Goal: Task Accomplishment & Management: Manage account settings

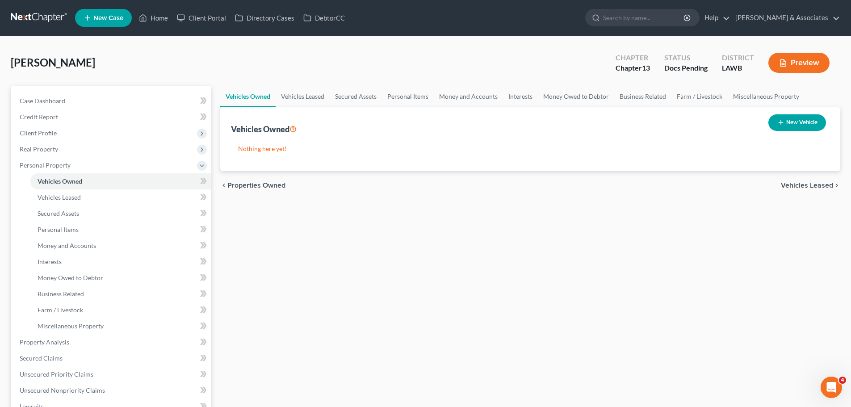
drag, startPoint x: 456, startPoint y: 247, endPoint x: 517, endPoint y: 1, distance: 253.2
click at [456, 245] on div "Vehicles Owned Vehicles Leased Secured Assets Personal Items Money and Accounts…" at bounding box center [530, 352] width 629 height 532
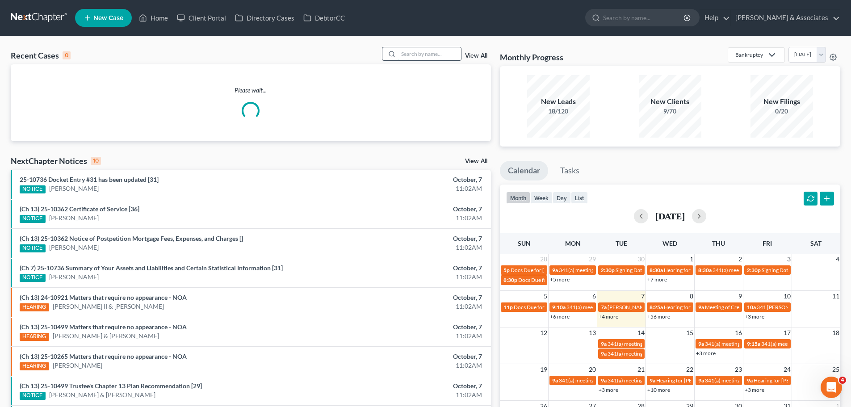
click at [403, 55] on input "search" at bounding box center [430, 53] width 63 height 13
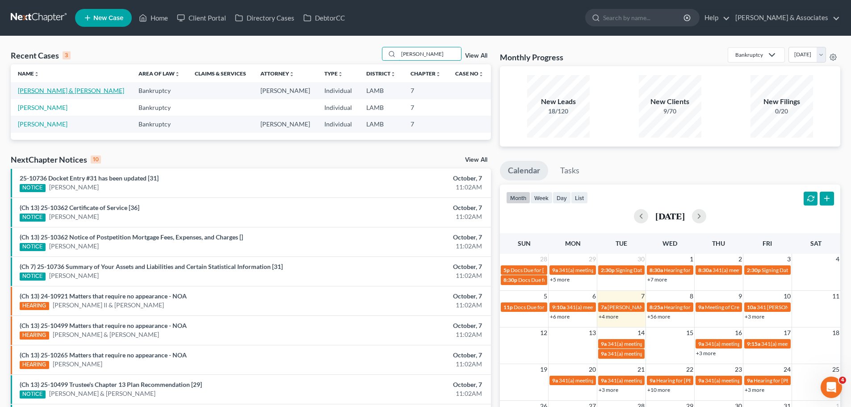
type input "[PERSON_NAME]"
click at [52, 92] on link "[PERSON_NAME] & [PERSON_NAME]" at bounding box center [71, 91] width 106 height 8
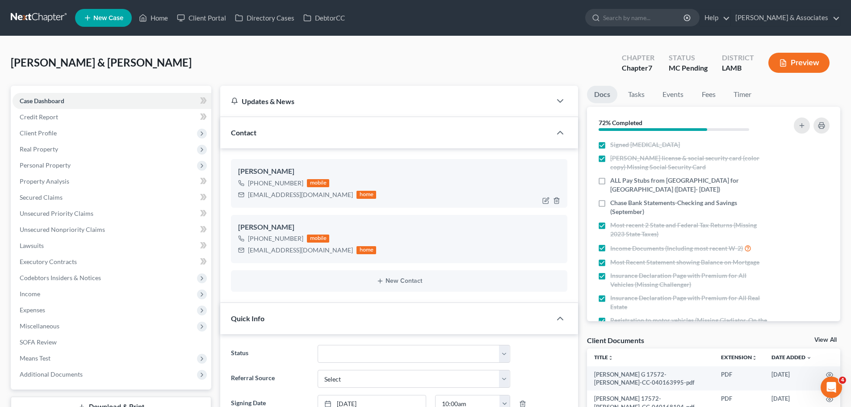
scroll to position [1723, 0]
click at [279, 193] on div "[EMAIL_ADDRESS][DOMAIN_NAME]" at bounding box center [300, 194] width 105 height 9
copy div "[EMAIL_ADDRESS][DOMAIN_NAME]"
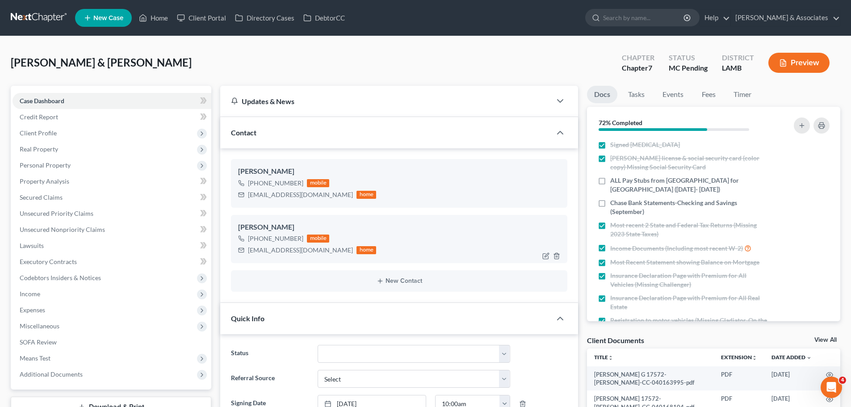
click at [272, 249] on div "[EMAIL_ADDRESS][DOMAIN_NAME]" at bounding box center [300, 250] width 105 height 9
copy div "[EMAIL_ADDRESS][DOMAIN_NAME]"
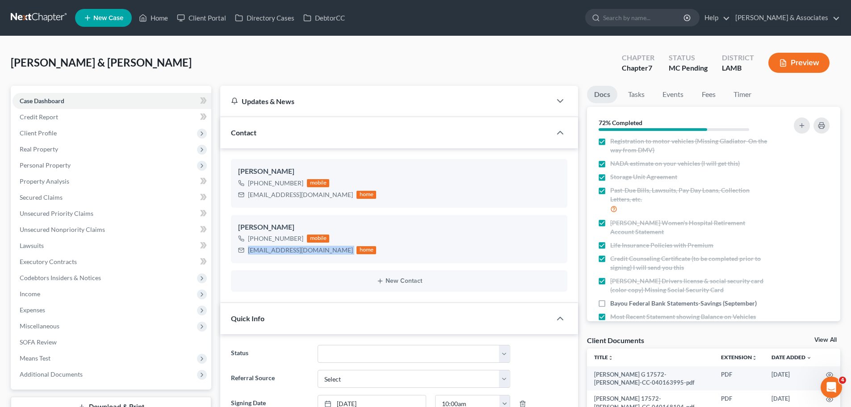
scroll to position [134, 0]
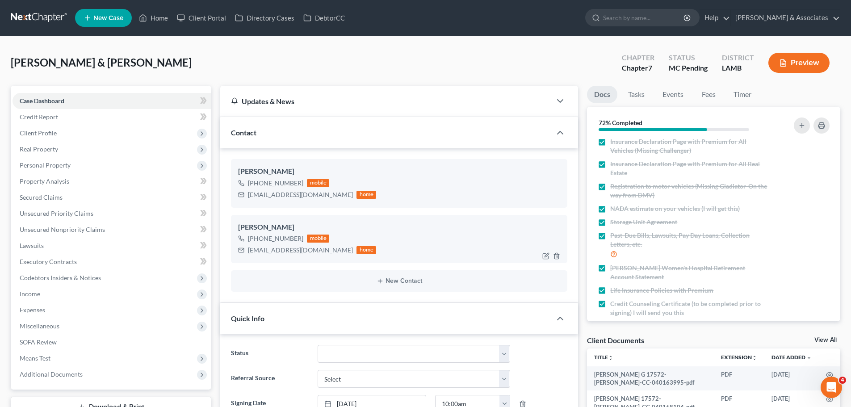
click at [377, 223] on div "[PERSON_NAME]" at bounding box center [399, 227] width 322 height 11
click at [371, 210] on ng-include "Darcy Bush +1 (225) 620-7126 mobile bushdarcy@yahoo.com home Christopher Bush +…" at bounding box center [399, 225] width 337 height 133
drag, startPoint x: 106, startPoint y: 61, endPoint x: 100, endPoint y: 63, distance: 6.9
click at [100, 63] on span "[PERSON_NAME] & [PERSON_NAME]" at bounding box center [101, 62] width 181 height 13
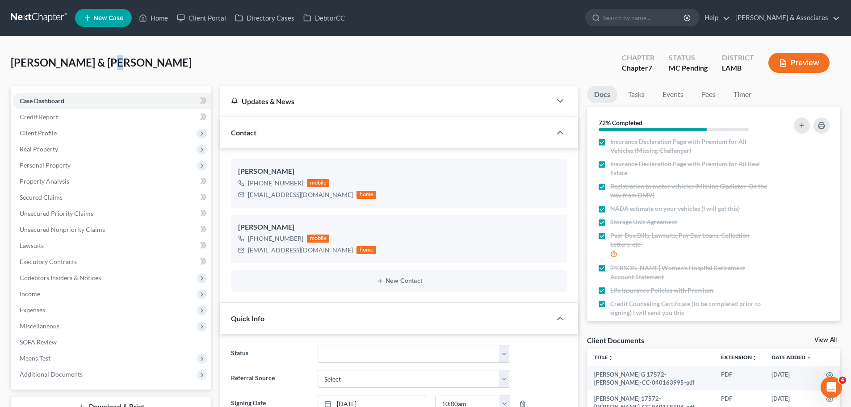
click at [100, 63] on span "[PERSON_NAME] & [PERSON_NAME]" at bounding box center [101, 62] width 181 height 13
click at [12, 62] on span "[PERSON_NAME] & [PERSON_NAME]" at bounding box center [101, 62] width 181 height 13
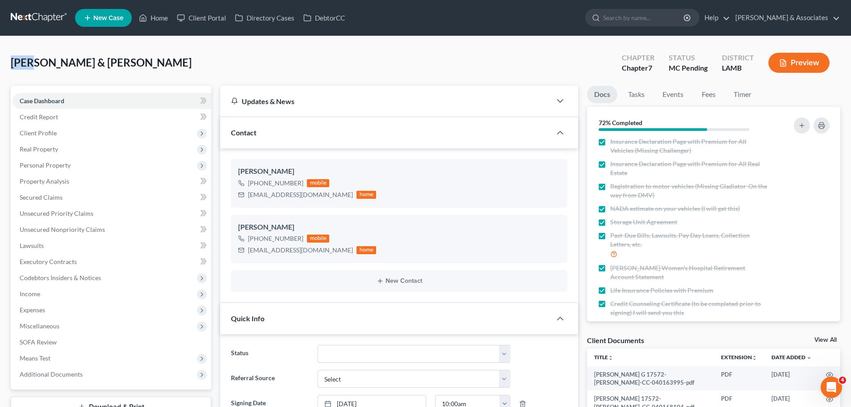
click at [12, 62] on span "[PERSON_NAME] & [PERSON_NAME]" at bounding box center [101, 62] width 181 height 13
click at [233, 61] on div "Bush, Christopher & Darcy Upgraded Chapter Chapter 7 Status MC Pending District…" at bounding box center [426, 66] width 830 height 39
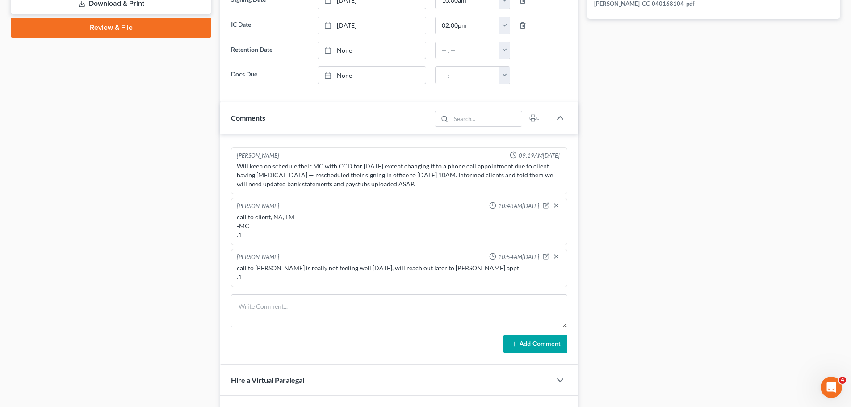
scroll to position [492, 0]
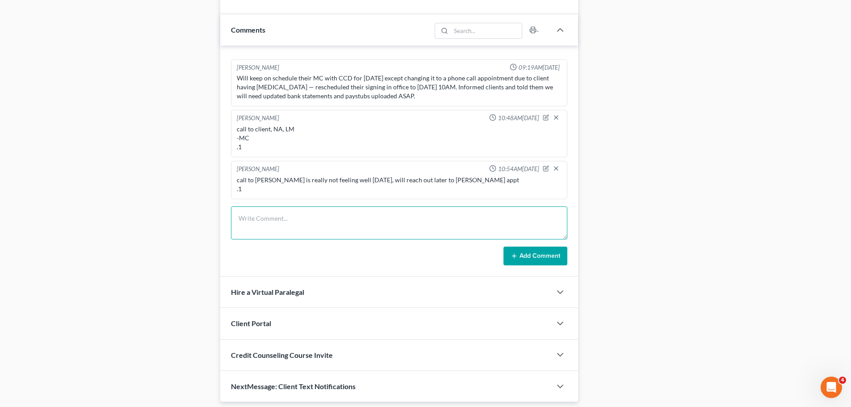
click at [343, 218] on textarea at bounding box center [399, 222] width 337 height 33
type textarea "call to both clients, NA, LM .1"
click at [546, 259] on button "Add Comment" at bounding box center [536, 256] width 64 height 19
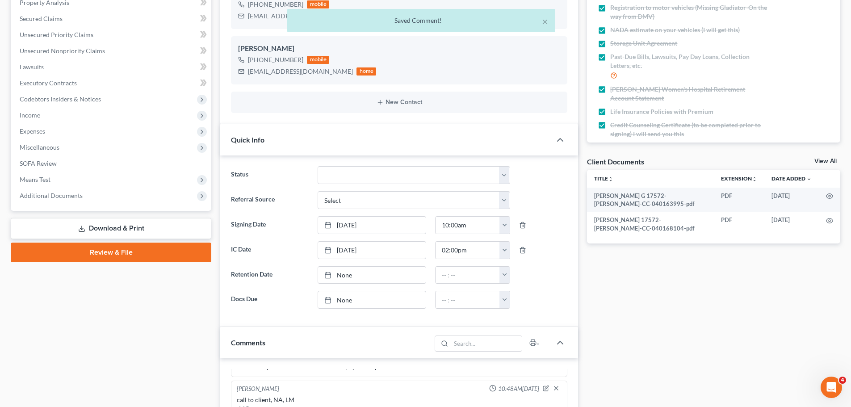
scroll to position [358, 0]
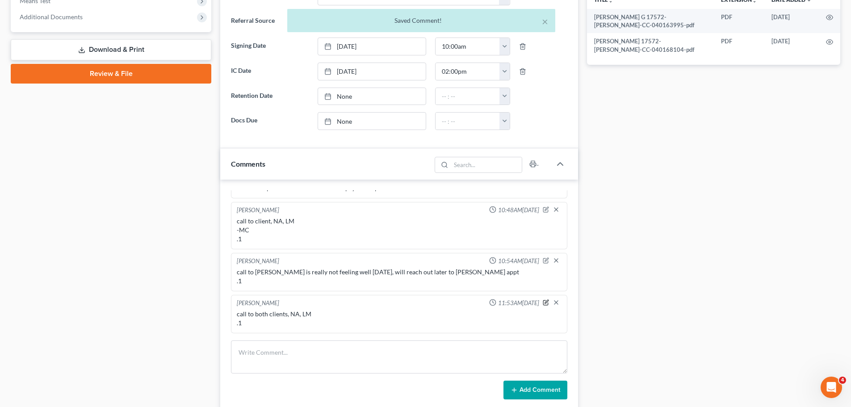
click at [543, 301] on icon "button" at bounding box center [546, 302] width 6 height 6
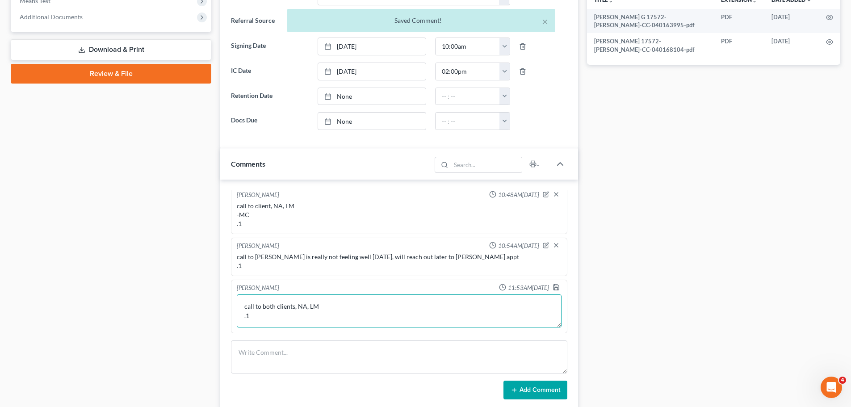
click at [372, 320] on textarea "call to both clients, NA, LM .1" at bounding box center [399, 311] width 325 height 33
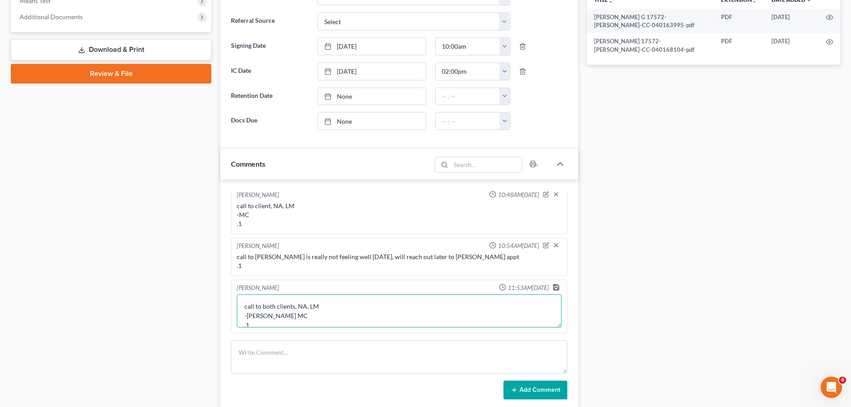
type textarea "call to both clients, NA, LM -resch MC .1"
click at [553, 291] on icon "button" at bounding box center [556, 287] width 7 height 7
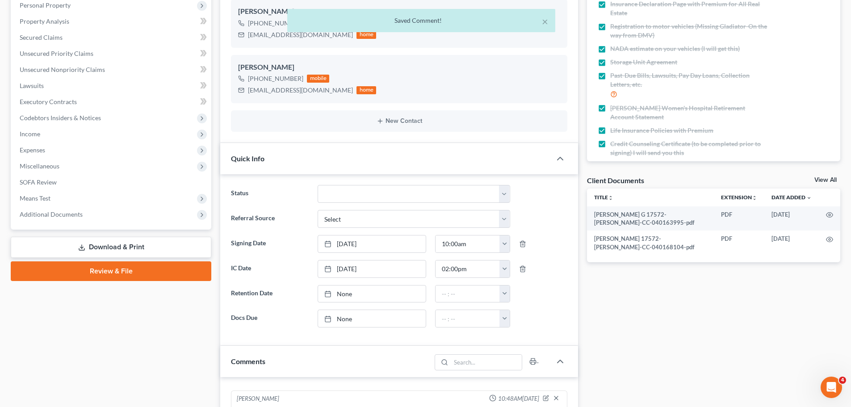
scroll to position [0, 0]
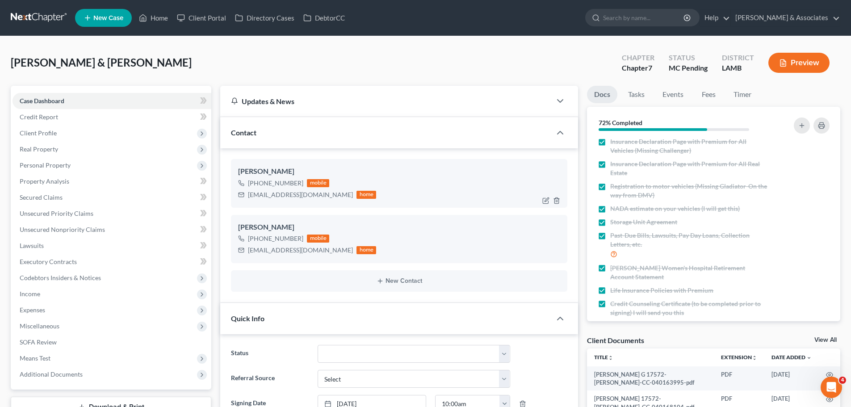
click at [253, 198] on div "bushdarcy@yahoo.com" at bounding box center [300, 194] width 105 height 9
click at [255, 196] on div "bushdarcy@yahoo.com" at bounding box center [300, 194] width 105 height 9
copy div "bushdarcy@yahoo.com"
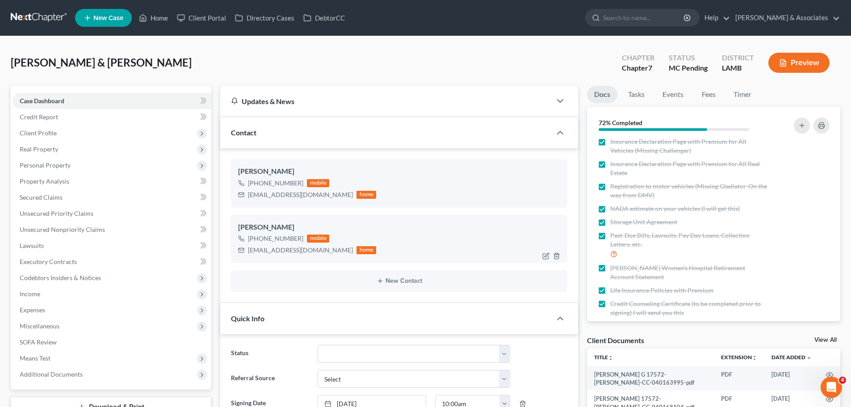
click at [309, 253] on div "cbush1967gar@yahoo.com" at bounding box center [300, 250] width 105 height 9
click at [306, 250] on div "cbush1967gar@yahoo.com" at bounding box center [300, 250] width 105 height 9
copy div "cbush1967gar@yahoo.com"
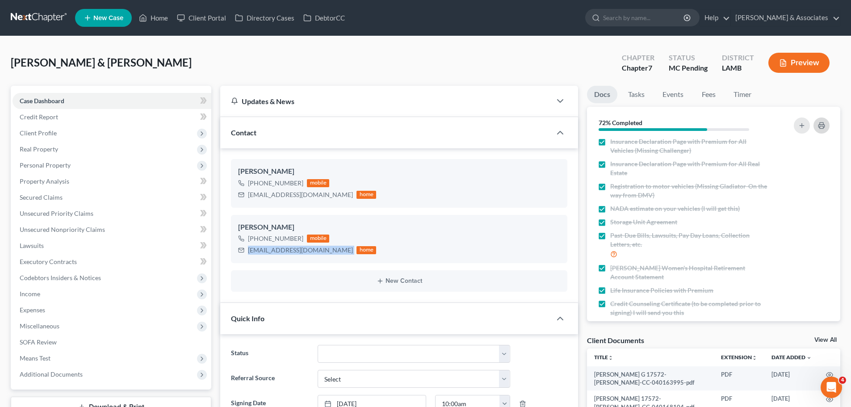
click at [823, 125] on icon "button" at bounding box center [822, 126] width 6 height 3
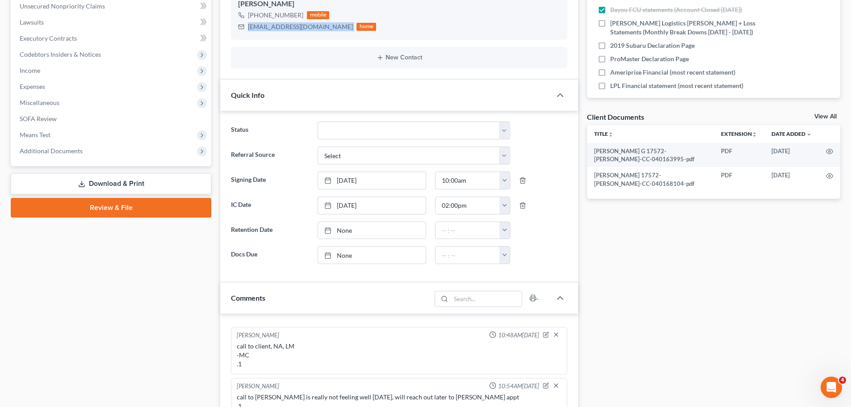
scroll to position [447, 0]
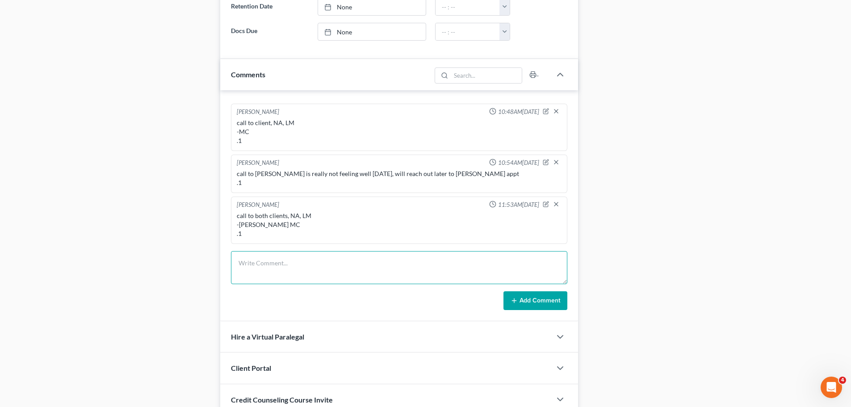
click at [329, 271] on textarea at bounding box center [399, 267] width 337 height 33
click at [535, 205] on div "Christina Diment 11:53AM, 10/07/2025" at bounding box center [399, 205] width 329 height 9
drag, startPoint x: 538, startPoint y: 202, endPoint x: 459, endPoint y: 209, distance: 78.9
click at [543, 202] on icon "button" at bounding box center [546, 204] width 6 height 6
type textarea "call to both clients, NA, LM -resch MC .1"
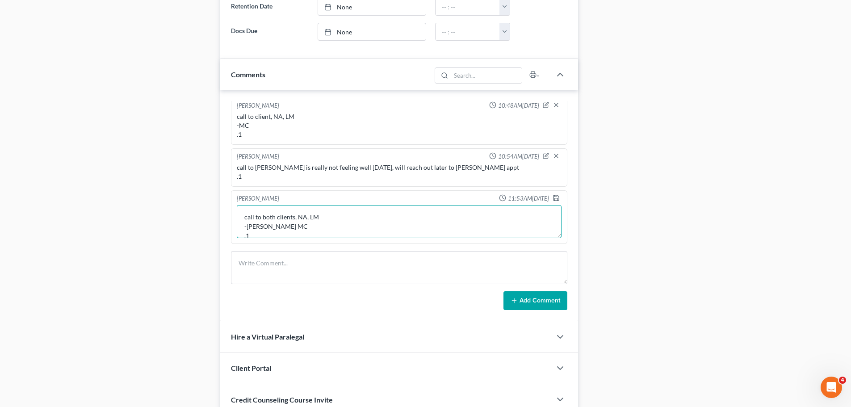
click at [353, 224] on textarea "call to both clients, NA, LM -resch MC .1" at bounding box center [399, 221] width 325 height 33
click at [553, 202] on icon "button" at bounding box center [556, 197] width 7 height 7
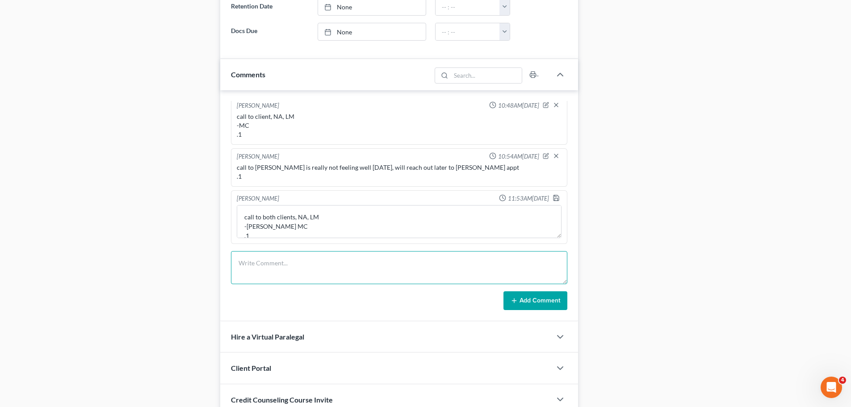
click at [330, 258] on textarea at bounding box center [399, 267] width 337 height 33
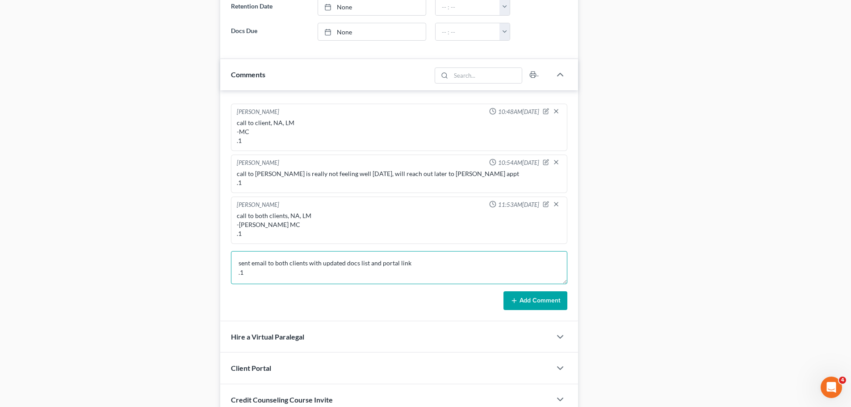
type textarea "sent email to both clients with updated docs list and portal link .1"
click at [543, 297] on button "Add Comment" at bounding box center [536, 300] width 64 height 19
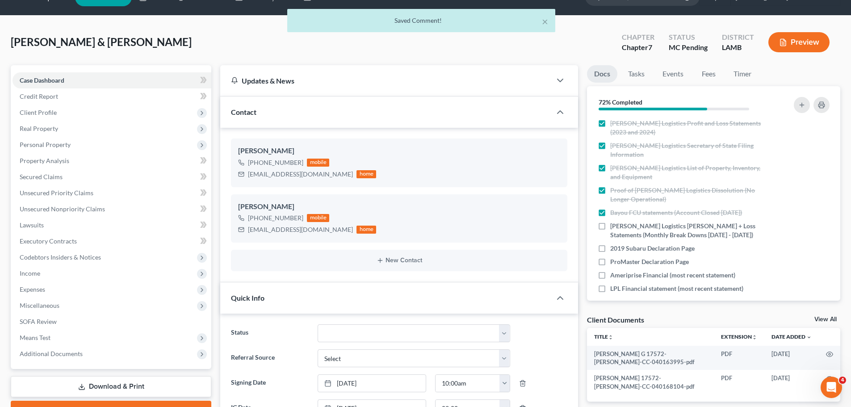
scroll to position [0, 0]
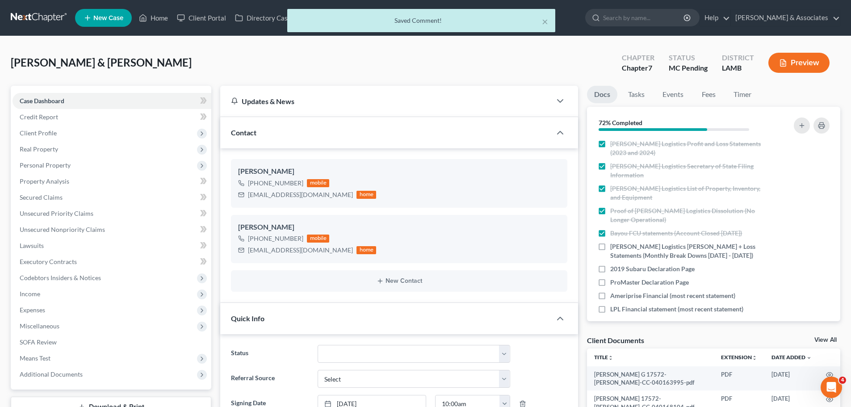
click at [31, 18] on div "× Saved Comment!" at bounding box center [421, 23] width 851 height 28
click at [549, 20] on div "× Saved Comment!" at bounding box center [421, 20] width 268 height 23
click at [543, 21] on div "× Saved Comment!" at bounding box center [421, 20] width 268 height 23
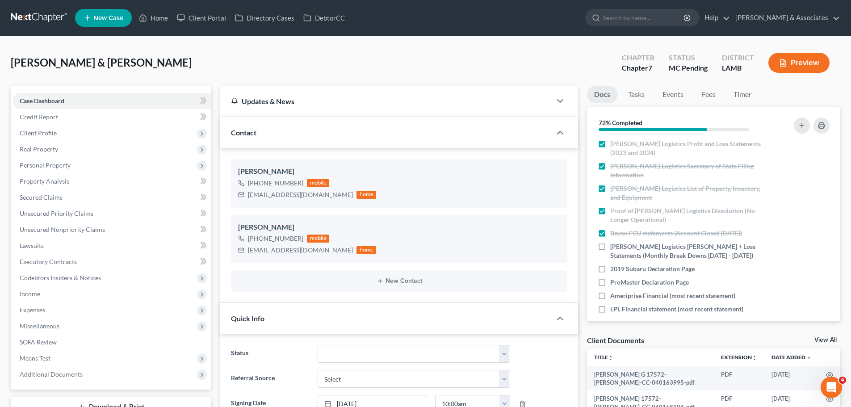
click at [20, 16] on link at bounding box center [39, 18] width 57 height 16
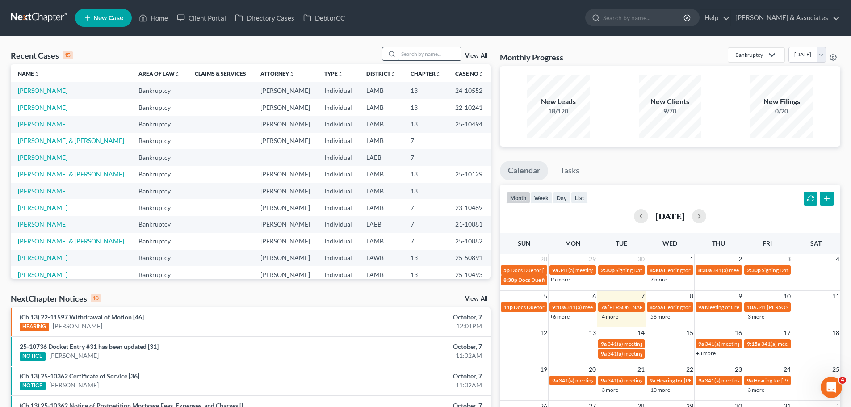
click at [434, 55] on input "search" at bounding box center [430, 53] width 63 height 13
click at [31, 156] on link "[PERSON_NAME]" at bounding box center [43, 158] width 50 height 8
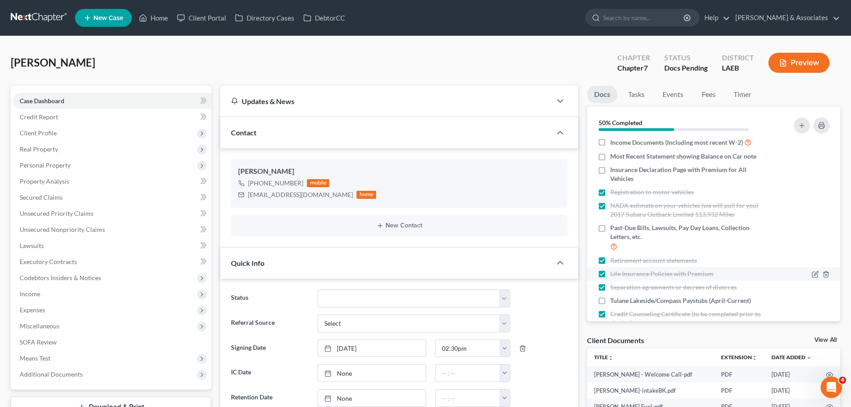
scroll to position [173, 0]
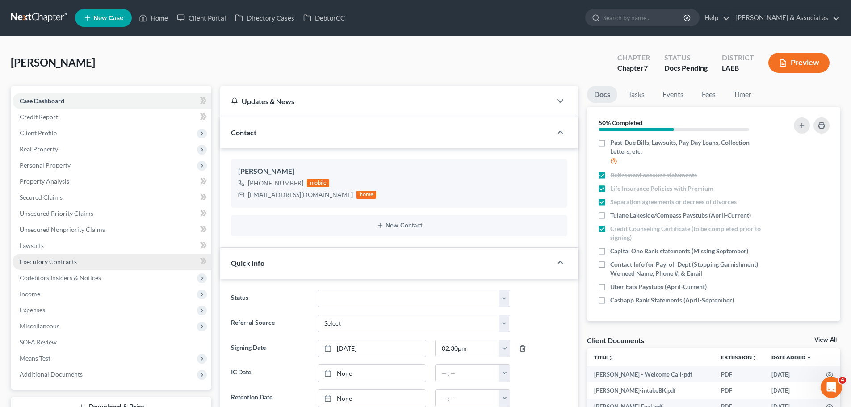
click at [72, 261] on span "Executory Contracts" at bounding box center [48, 262] width 57 height 8
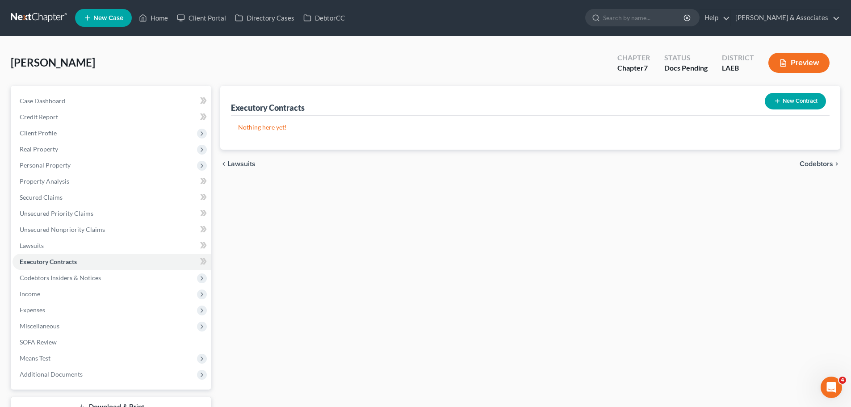
click at [805, 109] on button "New Contract" at bounding box center [795, 101] width 61 height 17
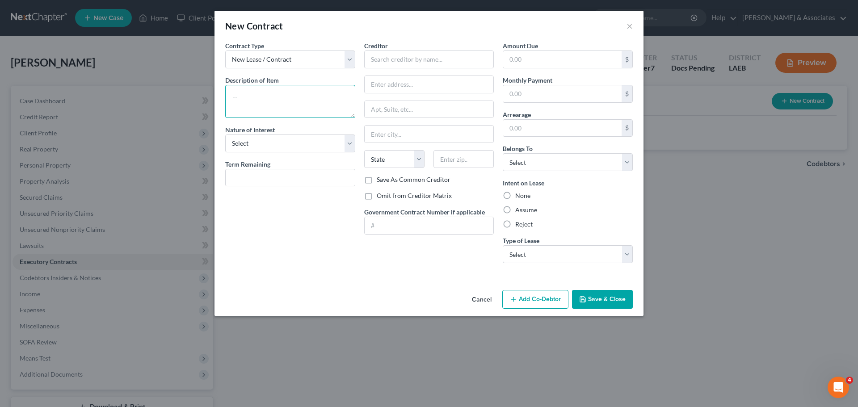
click at [295, 100] on textarea at bounding box center [290, 101] width 130 height 33
type textarea "Primary residence"
select select "3"
type input "October 31, 2026"
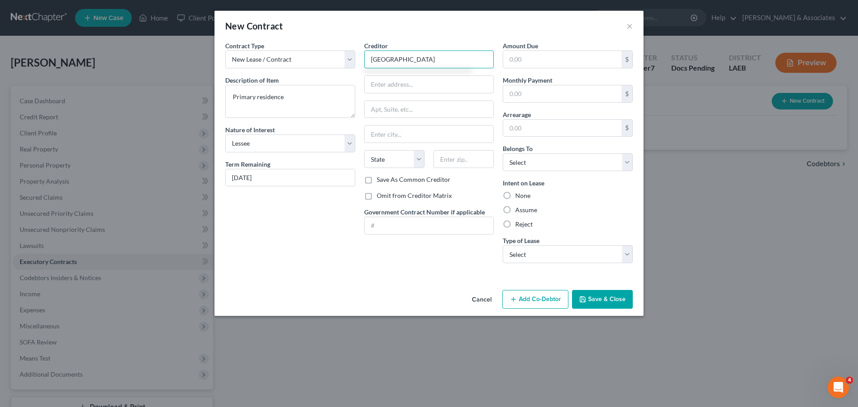
type input "Riverview Villa Apartments"
drag, startPoint x: 577, startPoint y: 92, endPoint x: 624, endPoint y: 89, distance: 47.4
click at [577, 92] on input "text" at bounding box center [562, 93] width 118 height 17
type input "1,180.00"
click at [542, 162] on select "Select Debtor 1 Only Debtor 2 Only Debtor 1 And Debtor 2 Only At Least One Of T…" at bounding box center [568, 162] width 130 height 18
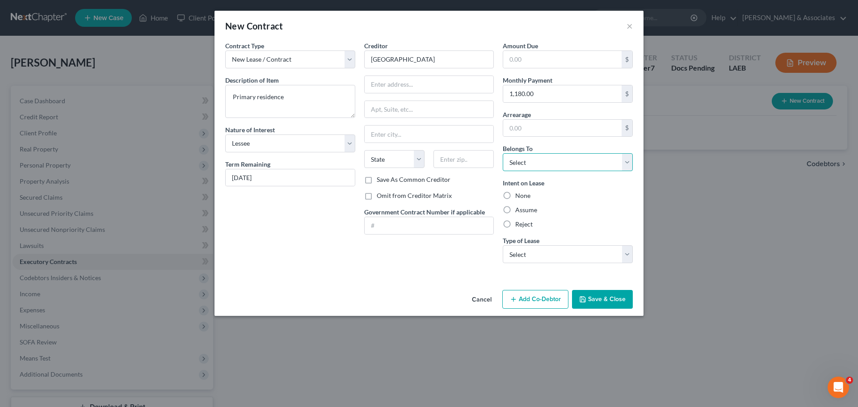
select select "0"
click at [503, 153] on select "Select Debtor 1 Only Debtor 2 Only Debtor 1 And Debtor 2 Only At Least One Of T…" at bounding box center [568, 162] width 130 height 18
click at [389, 80] on input "text" at bounding box center [429, 84] width 129 height 17
type input "5501 Tullis Dr"
type input "70131"
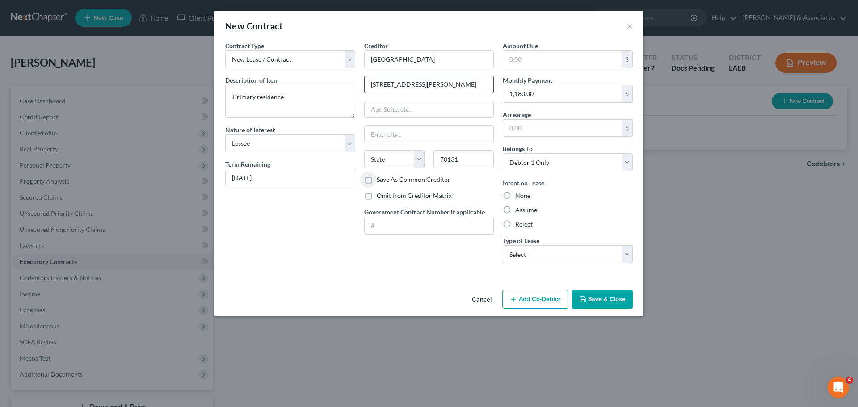
type input "New Orleans"
select select "19"
click at [359, 274] on div "Contract Type New Lease / Contract New Timeshare Description of non-residential…" at bounding box center [429, 163] width 429 height 245
click at [586, 259] on select "Select Real Estate Car Other" at bounding box center [568, 254] width 130 height 18
select select "0"
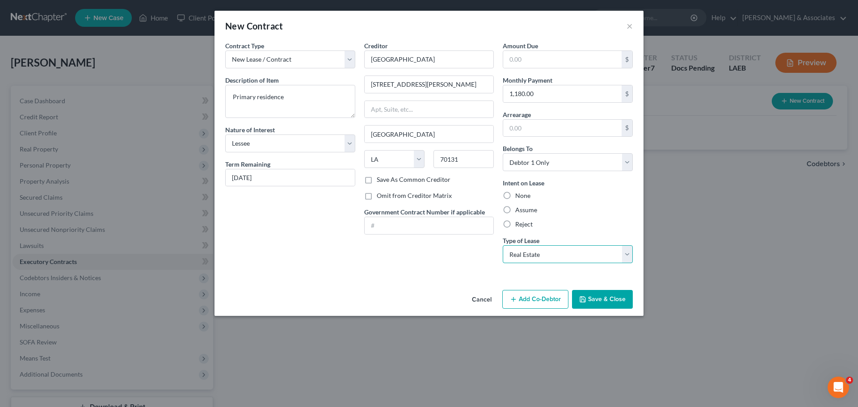
click at [503, 245] on select "Select Real Estate Car Other" at bounding box center [568, 254] width 130 height 18
click at [431, 281] on div "Contract Type New Lease / Contract New Timeshare Description of non-residential…" at bounding box center [429, 163] width 429 height 245
click at [591, 297] on button "Save & Close" at bounding box center [602, 299] width 61 height 19
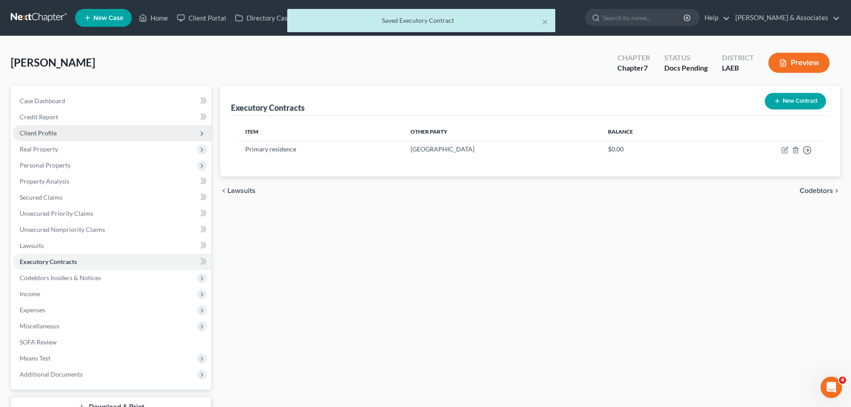
click at [67, 131] on span "Client Profile" at bounding box center [112, 133] width 199 height 16
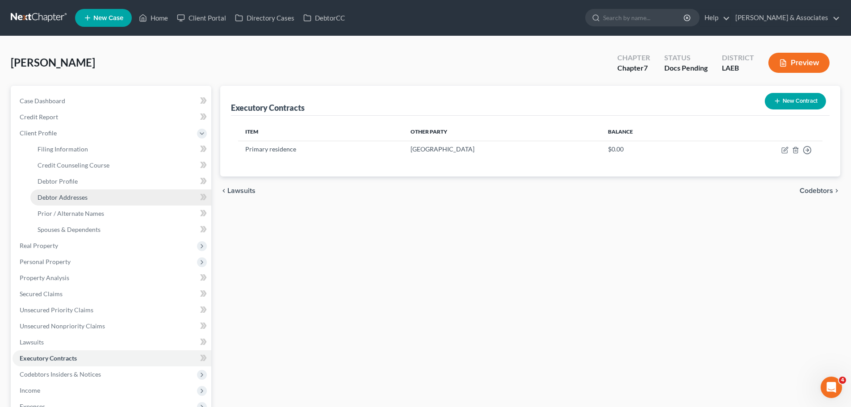
click at [101, 192] on link "Debtor Addresses" at bounding box center [120, 198] width 181 height 16
select select "0"
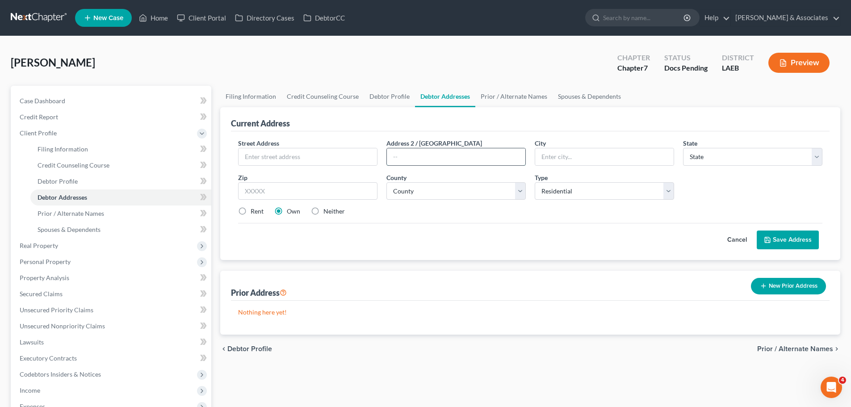
drag, startPoint x: 405, startPoint y: 163, endPoint x: 346, endPoint y: 173, distance: 60.3
click at [405, 163] on input "text" at bounding box center [456, 156] width 139 height 17
click at [291, 159] on input "text" at bounding box center [308, 156] width 139 height 17
click at [295, 155] on input "text" at bounding box center [308, 156] width 139 height 17
type input "5501 Tullis Drive"
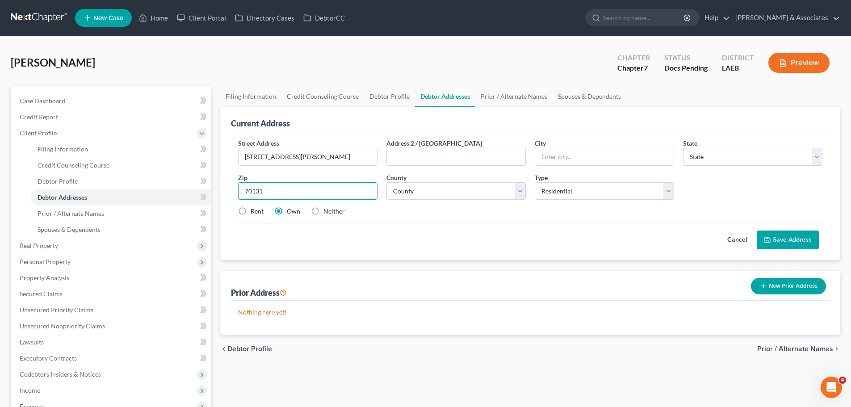
type input "70131"
select select "19"
type input "New Orleans"
type input "Apt. 13-103"
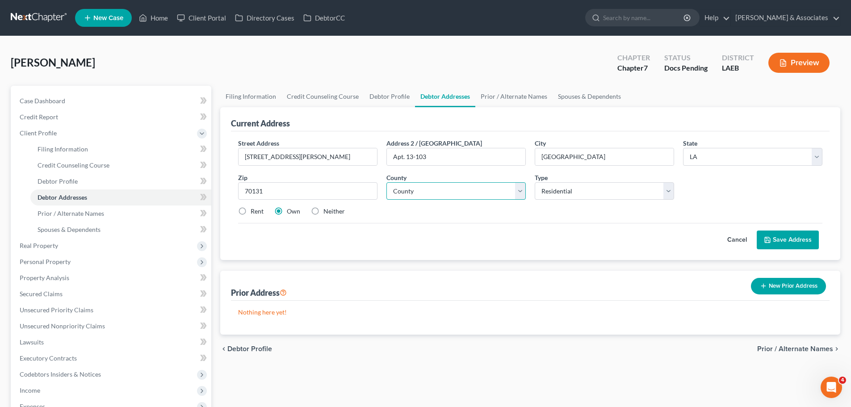
click at [482, 192] on select "County Acadia Allen Ascension Assumption Avoyelles Beauregard Bienville Bossier…" at bounding box center [456, 191] width 139 height 18
click at [482, 211] on div "Rent Own Neither" at bounding box center [531, 211] width 594 height 9
click at [335, 194] on input "70131" at bounding box center [307, 191] width 139 height 18
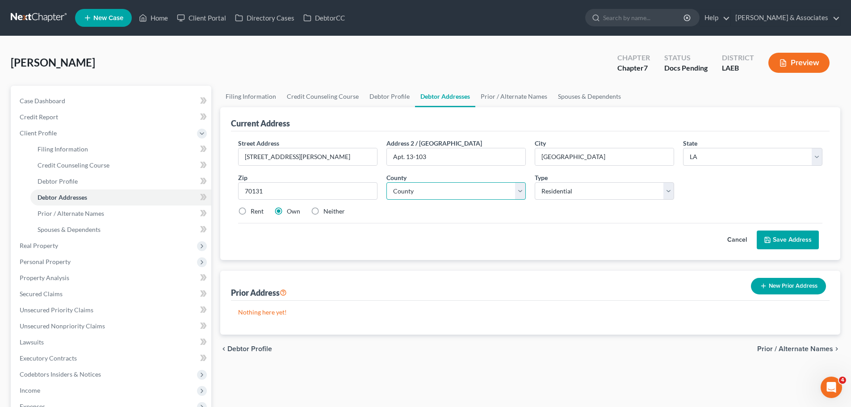
click at [414, 194] on select "County Acadia Allen Ascension Assumption Avoyelles Beauregard Bienville Bossier…" at bounding box center [456, 191] width 139 height 18
select select "35"
click at [387, 182] on select "County Acadia Allen Ascension Assumption Avoyelles Beauregard Bienville Bossier…" at bounding box center [456, 191] width 139 height 18
click at [251, 215] on label "Rent" at bounding box center [257, 211] width 13 height 9
click at [254, 213] on input "Rent" at bounding box center [257, 210] width 6 height 6
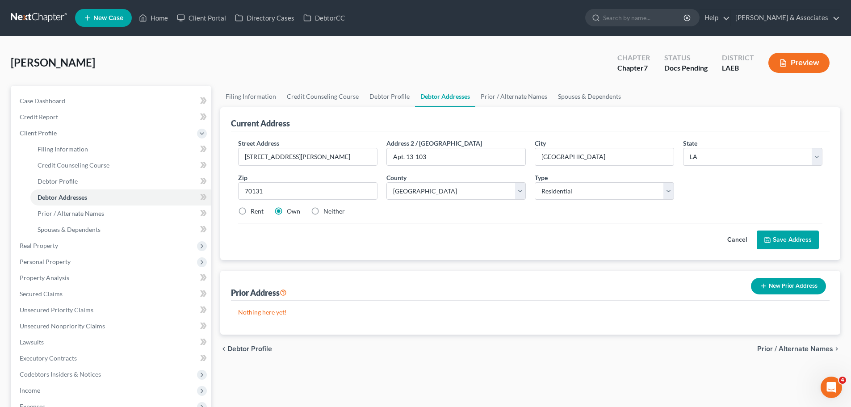
radio input "true"
click at [769, 230] on div "Cancel Save Address" at bounding box center [530, 236] width 585 height 26
click at [780, 233] on button "Save Address" at bounding box center [788, 240] width 62 height 19
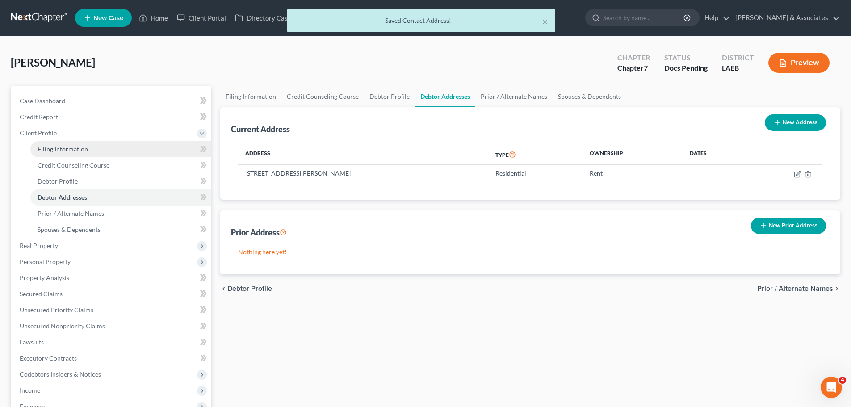
click at [67, 143] on link "Filing Information" at bounding box center [120, 149] width 181 height 16
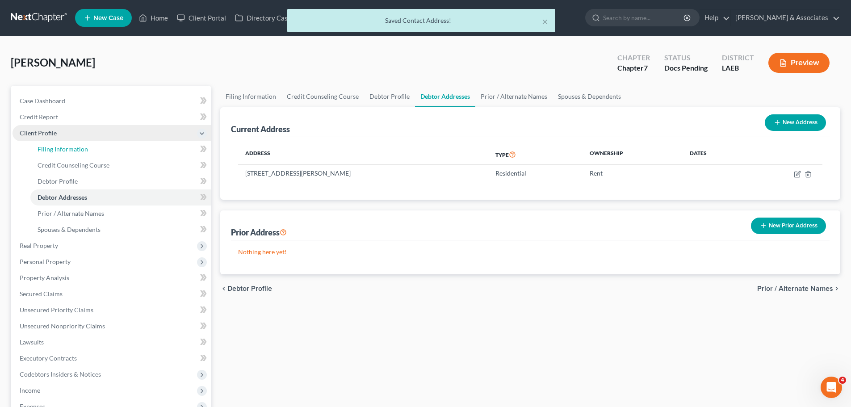
select select "1"
select select "0"
select select "19"
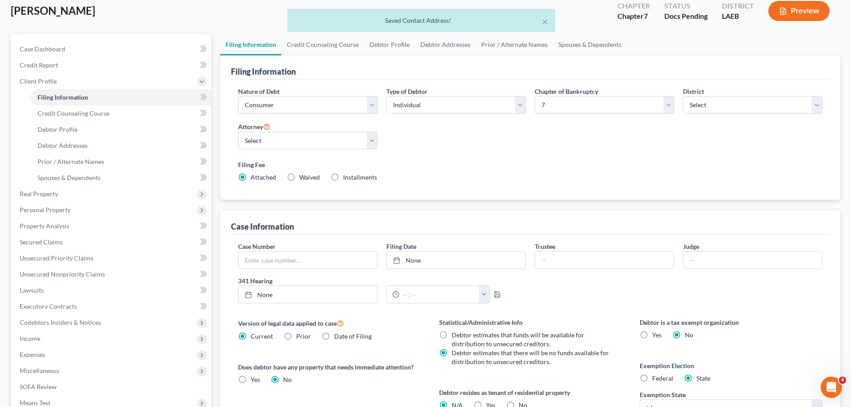
scroll to position [134, 0]
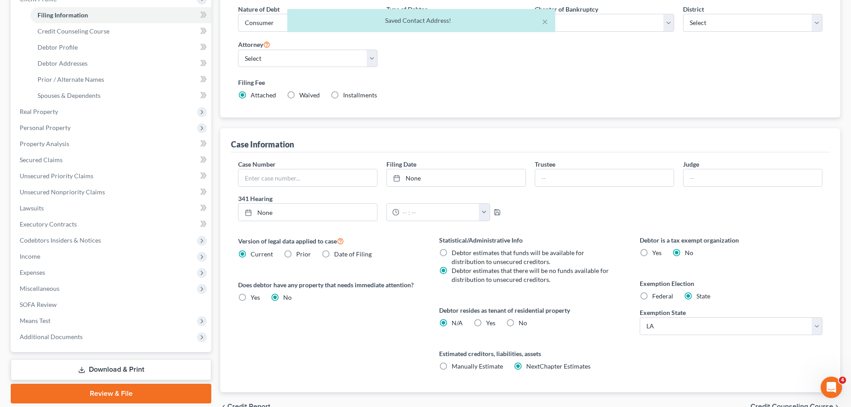
drag, startPoint x: 515, startPoint y: 333, endPoint x: 480, endPoint y: 327, distance: 35.3
click at [515, 333] on div "Statistical/Administrative Info Debtor estimates that funds will be available f…" at bounding box center [530, 314] width 201 height 157
click at [484, 321] on div "Yes Yes" at bounding box center [485, 323] width 22 height 9
click at [487, 321] on span "Yes" at bounding box center [490, 323] width 9 height 8
click at [490, 321] on input "Yes Yes" at bounding box center [493, 322] width 6 height 6
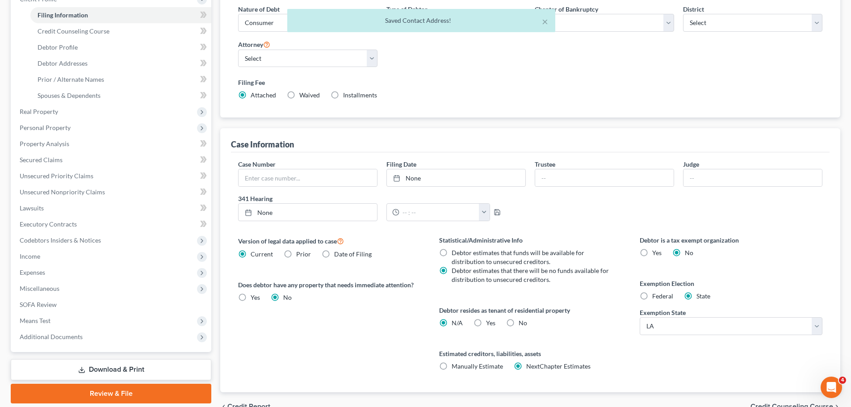
radio input "true"
radio input "false"
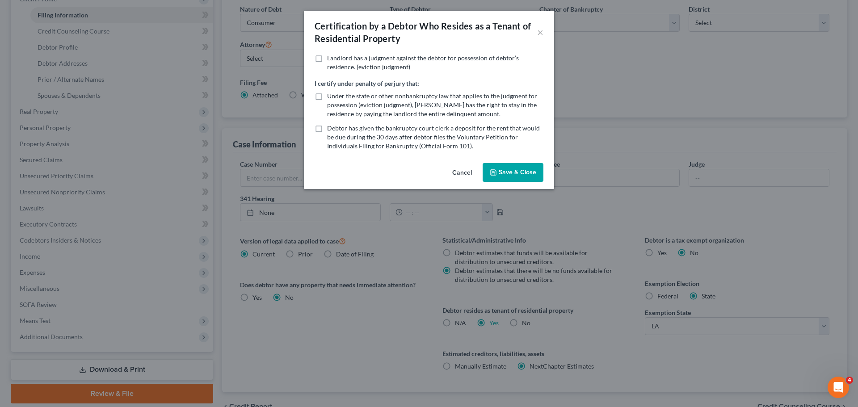
click at [505, 176] on button "Save & Close" at bounding box center [513, 172] width 61 height 19
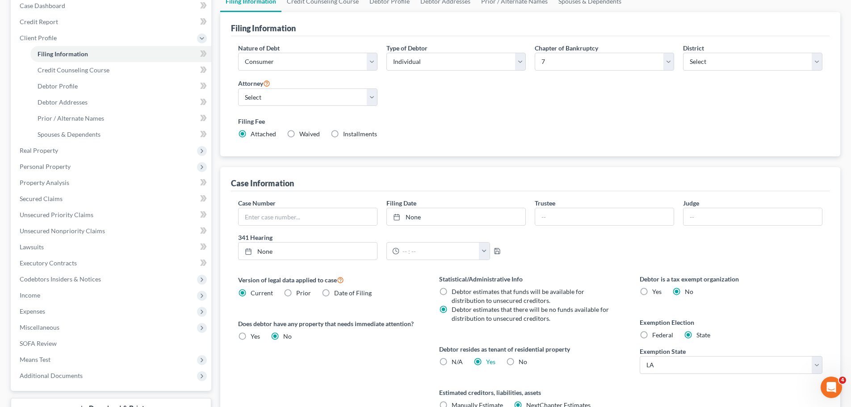
scroll to position [45, 0]
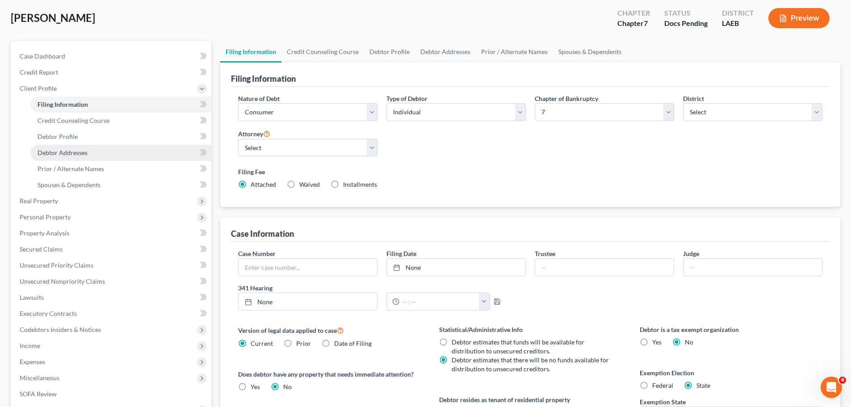
click at [92, 153] on link "Debtor Addresses" at bounding box center [120, 153] width 181 height 16
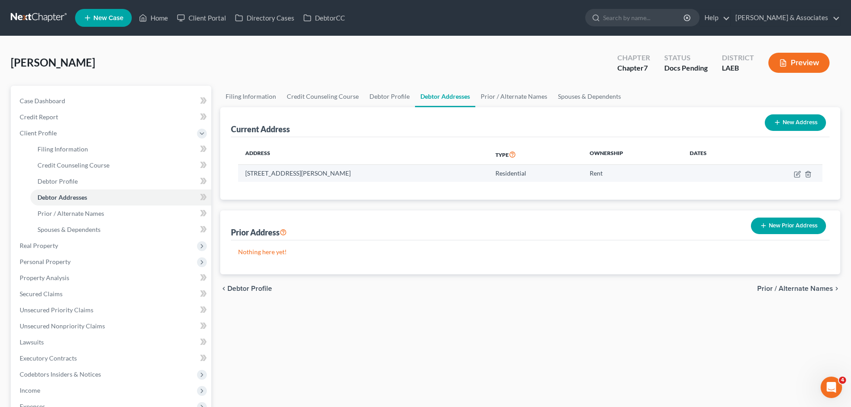
click at [801, 173] on td at bounding box center [785, 173] width 75 height 17
click at [798, 174] on icon "button" at bounding box center [797, 174] width 7 height 7
select select "19"
select select "35"
select select "0"
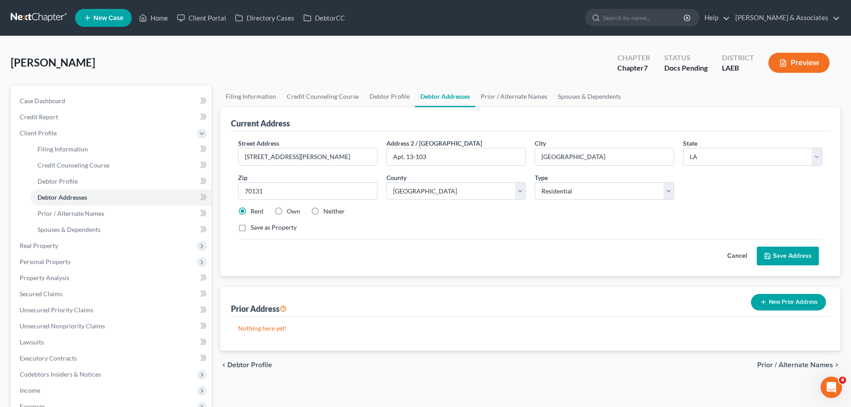
click at [522, 249] on div "Cancel Save Address" at bounding box center [530, 252] width 585 height 26
click at [789, 255] on button "Save Address" at bounding box center [788, 256] width 62 height 19
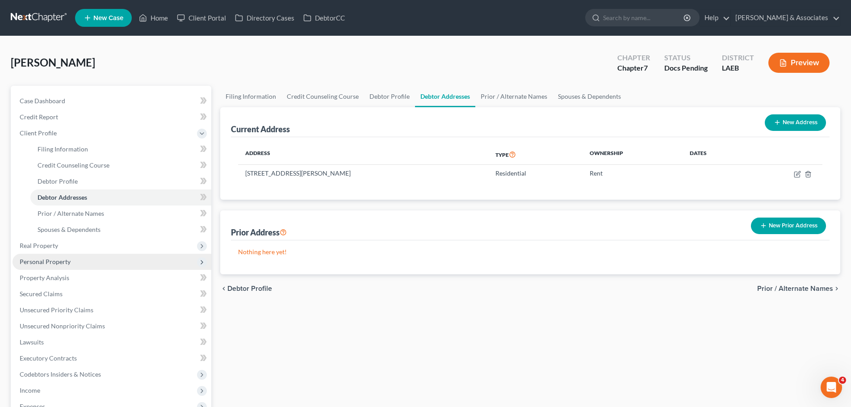
click at [85, 263] on span "Personal Property" at bounding box center [112, 262] width 199 height 16
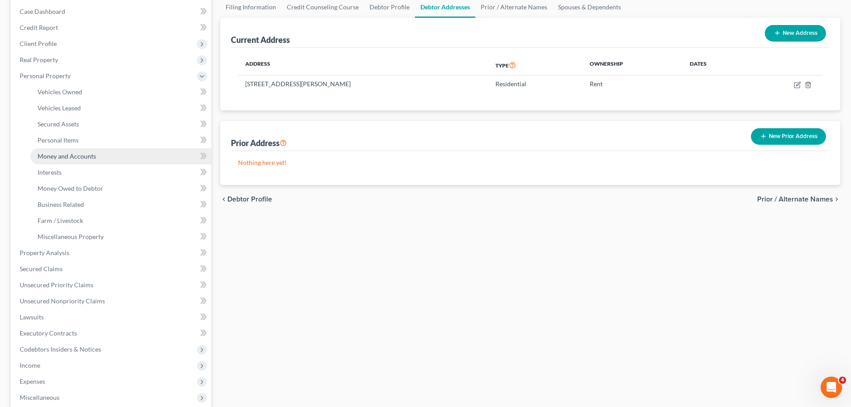
click at [77, 159] on span "Money and Accounts" at bounding box center [67, 156] width 59 height 8
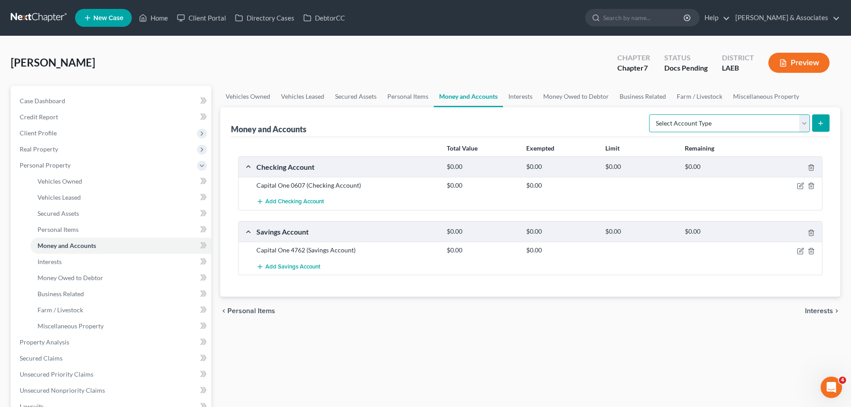
click at [674, 131] on select "Select Account Type Brokerage Cash on Hand Certificates of Deposit Checking Acc…" at bounding box center [729, 123] width 161 height 18
select select "other"
click at [651, 114] on select "Select Account Type Brokerage Cash on Hand Certificates of Deposit Checking Acc…" at bounding box center [729, 123] width 161 height 18
click at [817, 119] on button "submit" at bounding box center [821, 122] width 17 height 17
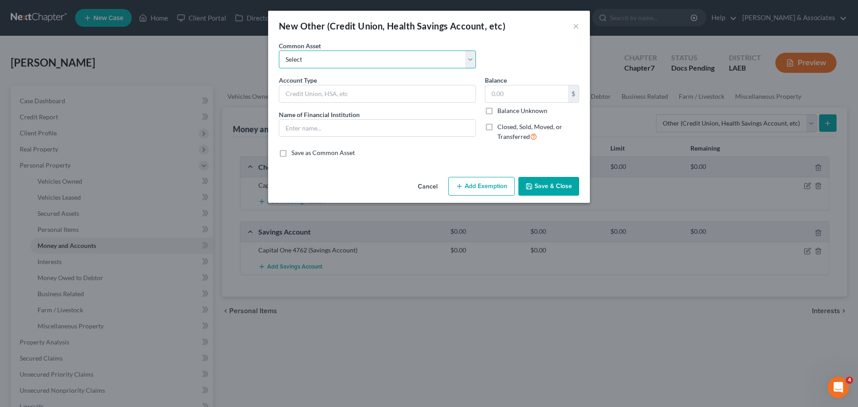
click at [422, 60] on select "Select Online Financial Platform Online Financial Platform Online Financial Pla…" at bounding box center [377, 60] width 197 height 18
select select "9"
click at [279, 51] on select "Select Online Financial Platform Online Financial Platform Online Financial Pla…" at bounding box center [377, 60] width 197 height 18
type input "Online Financial Platform - Cash App"
type input "Cash App"
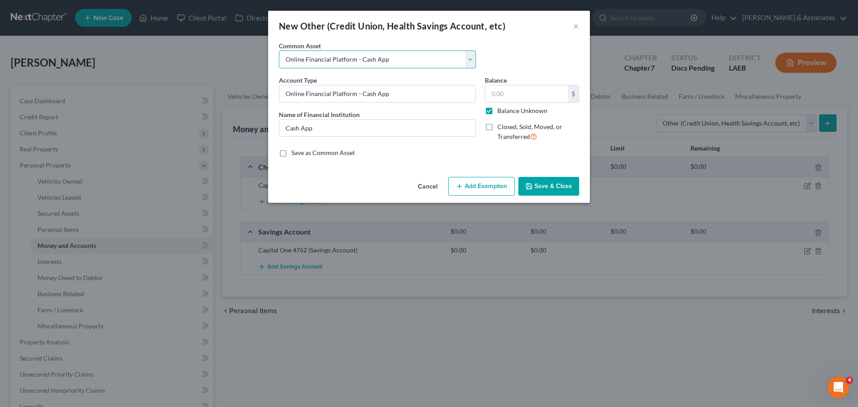
type input "0.00"
checkbox input "true"
click at [550, 188] on button "Save & Close" at bounding box center [548, 186] width 61 height 19
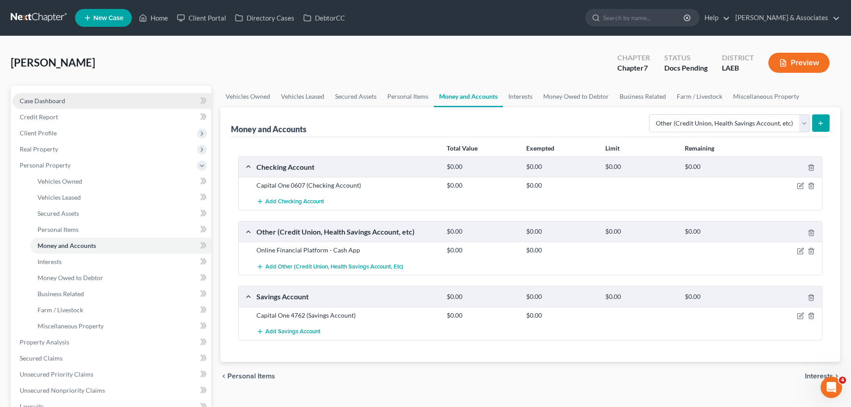
click at [75, 97] on link "Case Dashboard" at bounding box center [112, 101] width 199 height 16
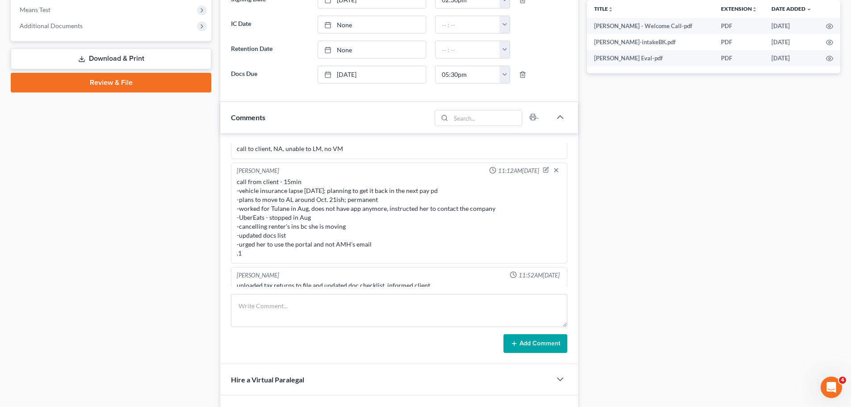
scroll to position [358, 0]
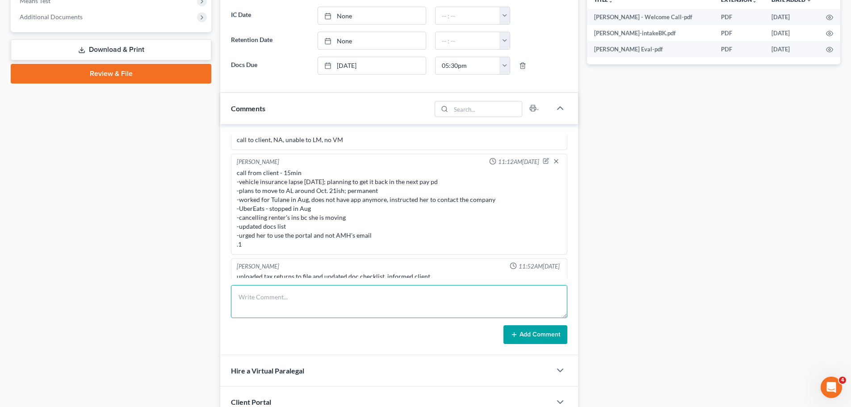
click at [397, 300] on textarea at bounding box center [399, 301] width 337 height 33
drag, startPoint x: 411, startPoint y: 308, endPoint x: 401, endPoint y: 304, distance: 10.9
click at [409, 308] on textarea at bounding box center [399, 301] width 337 height 33
click at [269, 316] on textarea "Payroll contact for Garn" at bounding box center [399, 301] width 337 height 33
paste textarea "Phone- 703-466-7494 Monday – Friday 9:00am ET – 4:00pm ET Garnishment.services@…"
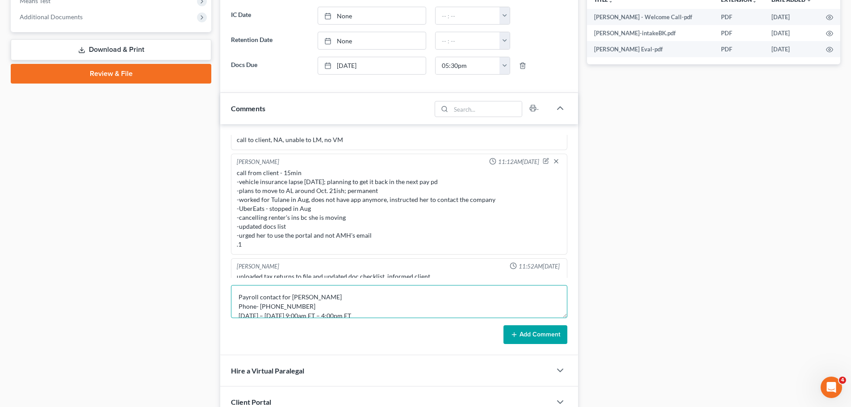
scroll to position [21, 0]
type textarea "Payroll contact for Garn Phone- 703-466-7494 Monday – Friday 9:00am ET – 4:00pm…"
click at [554, 330] on button "Add Comment" at bounding box center [536, 334] width 64 height 19
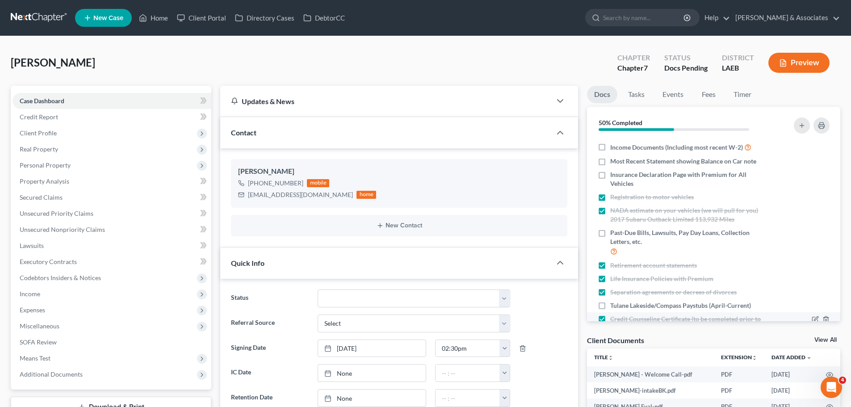
scroll to position [173, 0]
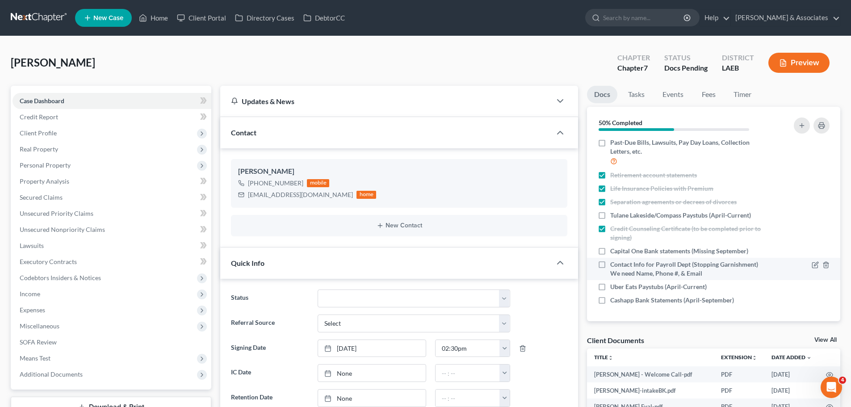
click at [677, 271] on span "Contact Info for Payroll Dept (Stopping Garnishment) We need Name, Phone #, & E…" at bounding box center [690, 269] width 159 height 18
click at [620, 266] on input "Contact Info for Payroll Dept (Stopping Garnishment) We need Name, Phone #, & E…" at bounding box center [617, 263] width 6 height 6
checkbox input "true"
click at [812, 299] on icon "button" at bounding box center [815, 300] width 7 height 7
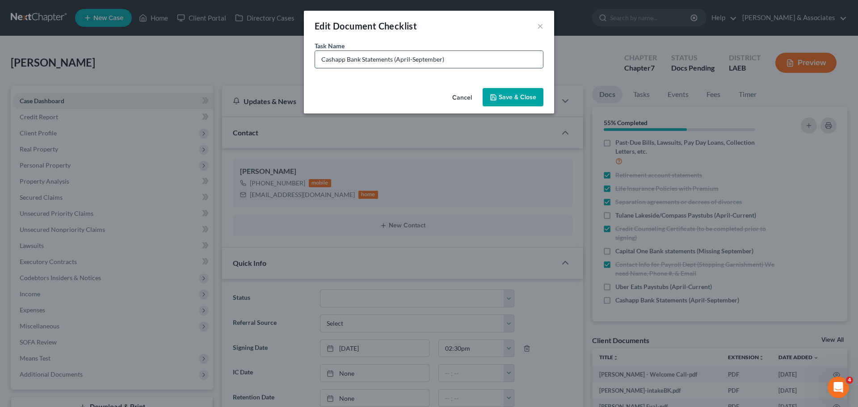
drag, startPoint x: 441, startPoint y: 59, endPoint x: 397, endPoint y: 63, distance: 44.4
click at [397, 63] on input "Cashapp Bank Statements (April-September)" at bounding box center [429, 59] width 228 height 17
type input "Cashapp Bank Statements (August)"
click at [519, 95] on button "Save & Close" at bounding box center [513, 97] width 61 height 19
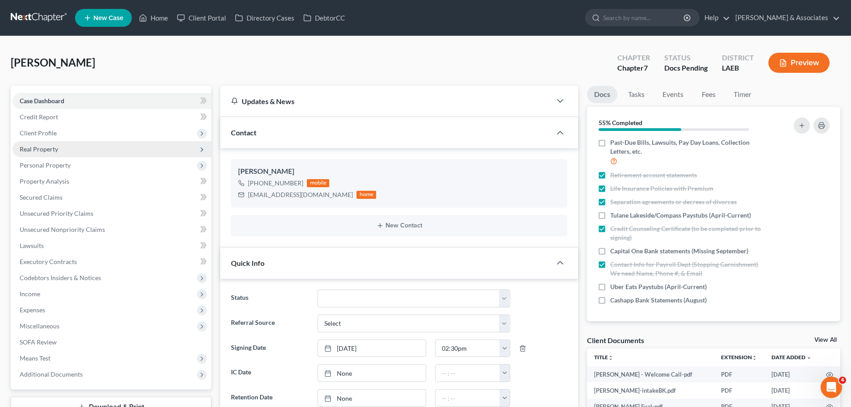
drag, startPoint x: 70, startPoint y: 131, endPoint x: 80, endPoint y: 143, distance: 15.9
click at [70, 131] on span "Client Profile" at bounding box center [112, 133] width 199 height 16
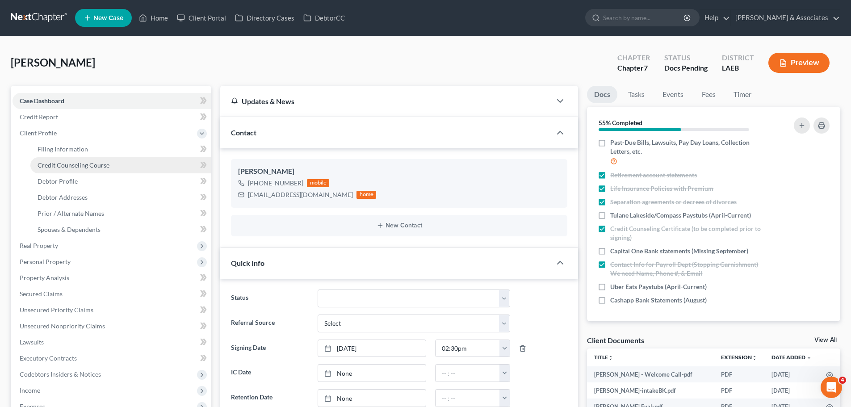
click at [74, 167] on span "Credit Counseling Course" at bounding box center [74, 165] width 72 height 8
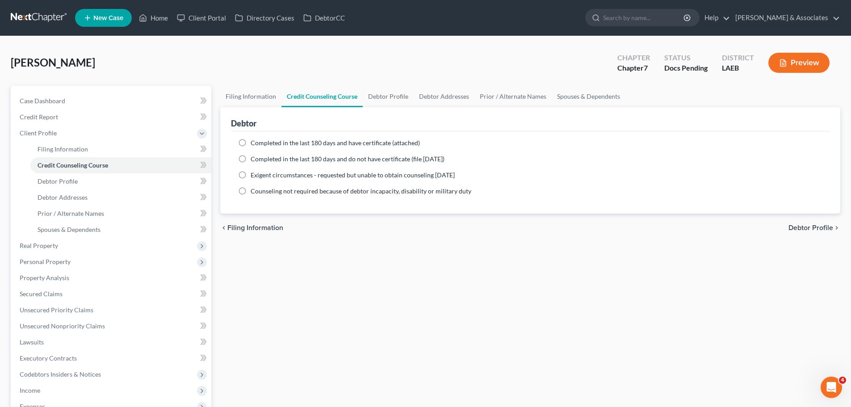
click at [335, 140] on span "Completed in the last 180 days and have certificate (attached)" at bounding box center [335, 143] width 169 height 8
click at [260, 140] on input "Completed in the last 180 days and have certificate (attached)" at bounding box center [257, 142] width 6 height 6
radio input "true"
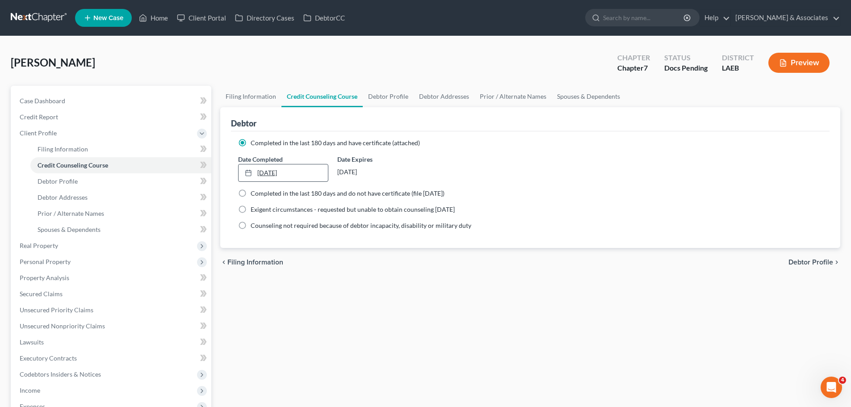
click at [265, 171] on link "10/7/2025" at bounding box center [283, 172] width 89 height 17
click at [97, 105] on link "Case Dashboard" at bounding box center [112, 101] width 199 height 16
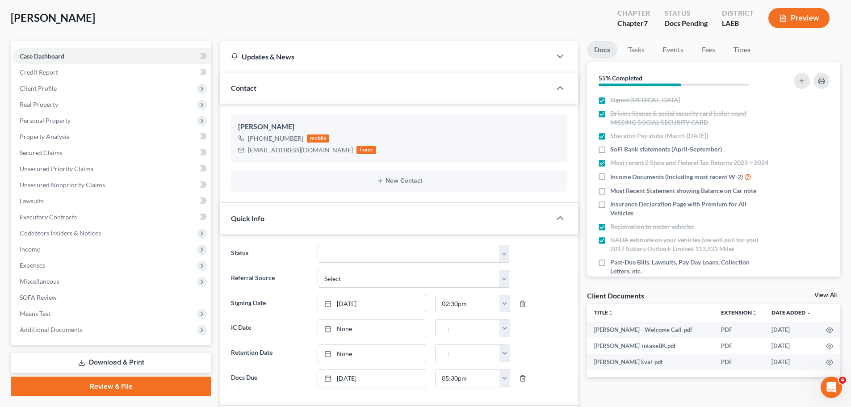
scroll to position [430, 0]
click at [826, 297] on link "View All" at bounding box center [826, 295] width 22 height 6
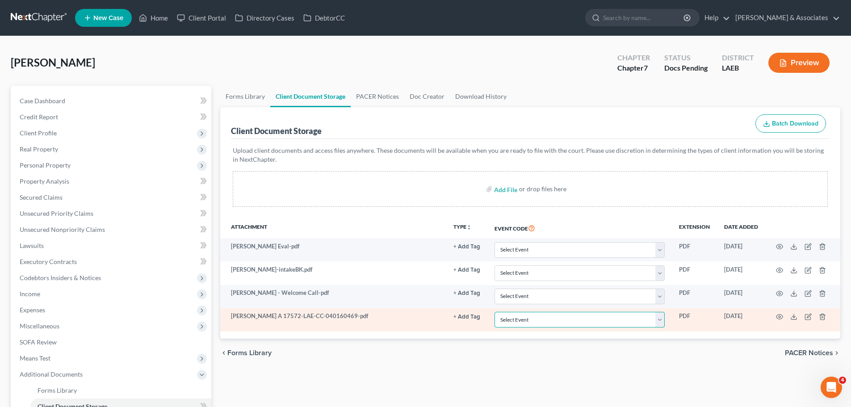
click at [504, 322] on select "Select Event Certificate of Credit Counseling Db (PF) Certificate of Credit Cou…" at bounding box center [580, 320] width 170 height 16
select select "0"
click at [495, 312] on select "Select Event Certificate of Credit Counseling Db (PF) Certificate of Credit Cou…" at bounding box center [580, 320] width 170 height 16
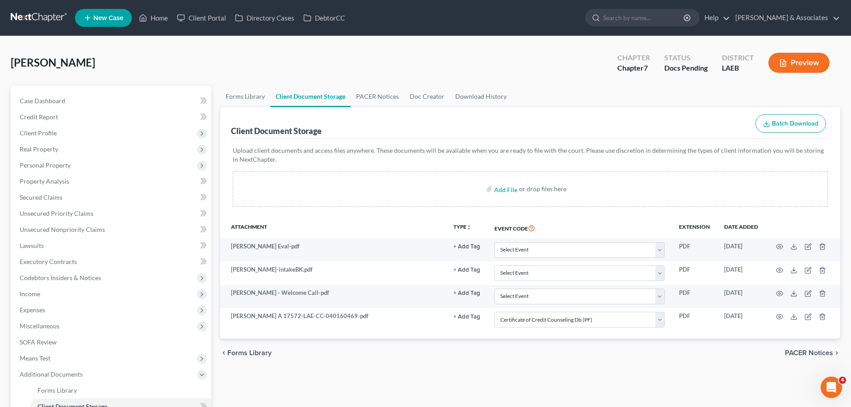
drag, startPoint x: 447, startPoint y: 362, endPoint x: 445, endPoint y: 356, distance: 5.7
click at [446, 362] on div "chevron_left Forms Library PACER Notices chevron_right" at bounding box center [530, 353] width 620 height 29
click at [54, 100] on span "Case Dashboard" at bounding box center [43, 101] width 46 height 8
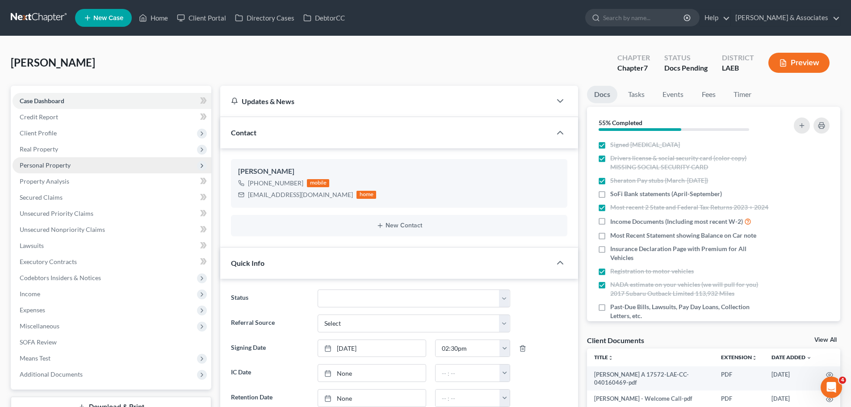
click at [57, 166] on span "Personal Property" at bounding box center [45, 165] width 51 height 8
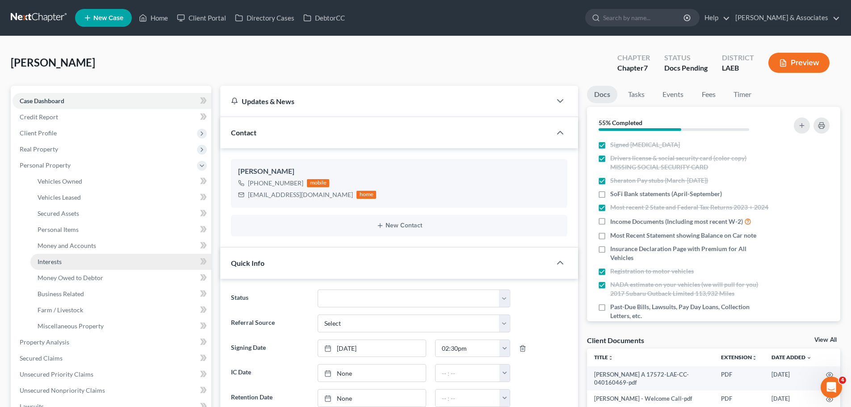
click at [72, 254] on link "Interests" at bounding box center [120, 262] width 181 height 16
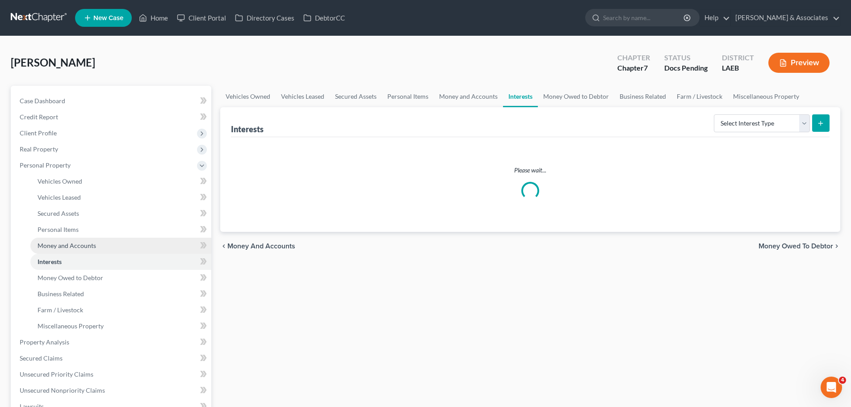
click at [72, 249] on span "Money and Accounts" at bounding box center [67, 246] width 59 height 8
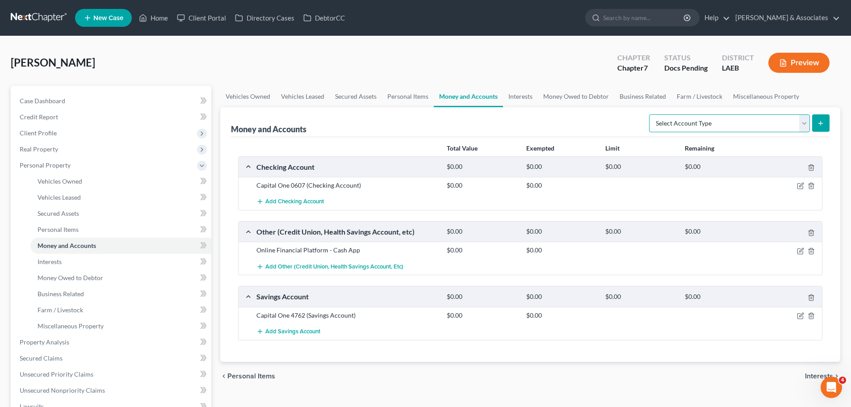
click at [713, 125] on select "Select Account Type Brokerage Cash on Hand Certificates of Deposit Checking Acc…" at bounding box center [729, 123] width 161 height 18
select select "checking"
click at [651, 114] on select "Select Account Type Brokerage Cash on Hand Certificates of Deposit Checking Acc…" at bounding box center [729, 123] width 161 height 18
click at [815, 122] on button "submit" at bounding box center [821, 122] width 17 height 17
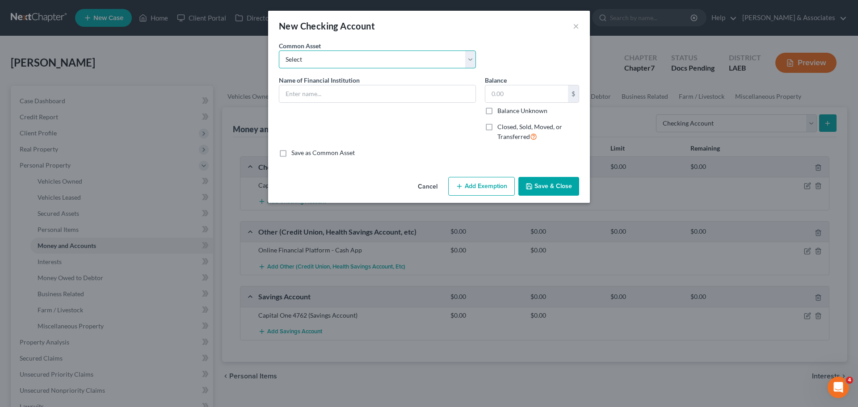
click at [336, 58] on select "Select Essential Federal Credit Union USAA Federal Savings Bank Neighbors Feder…" at bounding box center [377, 60] width 197 height 18
click at [434, 41] on div "New Checking Account ×" at bounding box center [429, 26] width 322 height 30
click at [358, 96] on input "text" at bounding box center [377, 93] width 196 height 17
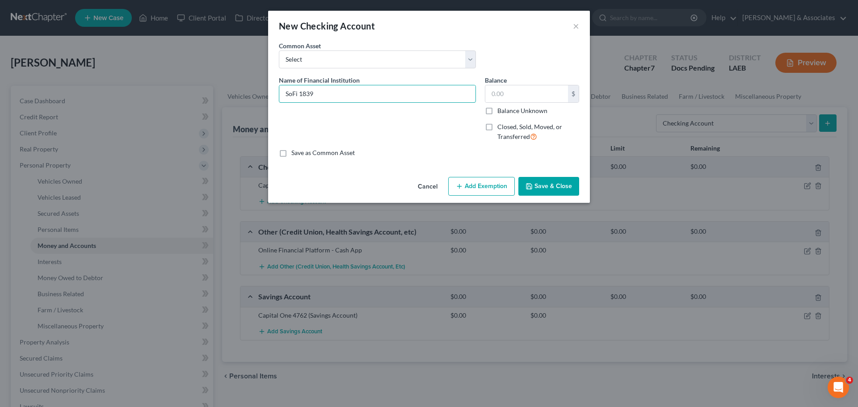
type input "SoFi 1839"
click at [554, 183] on button "Save & Close" at bounding box center [548, 186] width 61 height 19
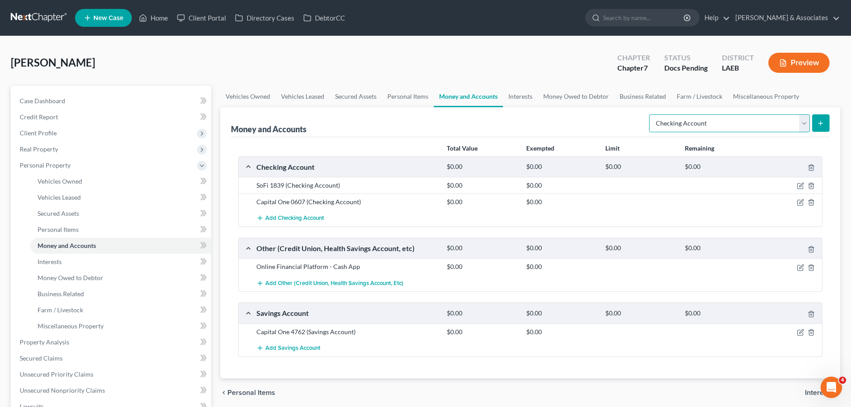
click at [732, 124] on select "Select Account Type Brokerage Cash on Hand Certificates of Deposit Checking Acc…" at bounding box center [729, 123] width 161 height 18
select select "savings"
click at [651, 114] on select "Select Account Type Brokerage Cash on Hand Certificates of Deposit Checking Acc…" at bounding box center [729, 123] width 161 height 18
click at [826, 124] on button "submit" at bounding box center [821, 122] width 17 height 17
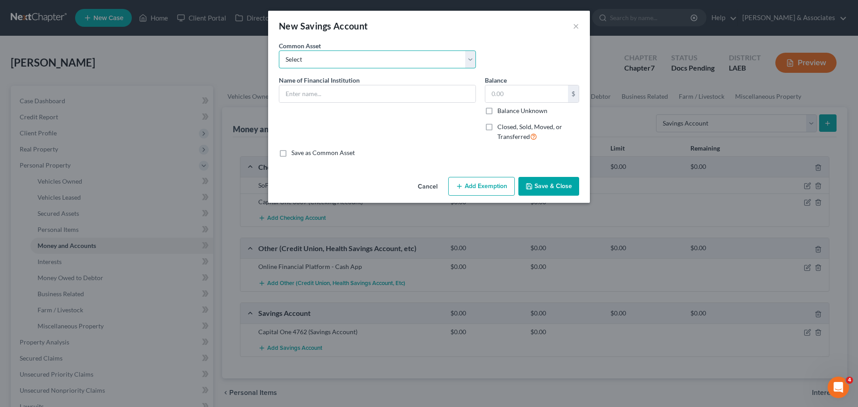
click at [365, 57] on select "Select Essential Federal Credit Union LA Federal Credit Union Regions Bank Chas…" at bounding box center [377, 60] width 197 height 18
click at [363, 102] on div at bounding box center [377, 94] width 197 height 18
click at [361, 97] on input "text" at bounding box center [377, 93] width 196 height 17
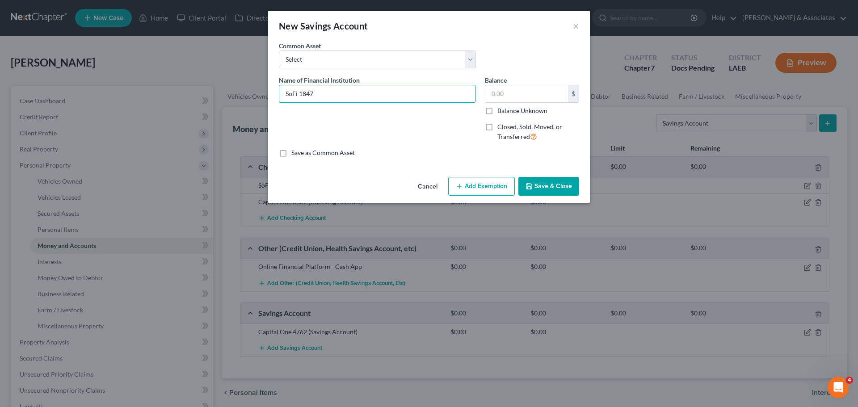
type input "SoFi 1847"
click at [551, 186] on button "Save & Close" at bounding box center [548, 186] width 61 height 19
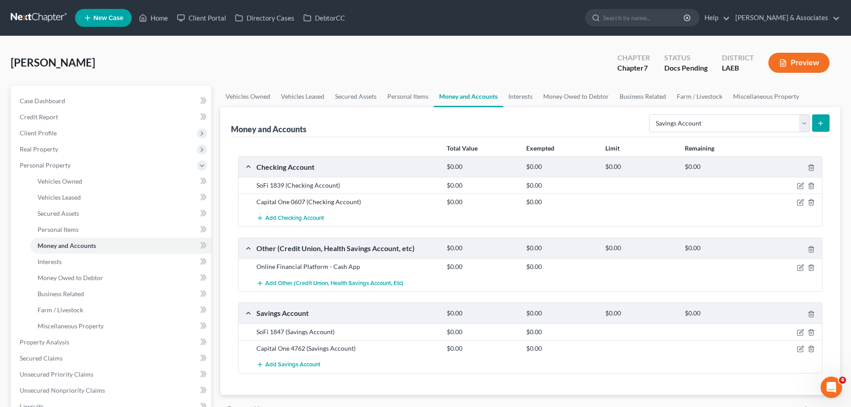
click at [817, 122] on button "submit" at bounding box center [821, 122] width 17 height 17
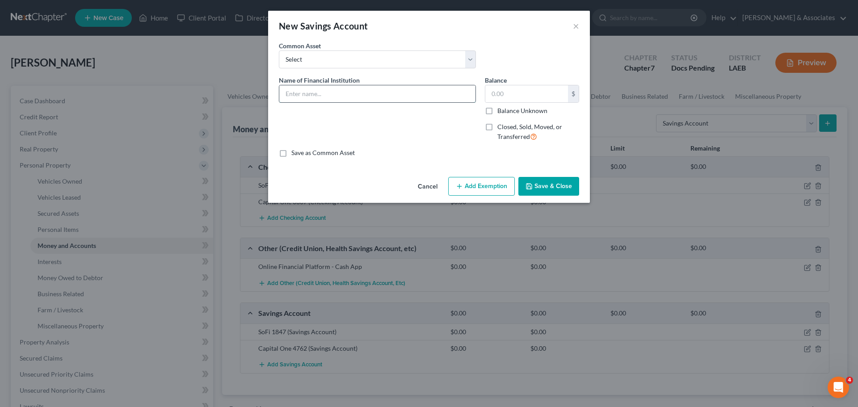
click at [361, 86] on input "text" at bounding box center [377, 93] width 196 height 17
click at [352, 94] on input "text" at bounding box center [377, 93] width 196 height 17
type input "SoFi"
click at [387, 94] on input "SoFi" at bounding box center [377, 93] width 196 height 17
click at [540, 188] on button "Save & Close" at bounding box center [548, 186] width 61 height 19
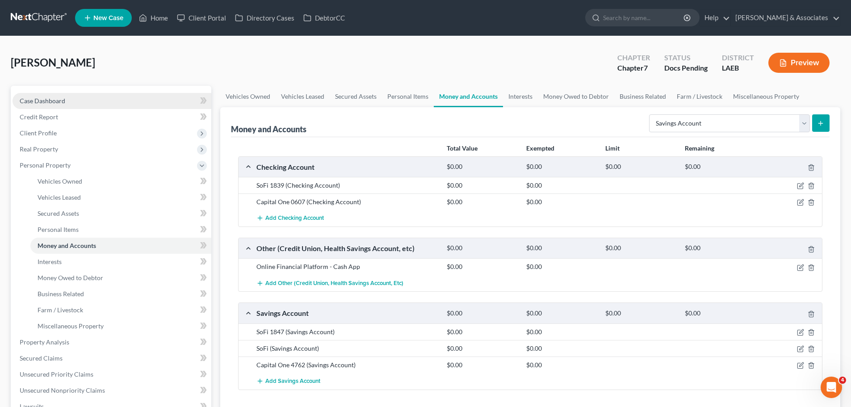
click at [117, 103] on link "Case Dashboard" at bounding box center [112, 101] width 199 height 16
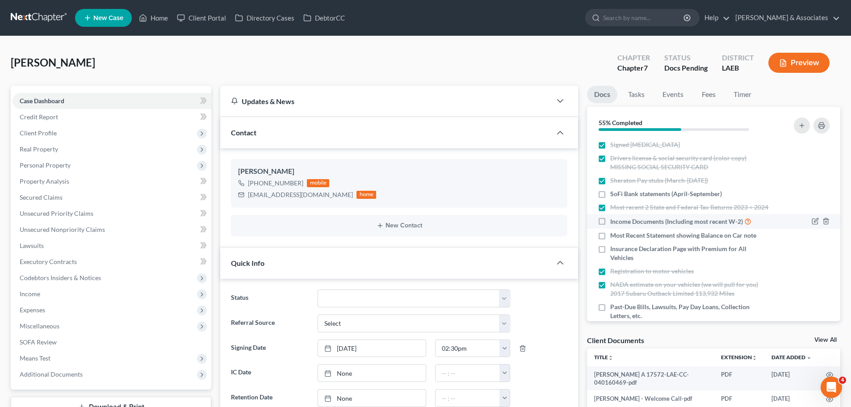
scroll to position [430, 0]
click at [812, 194] on icon "button" at bounding box center [815, 194] width 7 height 7
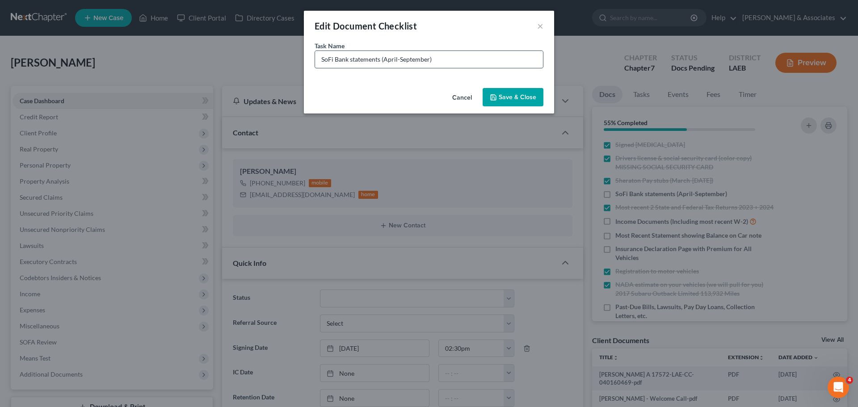
drag, startPoint x: 429, startPoint y: 60, endPoint x: 418, endPoint y: 62, distance: 11.0
click at [418, 62] on input "SoFi Bank statements (April-September)" at bounding box center [429, 59] width 228 height 17
click at [398, 59] on input "SoFi Bank statements (April-September)" at bounding box center [429, 59] width 228 height 17
type input "SoFi Bank statements (July, September)"
click at [522, 102] on button "Save & Close" at bounding box center [513, 97] width 61 height 19
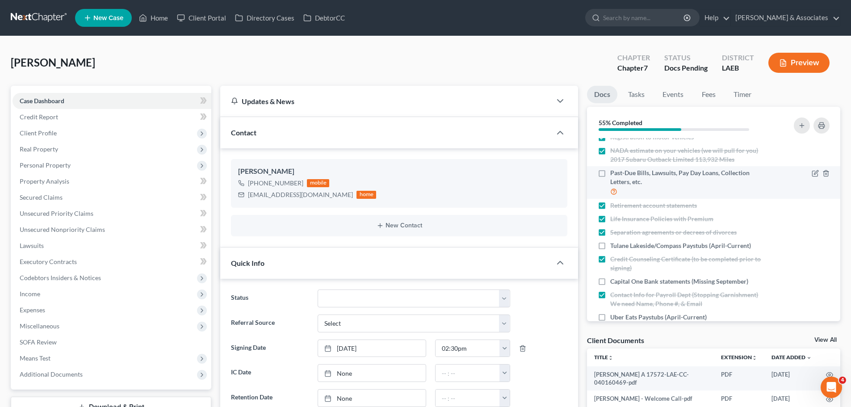
scroll to position [173, 0]
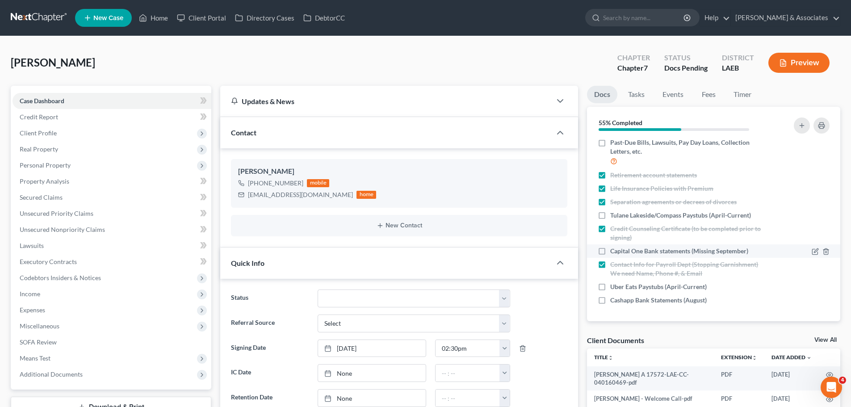
click at [653, 254] on span "Capital One Bank statements (Missing September)" at bounding box center [680, 251] width 138 height 9
click at [620, 253] on input "Capital One Bank statements (Missing September)" at bounding box center [617, 250] width 6 height 6
checkbox input "true"
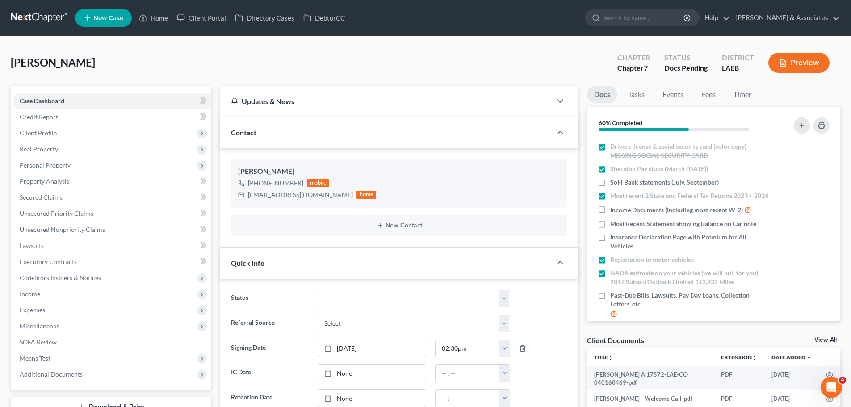
scroll to position [0, 0]
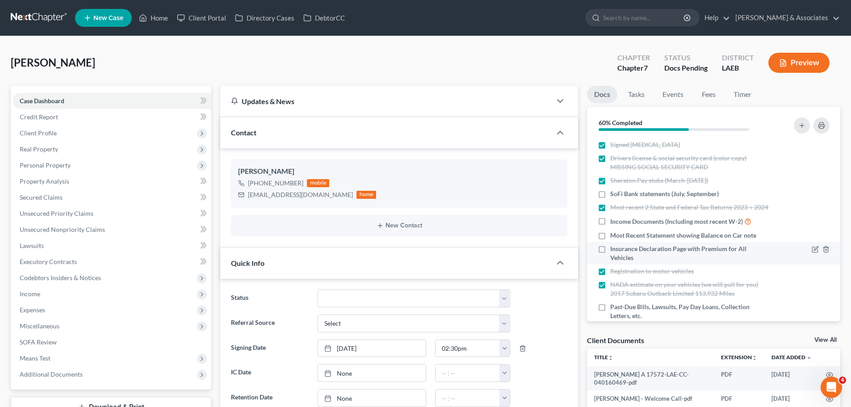
click at [747, 262] on span "Insurance Declaration Page with Premium for All Vehicles" at bounding box center [690, 253] width 159 height 18
click at [620, 250] on input "Insurance Declaration Page with Premium for All Vehicles" at bounding box center [617, 247] width 6 height 6
click at [747, 262] on span "Insurance Declaration Page with Premium for All Vehicles" at bounding box center [690, 253] width 159 height 18
click at [620, 250] on input "Insurance Declaration Page with Premium for All Vehicles" at bounding box center [617, 247] width 6 height 6
checkbox input "false"
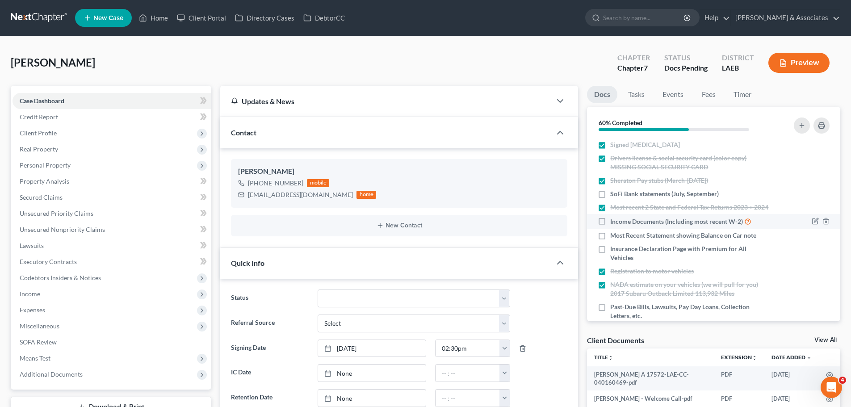
click at [624, 226] on span "Income Documents (Including most recent W-2)" at bounding box center [677, 221] width 133 height 9
click at [620, 222] on input "Income Documents (Including most recent W-2)" at bounding box center [617, 219] width 6 height 6
checkbox input "true"
click at [626, 240] on span "Most Recent Statement showing Balance on Car note" at bounding box center [684, 235] width 146 height 9
click at [620, 237] on input "Most Recent Statement showing Balance on Car note" at bounding box center [617, 234] width 6 height 6
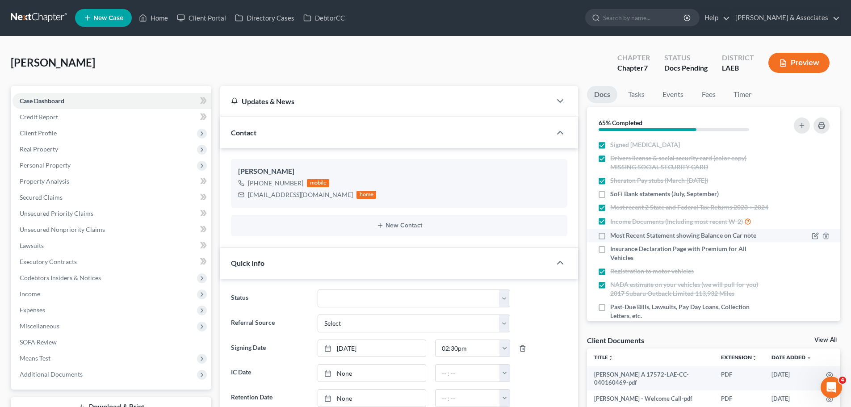
checkbox input "true"
click at [812, 253] on icon "button" at bounding box center [815, 249] width 7 height 7
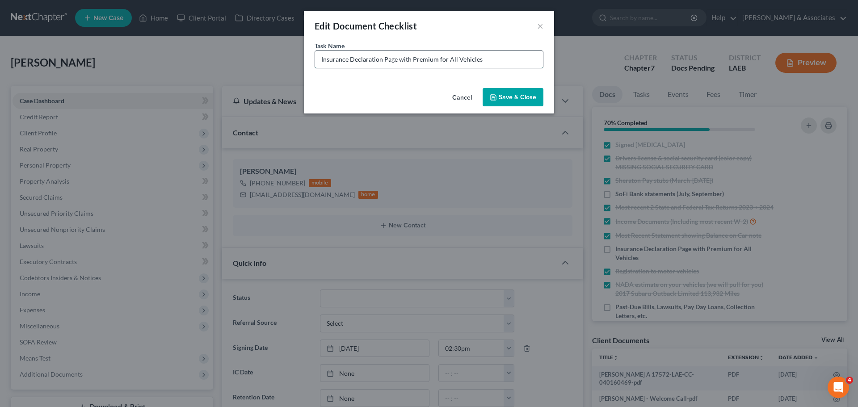
drag, startPoint x: 500, startPoint y: 64, endPoint x: 399, endPoint y: 65, distance: 101.0
click at [399, 65] on input "Insurance Declaration Page with Premium for All Vehicles" at bounding box center [429, 59] width 228 height 17
click at [524, 60] on input "Insurance Declaration Page with Premium for All Vehicles" at bounding box center [429, 59] width 228 height 17
drag, startPoint x: 523, startPoint y: 61, endPoint x: 449, endPoint y: 60, distance: 74.2
click at [447, 59] on input "Insurance Declaration Page with Premium for All Vehicles" at bounding box center [429, 59] width 228 height 17
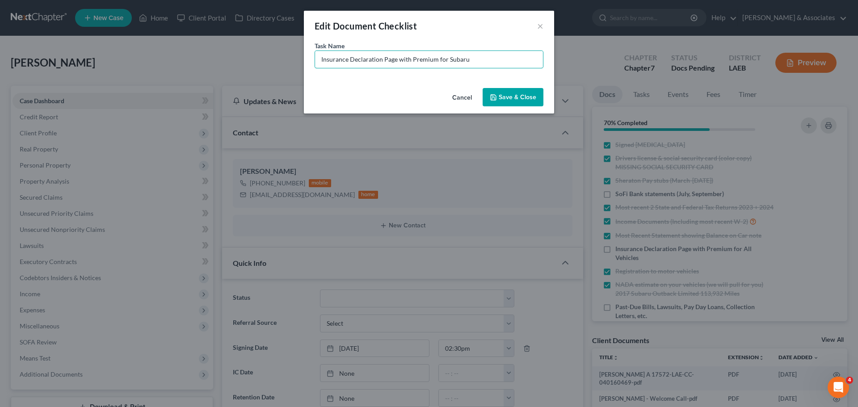
type input "Insurance Declaration Page with Premium for Subaru"
click at [510, 94] on button "Save & Close" at bounding box center [513, 97] width 61 height 19
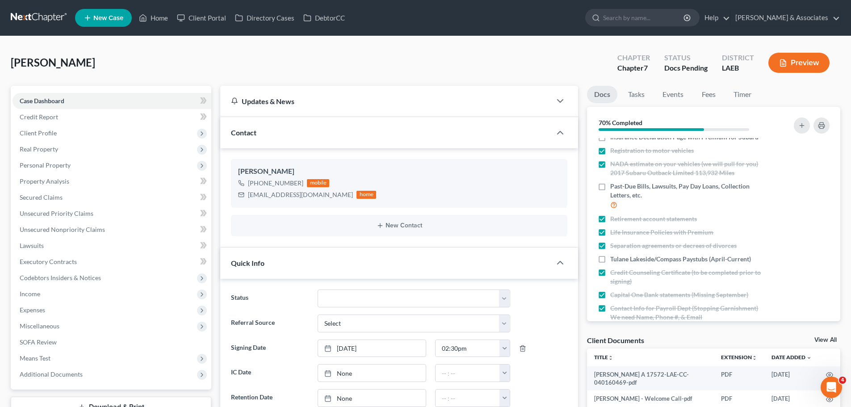
scroll to position [164, 0]
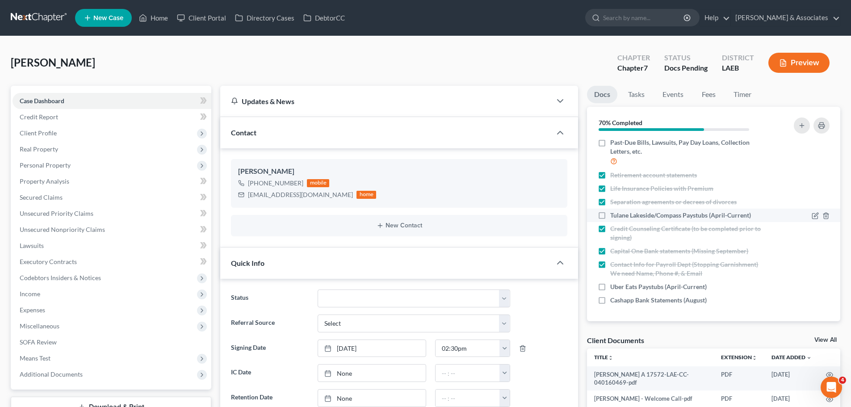
drag, startPoint x: 690, startPoint y: 218, endPoint x: 830, endPoint y: 209, distance: 140.7
click at [690, 218] on span "Tulane Lakeside/Compass Paystubs (April-Current)" at bounding box center [681, 215] width 141 height 9
click at [620, 217] on input "Tulane Lakeside/Compass Paystubs (April-Current)" at bounding box center [617, 214] width 6 height 6
checkbox input "true"
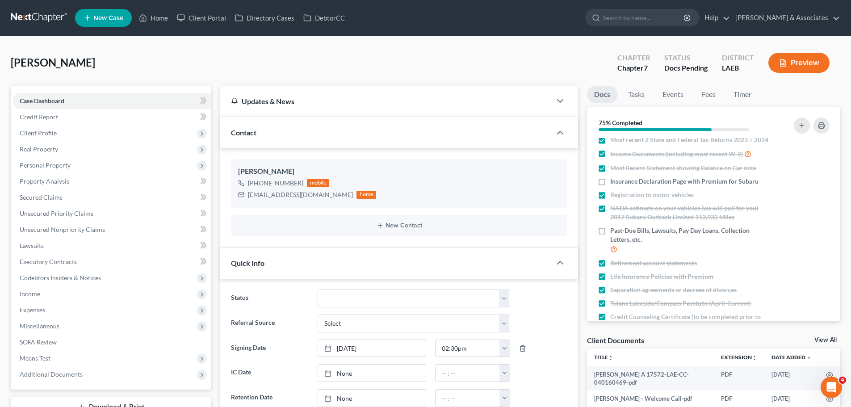
scroll to position [0, 0]
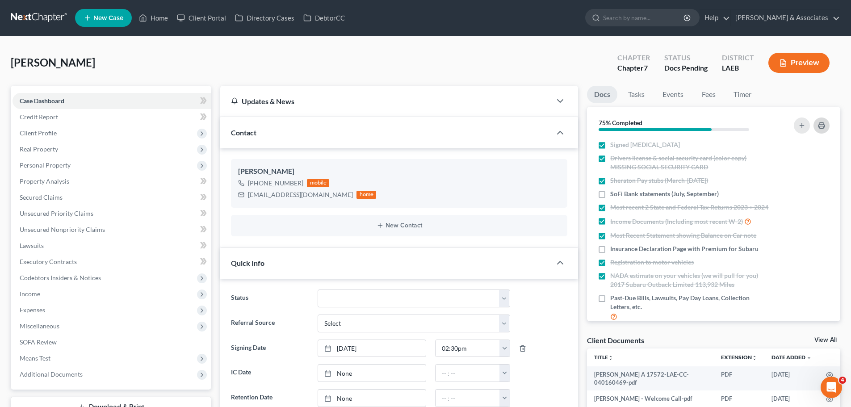
click at [826, 123] on button "button" at bounding box center [822, 126] width 16 height 16
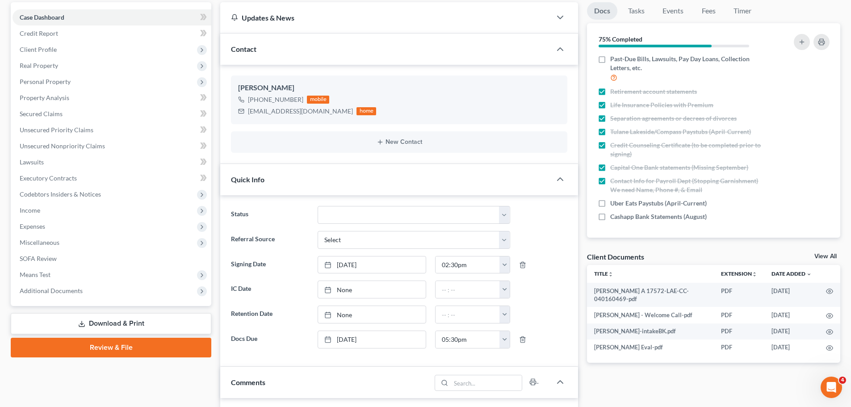
scroll to position [134, 0]
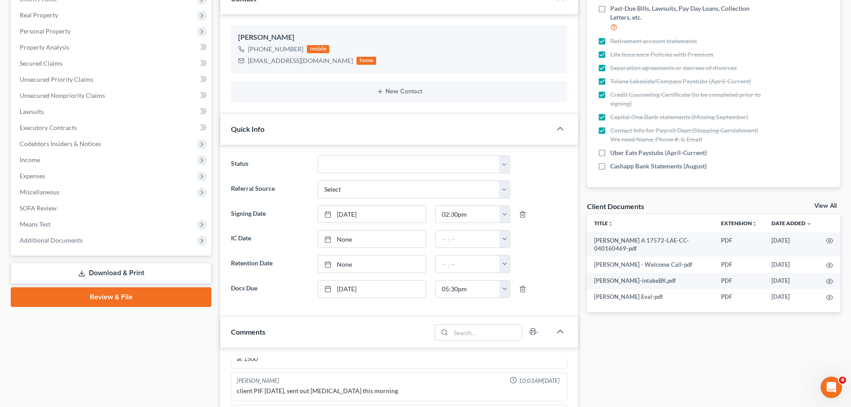
drag, startPoint x: 90, startPoint y: 353, endPoint x: 97, endPoint y: 352, distance: 6.3
click at [91, 353] on div "Case Dashboard Payments Invoices Payments Payments Credit Report Client Profile" at bounding box center [111, 328] width 210 height 753
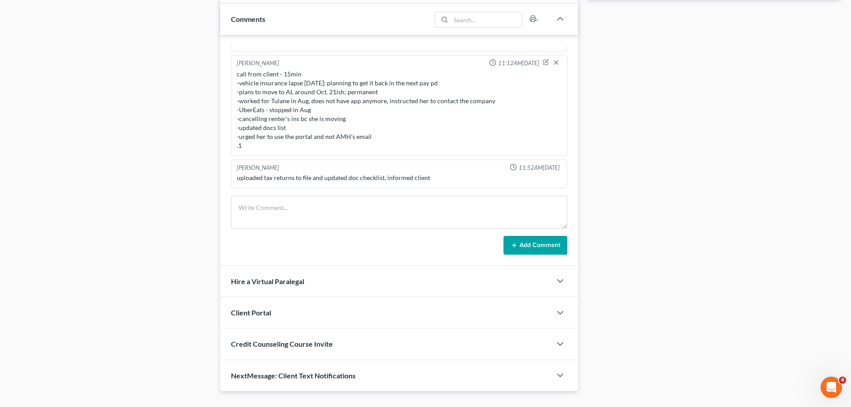
scroll to position [430, 0]
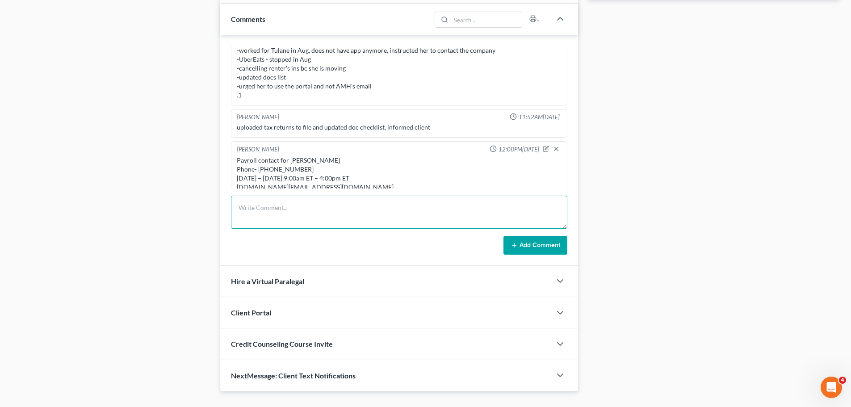
click at [402, 222] on textarea at bounding box center [399, 212] width 337 height 33
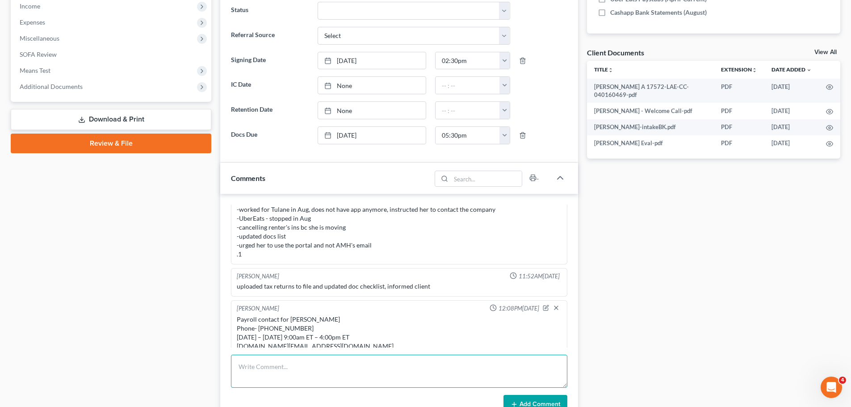
scroll to position [465, 0]
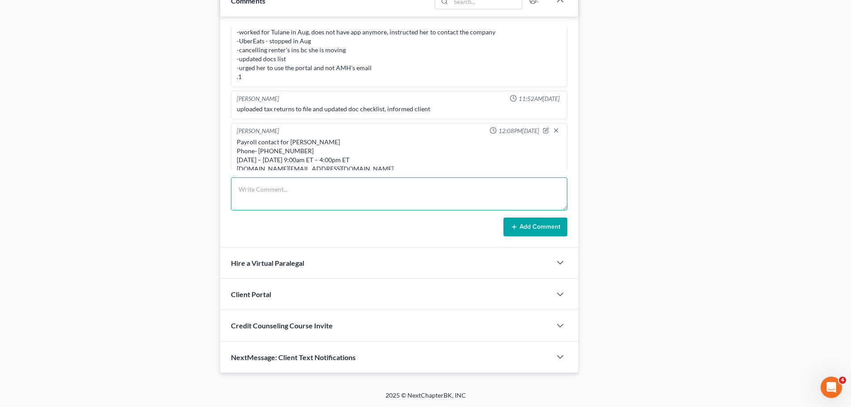
click at [301, 196] on textarea at bounding box center [399, 193] width 337 height 33
type textarea "reviewed docs sent by client - 20min -updated docs list -still missing things .1"
click at [548, 235] on button "Add Comment" at bounding box center [536, 227] width 64 height 19
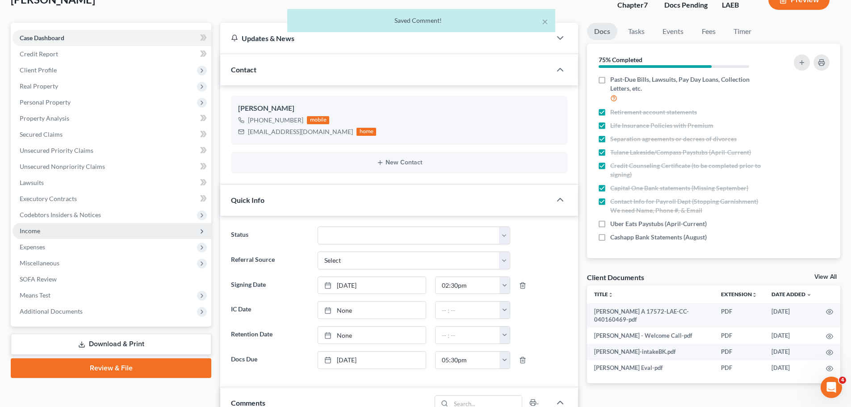
scroll to position [0, 0]
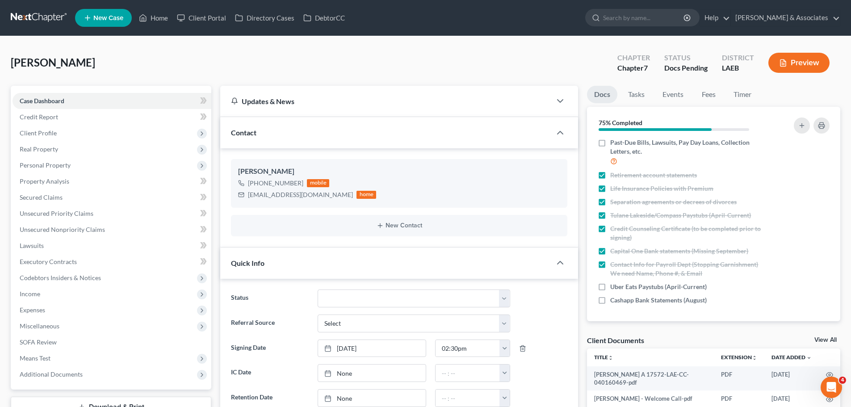
click at [270, 63] on div "Hudson, Kacey Upgraded Chapter Chapter 7 Status Docs Pending District LAEB Prev…" at bounding box center [426, 66] width 830 height 39
drag, startPoint x: 680, startPoint y: 337, endPoint x: 670, endPoint y: 334, distance: 11.3
click at [631, 337] on div "Client Documents View All" at bounding box center [713, 342] width 253 height 13
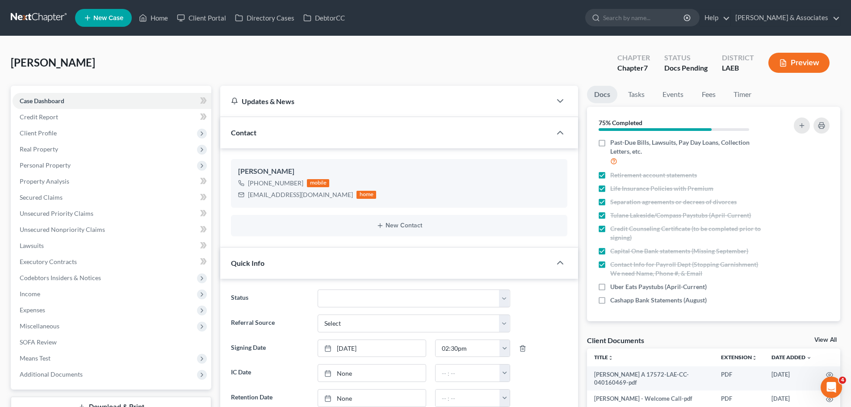
click at [668, 336] on div "Client Documents View All" at bounding box center [713, 342] width 253 height 13
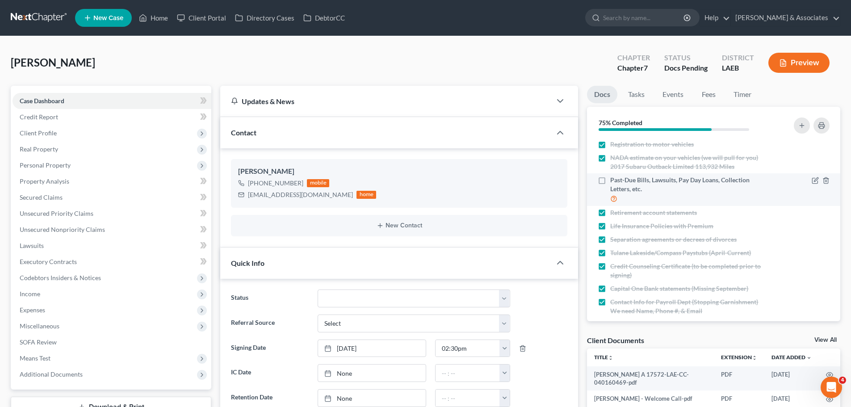
scroll to position [75, 0]
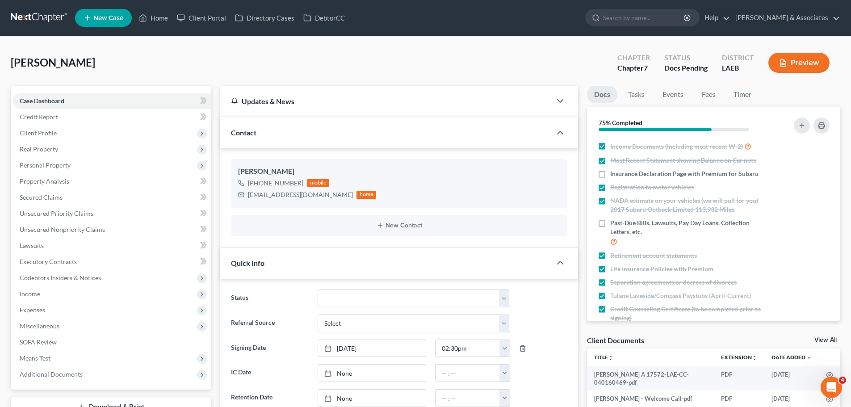
click at [701, 336] on div "Client Documents View All" at bounding box center [713, 342] width 253 height 13
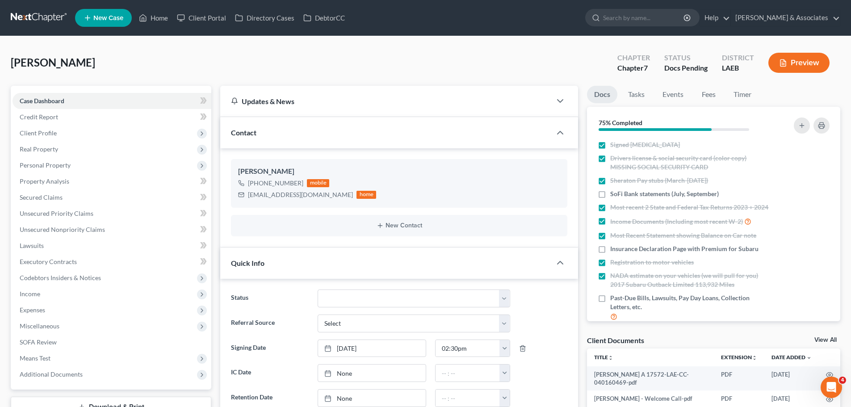
scroll to position [164, 0]
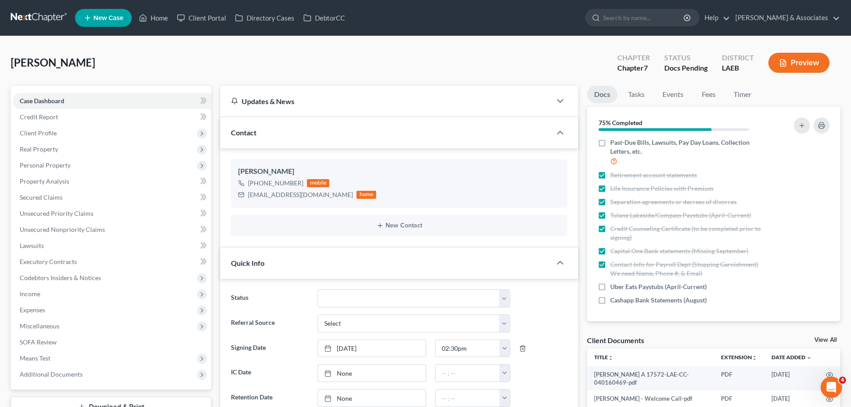
drag, startPoint x: 311, startPoint y: 70, endPoint x: 295, endPoint y: 70, distance: 16.1
click at [311, 70] on div "Hudson, Kacey Upgraded Chapter Chapter 7 Status Docs Pending District LAEB Prev…" at bounding box center [426, 66] width 830 height 39
click at [41, 66] on span "[PERSON_NAME]" at bounding box center [53, 62] width 84 height 13
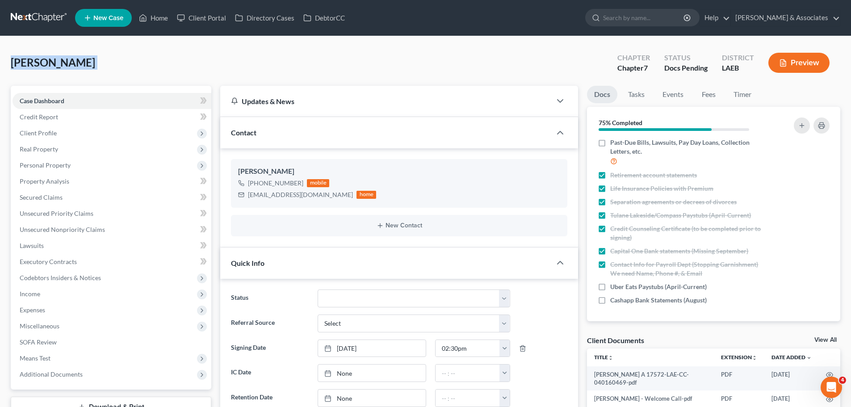
click at [55, 62] on span "[PERSON_NAME]" at bounding box center [53, 62] width 84 height 13
click at [351, 50] on div "Hudson, Kacey Upgraded Chapter Chapter 7 Status Docs Pending District LAEB Prev…" at bounding box center [426, 66] width 830 height 39
click at [38, 17] on link at bounding box center [39, 18] width 57 height 16
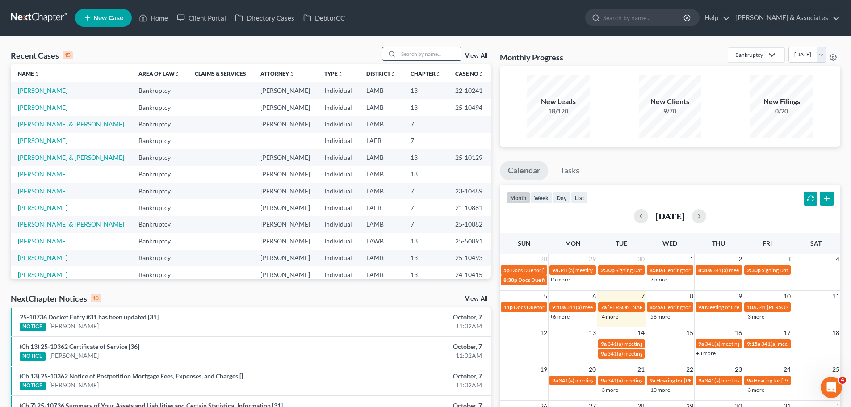
click at [426, 47] on div at bounding box center [422, 54] width 80 height 14
drag, startPoint x: 425, startPoint y: 51, endPoint x: 430, endPoint y: 37, distance: 14.7
click at [426, 47] on div at bounding box center [422, 54] width 80 height 14
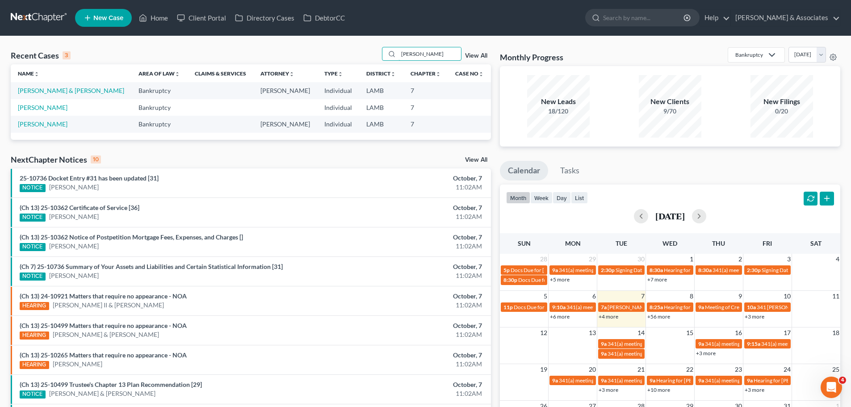
type input "bush"
click at [72, 92] on link "[PERSON_NAME] & [PERSON_NAME]" at bounding box center [71, 91] width 106 height 8
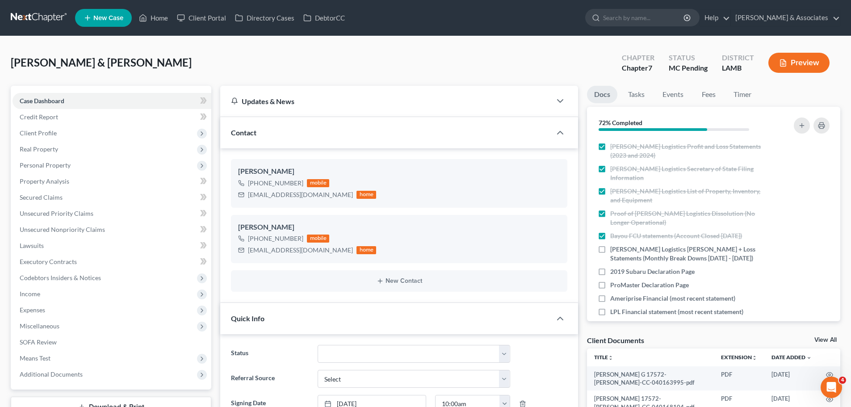
scroll to position [366, 0]
drag, startPoint x: 437, startPoint y: 59, endPoint x: 37, endPoint y: 57, distance: 399.6
click at [37, 57] on div "Bush, Christopher & Darcy Upgraded Chapter Chapter 7 Status MC Pending District…" at bounding box center [426, 66] width 830 height 39
click at [43, 63] on span "[PERSON_NAME] & [PERSON_NAME]" at bounding box center [101, 62] width 181 height 13
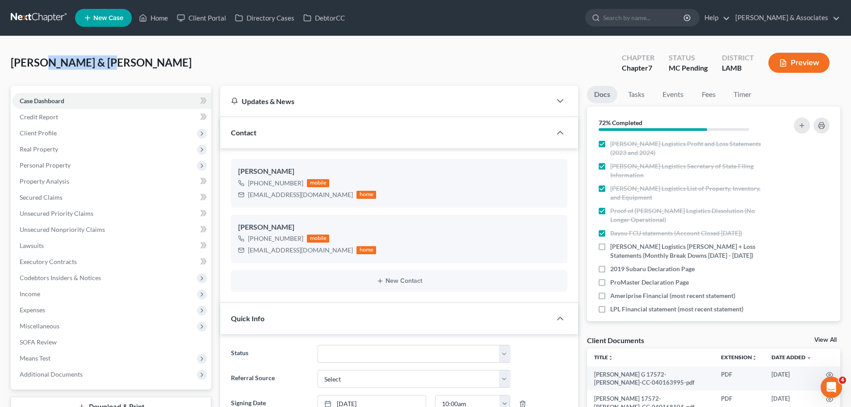
click at [43, 63] on span "[PERSON_NAME] & [PERSON_NAME]" at bounding box center [101, 62] width 181 height 13
click at [28, 64] on span "[PERSON_NAME] & [PERSON_NAME]" at bounding box center [101, 62] width 181 height 13
click at [37, 62] on span "[PERSON_NAME] & [PERSON_NAME]" at bounding box center [101, 62] width 181 height 13
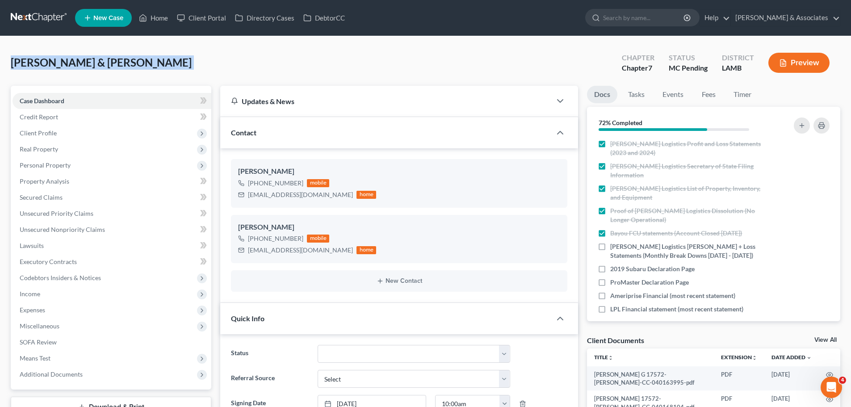
click at [37, 62] on span "[PERSON_NAME] & [PERSON_NAME]" at bounding box center [101, 62] width 181 height 13
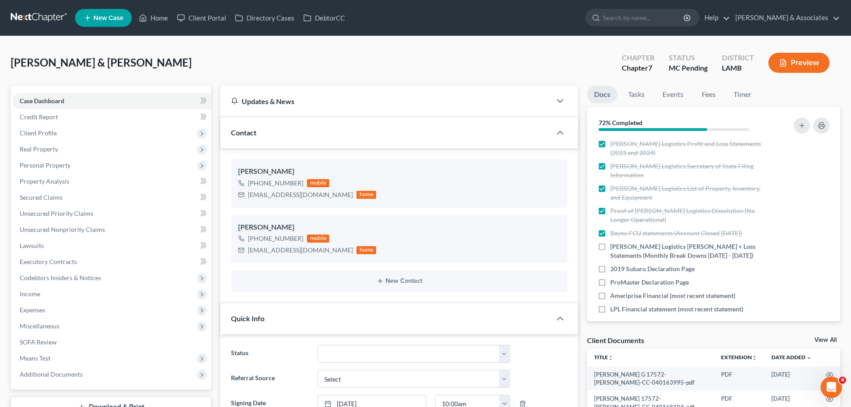
click at [350, 67] on div "Bush, Christopher & Darcy Upgraded Chapter Chapter 7 Status MC Pending District…" at bounding box center [426, 66] width 830 height 39
drag, startPoint x: 309, startPoint y: 63, endPoint x: 0, endPoint y: 51, distance: 309.5
click at [142, 65] on div "Bush, Christopher & Darcy Upgraded Chapter Chapter 7 Status MC Pending District…" at bounding box center [426, 66] width 830 height 39
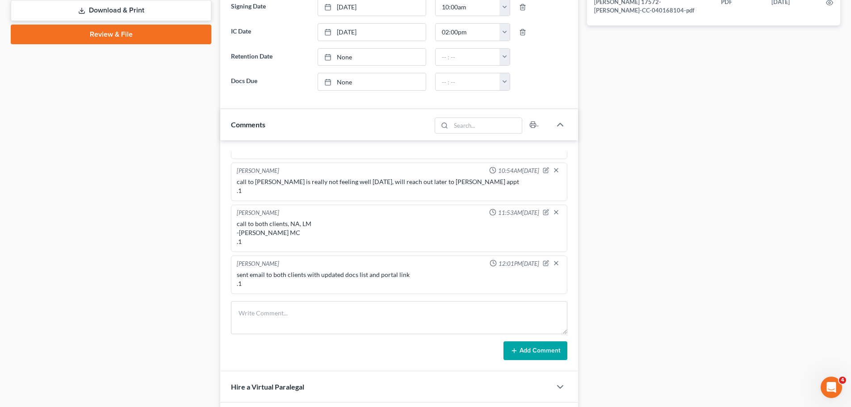
scroll to position [521, 0]
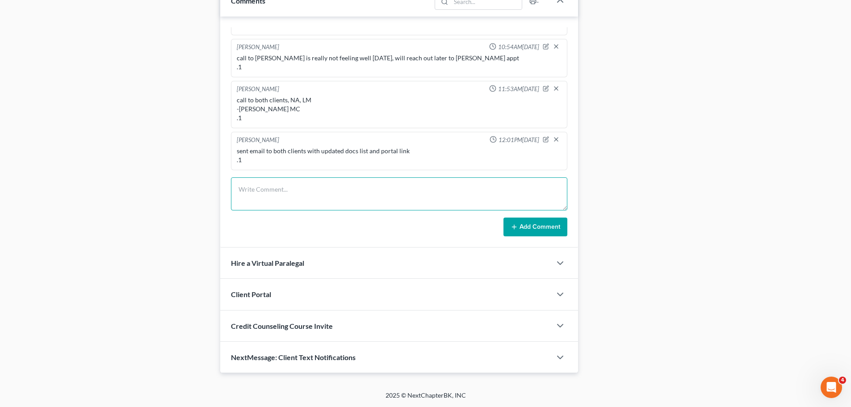
click at [316, 204] on textarea at bounding box center [399, 193] width 337 height 33
click at [478, 198] on textarea "return call from Darcy -resch MC/signing for 10.16.25 at 10am via phone and 2pm…" at bounding box center [399, 193] width 337 height 33
type textarea "return call from Darcy -resch MC/signing for 10.16.25 at 10am via phone and 2pm…"
click at [565, 222] on button "Add Comment" at bounding box center [536, 227] width 64 height 19
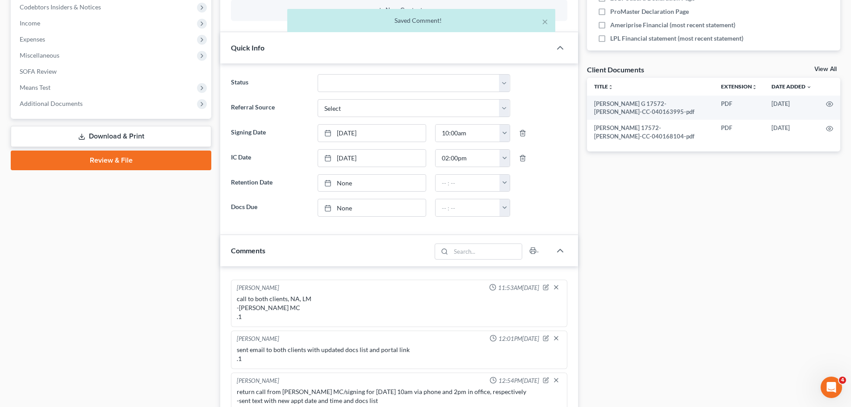
scroll to position [163, 0]
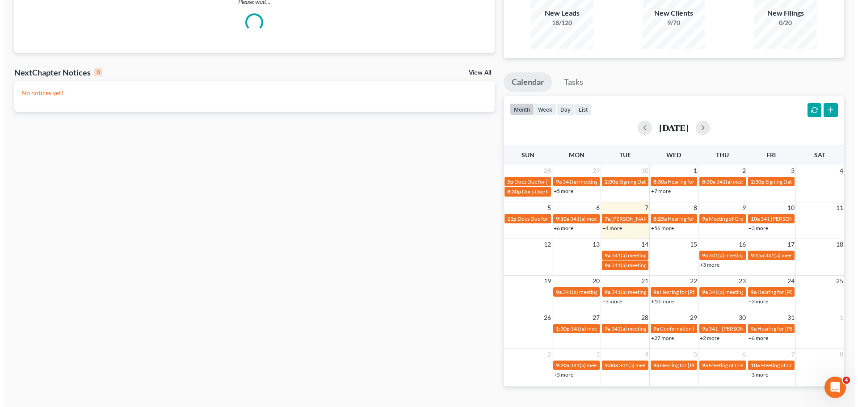
scroll to position [89, 0]
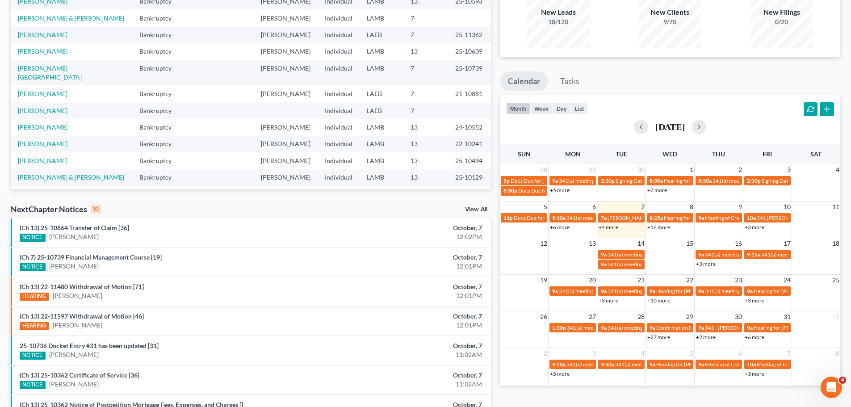
click at [707, 264] on link "+3 more" at bounding box center [706, 264] width 20 height 7
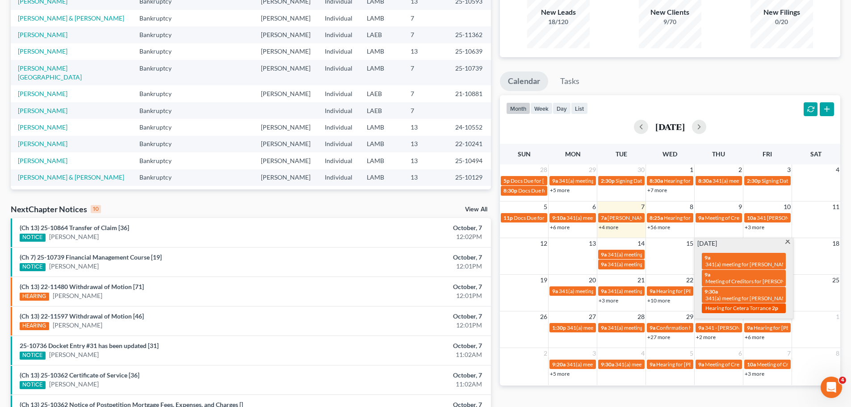
click at [715, 309] on span "Hearing for Cetera Torrance" at bounding box center [739, 308] width 66 height 7
select select "Days"
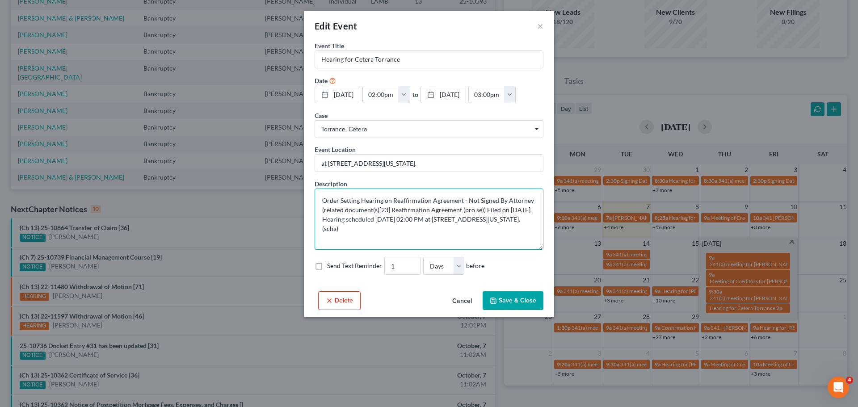
click at [372, 249] on textarea "Order Setting Hearing on Reaffirmation Agreement - Not Signed By Attorney (rela…" at bounding box center [429, 219] width 229 height 61
click at [542, 25] on button "×" at bounding box center [540, 26] width 6 height 11
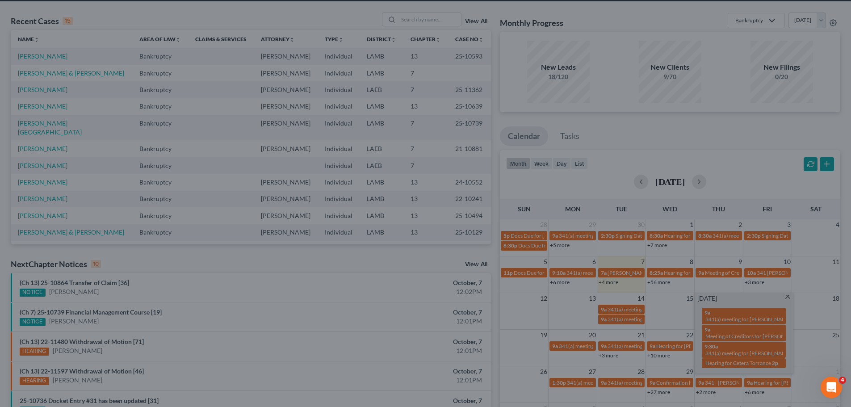
scroll to position [0, 0]
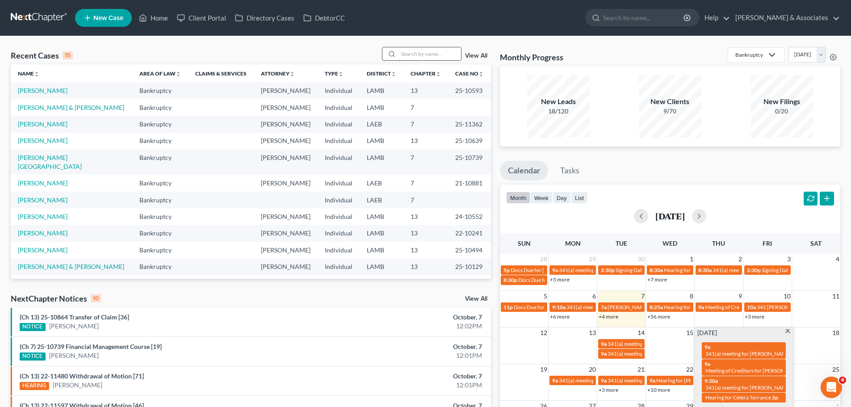
click at [449, 57] on input "search" at bounding box center [430, 53] width 63 height 13
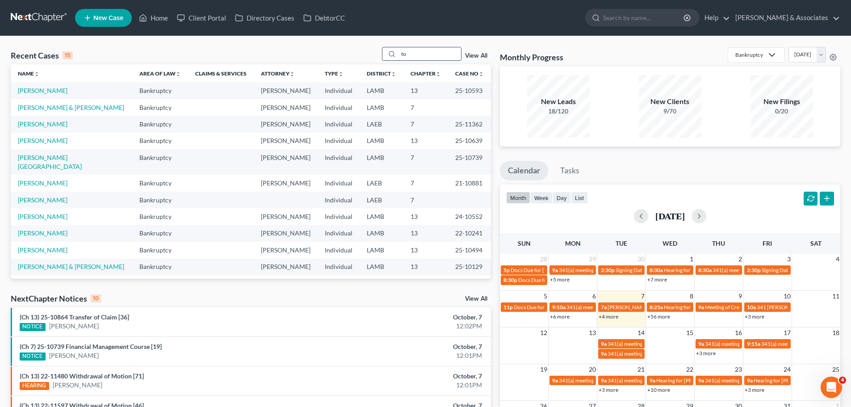
type input "t"
type input "ceter"
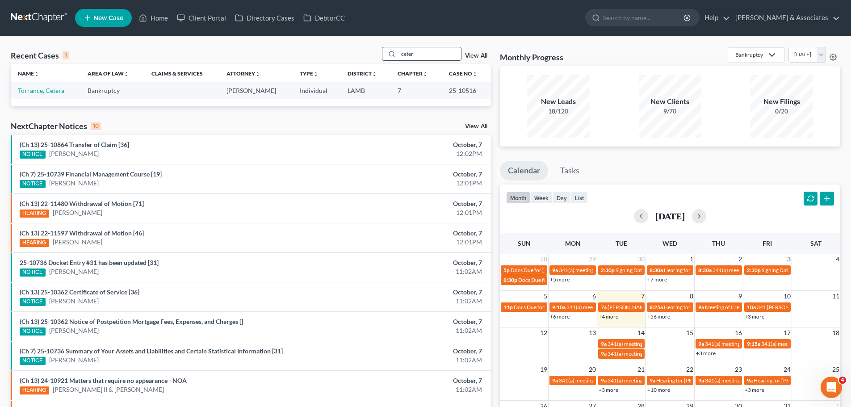
drag, startPoint x: 422, startPoint y: 53, endPoint x: 395, endPoint y: 51, distance: 27.3
click at [396, 51] on div "ceter" at bounding box center [422, 54] width 80 height 14
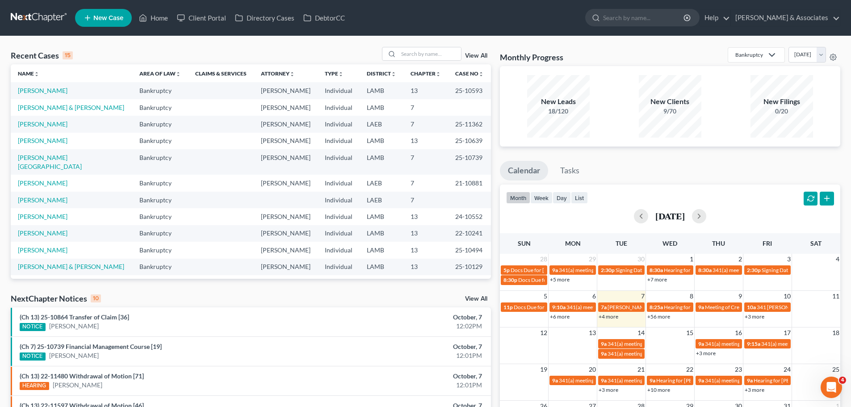
click at [708, 352] on link "+3 more" at bounding box center [706, 353] width 20 height 7
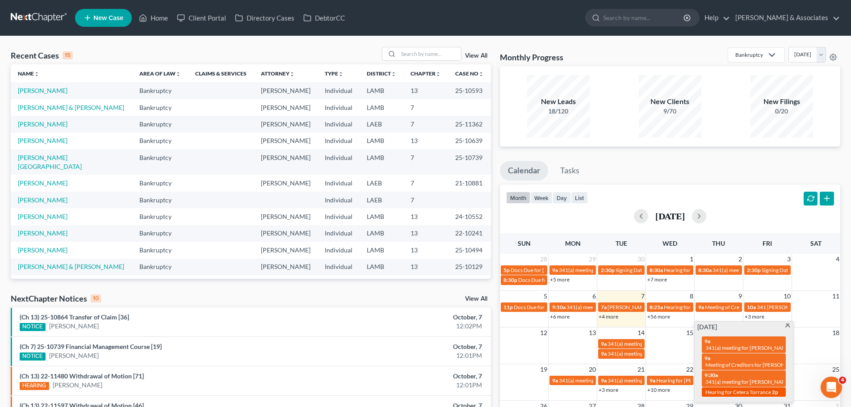
click at [760, 393] on span "Hearing for Cetera Torrance" at bounding box center [739, 392] width 66 height 7
select select "Days"
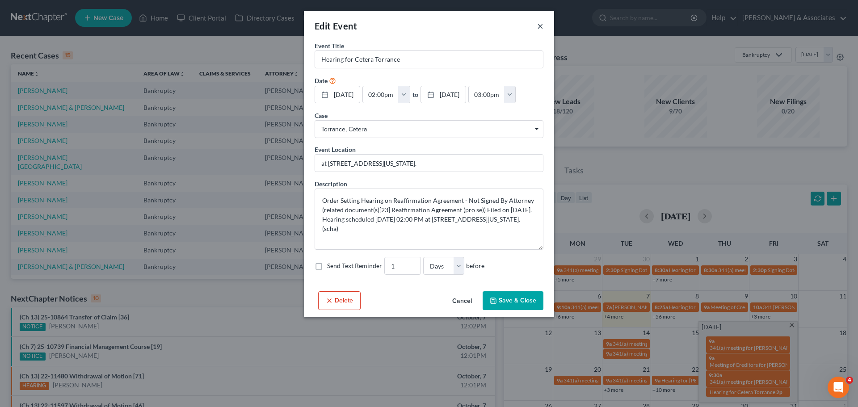
click at [540, 23] on button "×" at bounding box center [540, 26] width 6 height 11
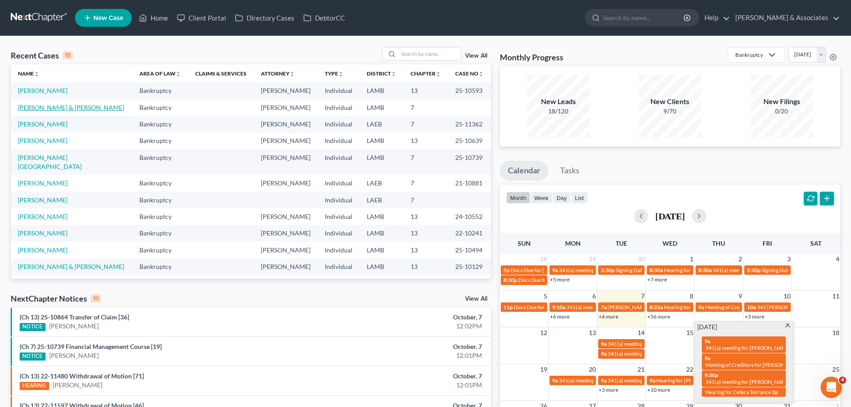
click at [36, 105] on link "[PERSON_NAME] & [PERSON_NAME]" at bounding box center [71, 108] width 106 height 8
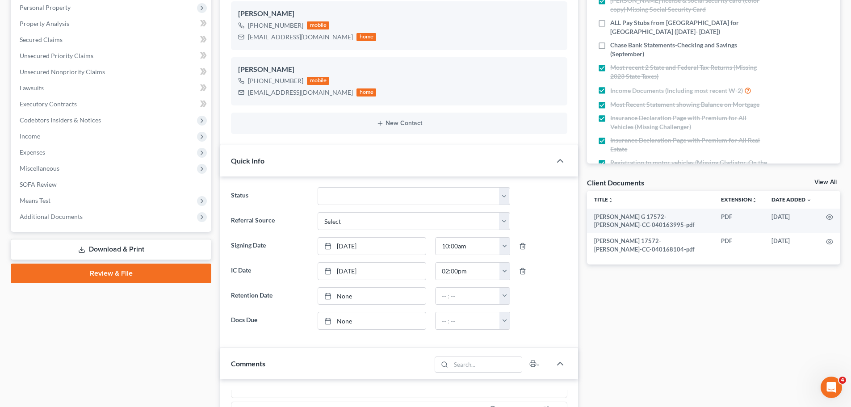
scroll to position [313, 0]
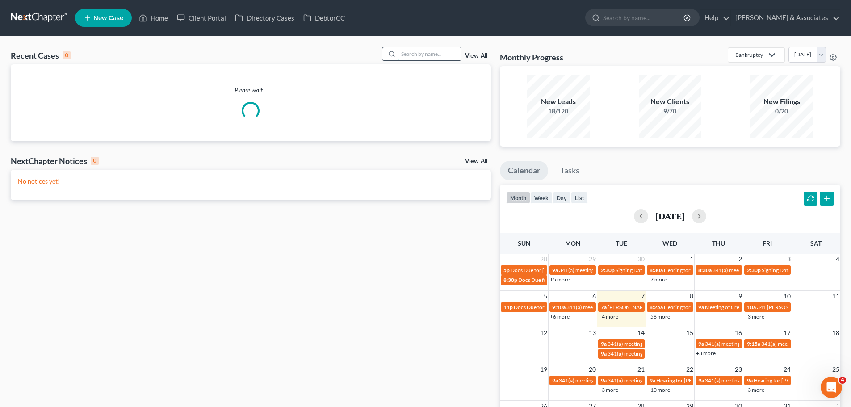
click at [435, 49] on input "search" at bounding box center [430, 53] width 63 height 13
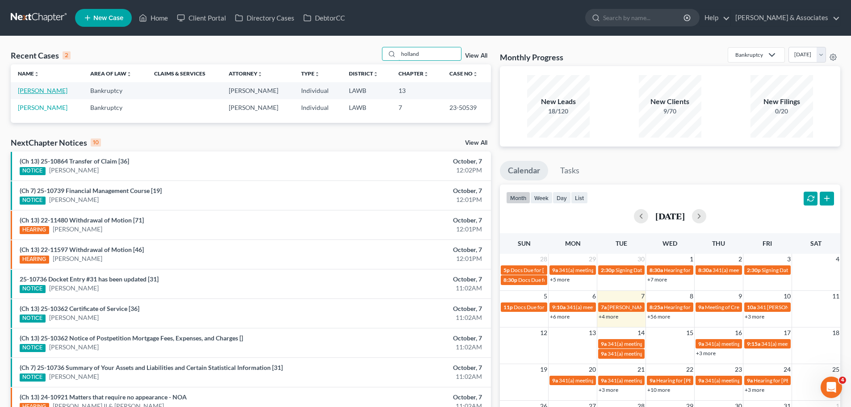
type input "holland"
click at [42, 89] on link "[PERSON_NAME]" at bounding box center [43, 91] width 50 height 8
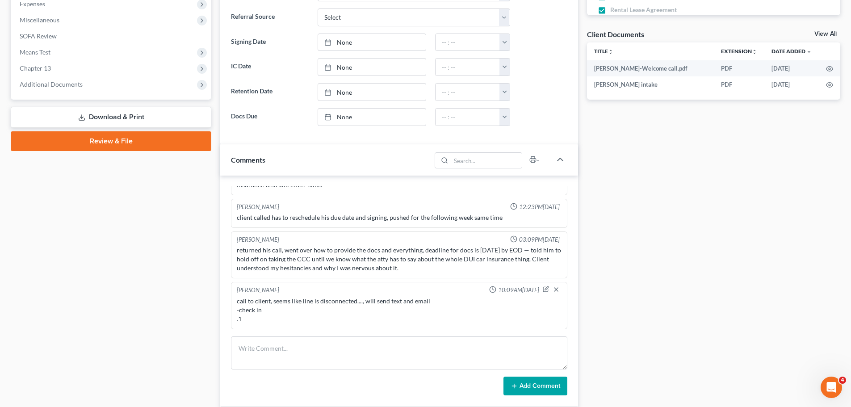
scroll to position [447, 0]
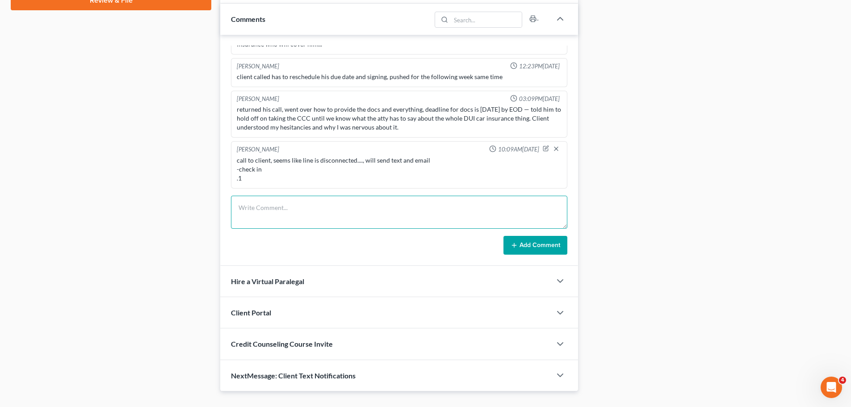
click at [320, 206] on textarea at bounding box center [399, 212] width 337 height 33
click at [263, 223] on textarea "received text from client -still interested in doing bk, working on getting car…" at bounding box center [399, 212] width 337 height 33
click at [265, 223] on textarea "received text from client -still interested in doing bk, working on getting car…" at bounding box center [399, 212] width 337 height 33
paste textarea "Thank you for letting me know. Once you have the insurance, go ahead and get a …"
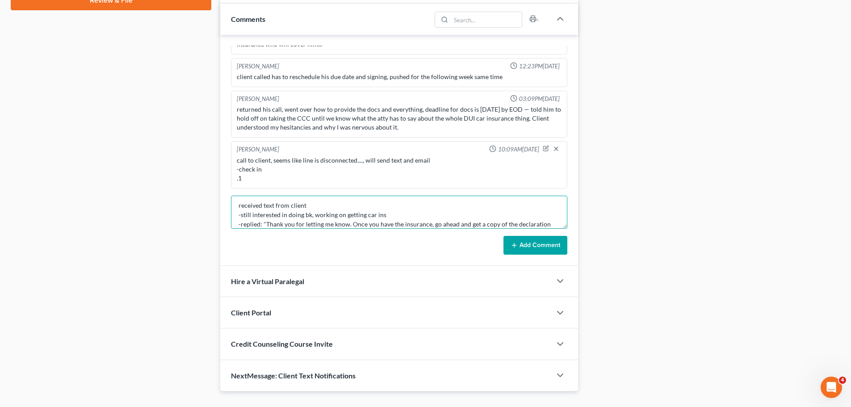
scroll to position [12, 0]
click at [543, 224] on textarea "received text from client -still interested in doing bk, working on getting car…" at bounding box center [399, 212] width 337 height 33
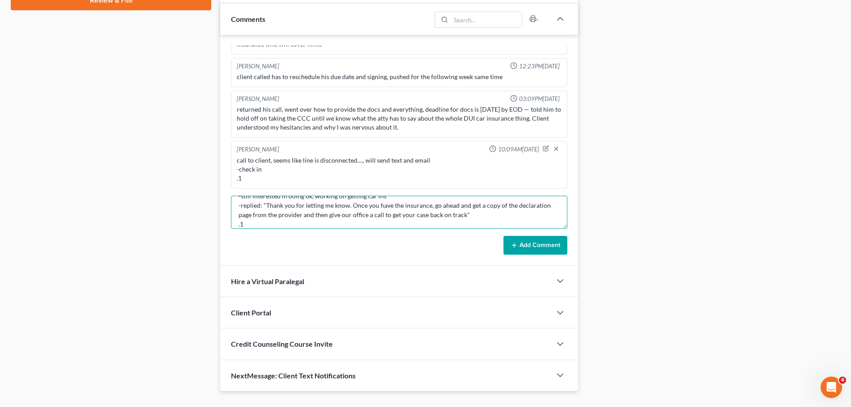
type textarea "received text from client -still interested in doing bk, working on getting car…"
click at [524, 244] on button "Add Comment" at bounding box center [536, 245] width 64 height 19
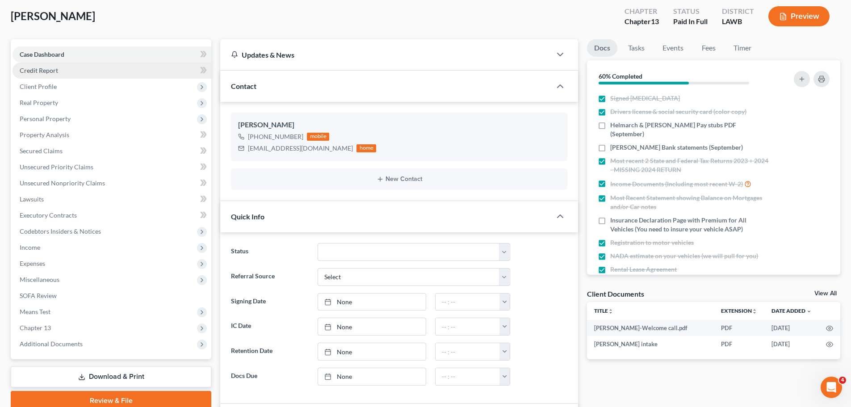
scroll to position [0, 0]
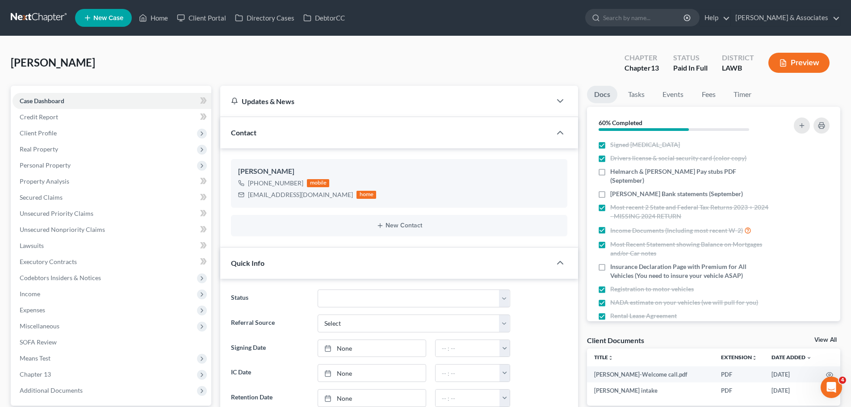
click at [25, 8] on nav "Home New Case Client Portal Directory Cases DebtorCC Diment & Associates ccd@di…" at bounding box center [425, 18] width 851 height 36
click at [28, 13] on link at bounding box center [39, 18] width 57 height 16
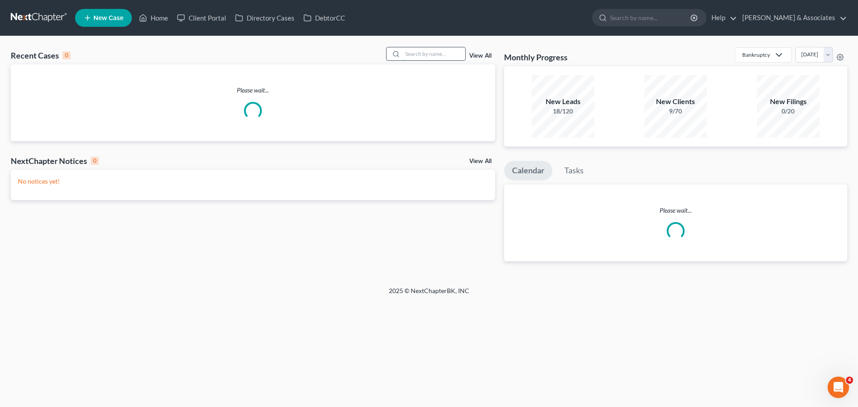
click at [434, 54] on input "search" at bounding box center [434, 53] width 63 height 13
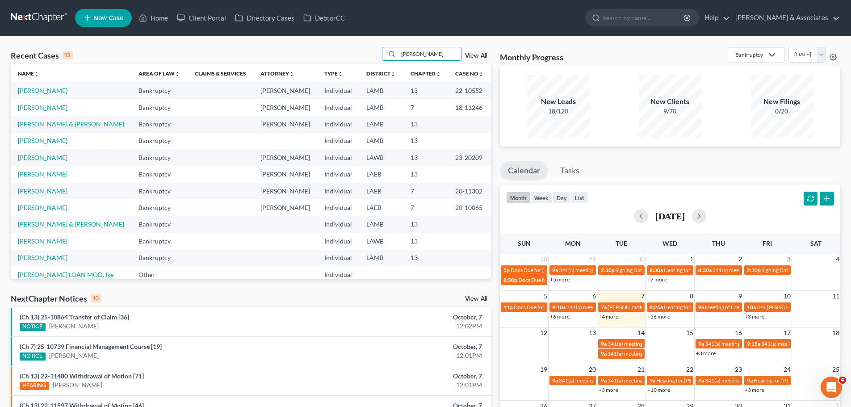
type input "[PERSON_NAME]"
click at [36, 123] on link "[PERSON_NAME] & [PERSON_NAME]" at bounding box center [71, 124] width 106 height 8
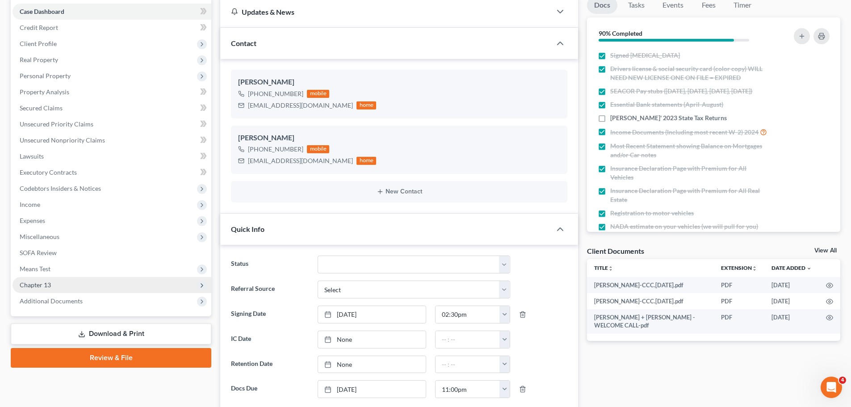
scroll to position [209, 0]
click at [42, 288] on span "Chapter 13" at bounding box center [35, 285] width 31 height 8
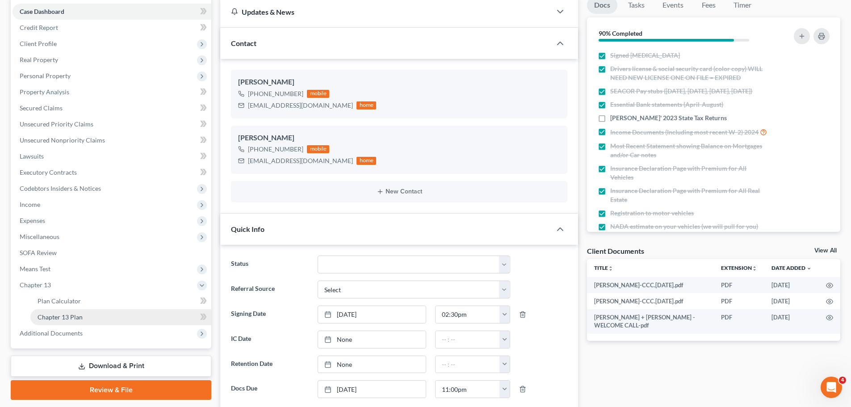
click at [48, 316] on span "Chapter 13 Plan" at bounding box center [60, 317] width 45 height 8
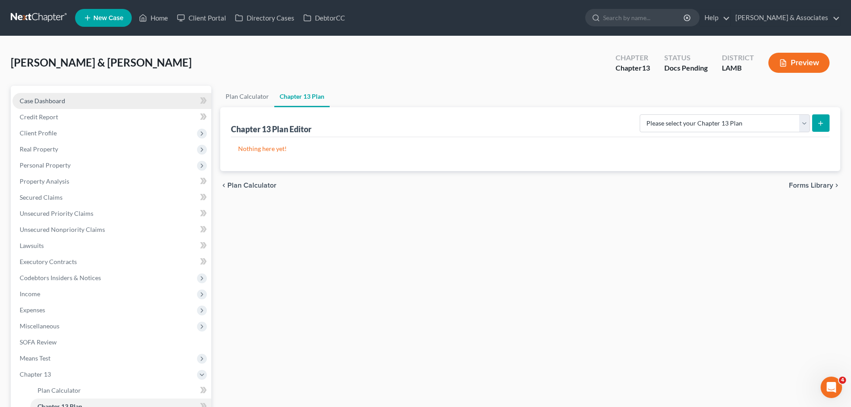
click at [120, 104] on link "Case Dashboard" at bounding box center [112, 101] width 199 height 16
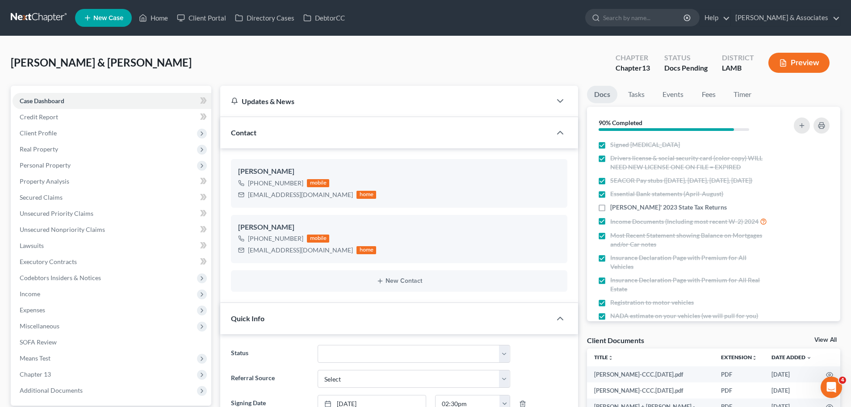
click at [55, 17] on link at bounding box center [39, 18] width 57 height 16
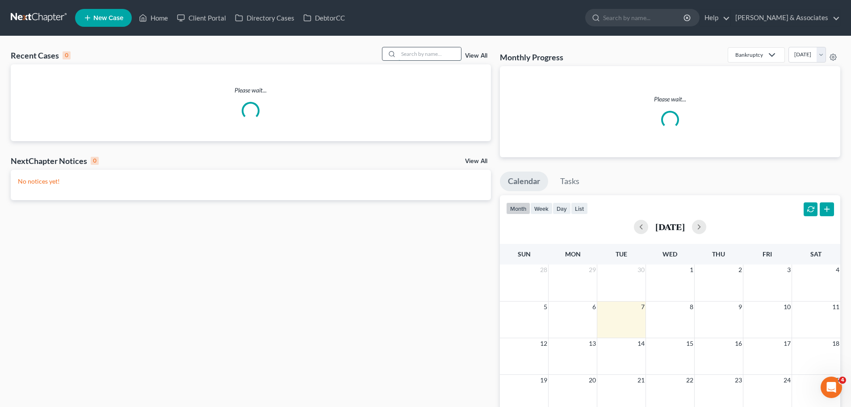
click at [450, 54] on input "search" at bounding box center [430, 53] width 63 height 13
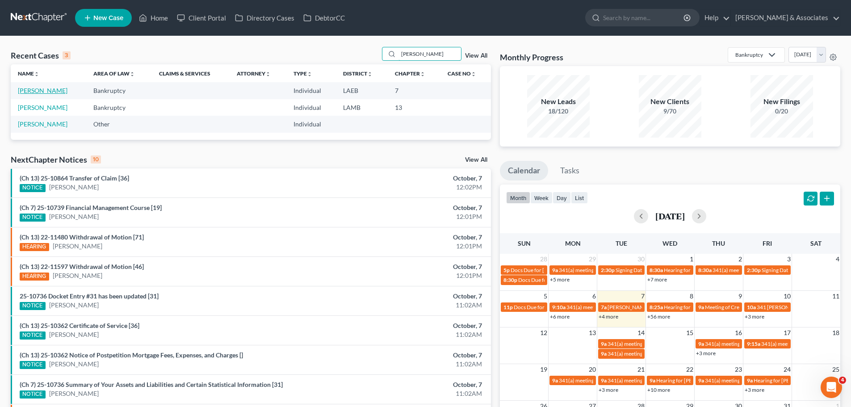
type input "hudson"
click at [45, 90] on link "[PERSON_NAME]" at bounding box center [43, 91] width 50 height 8
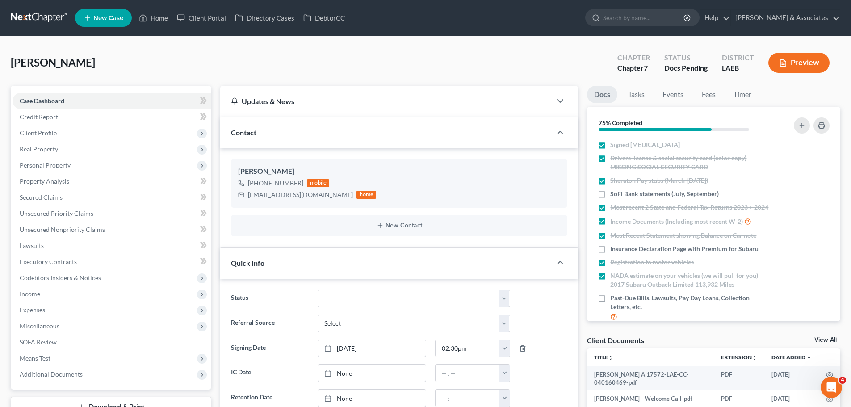
scroll to position [164, 0]
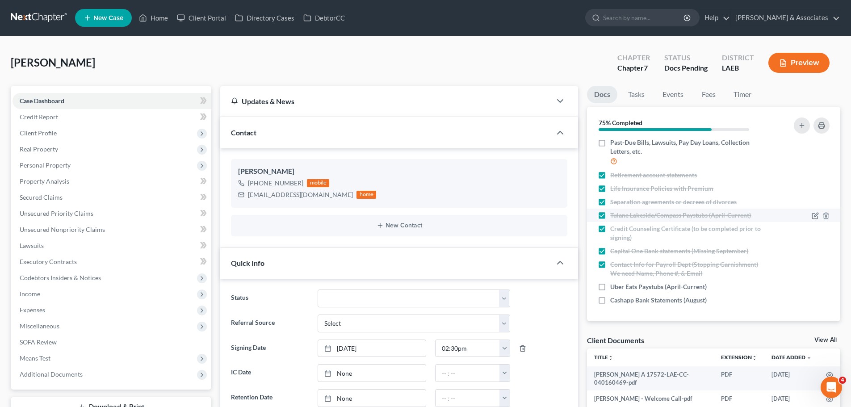
click at [611, 217] on label "Tulane Lakeside/Compass Paystubs (April-Current)" at bounding box center [681, 215] width 141 height 9
click at [614, 217] on input "Tulane Lakeside/Compass Paystubs (April-Current)" at bounding box center [617, 214] width 6 height 6
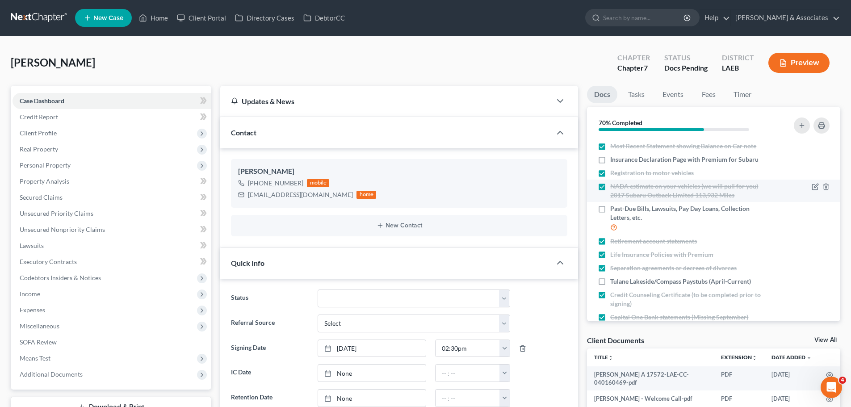
scroll to position [134, 0]
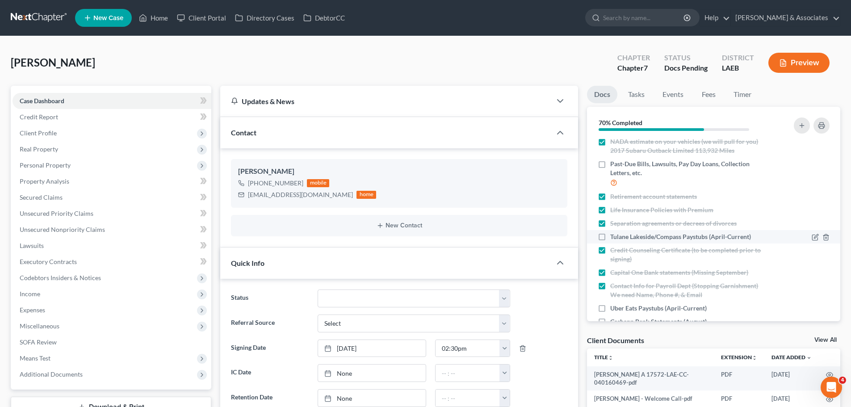
click at [682, 241] on span "Tulane Lakeside/Compass Paystubs (April-Current)" at bounding box center [681, 236] width 141 height 9
click at [620, 238] on input "Tulane Lakeside/Compass Paystubs (April-Current)" at bounding box center [617, 235] width 6 height 6
click at [670, 241] on span "Tulane Lakeside/Compass Paystubs (April-Current)" at bounding box center [681, 236] width 141 height 9
click at [620, 238] on input "Tulane Lakeside/Compass Paystubs (April-Current)" at bounding box center [617, 235] width 6 height 6
checkbox input "false"
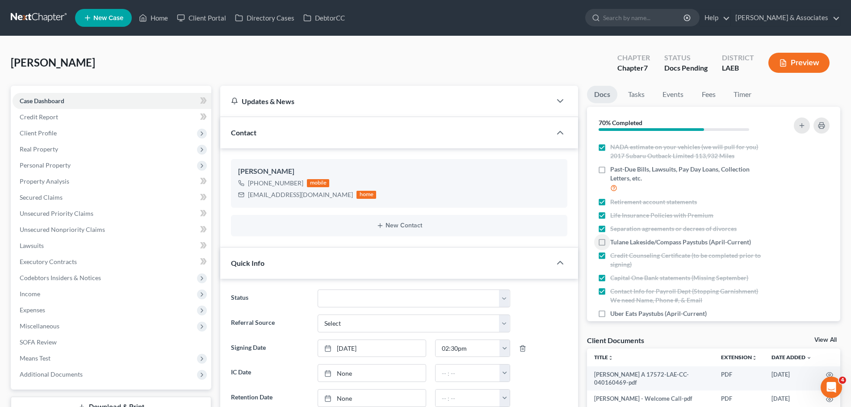
scroll to position [164, 0]
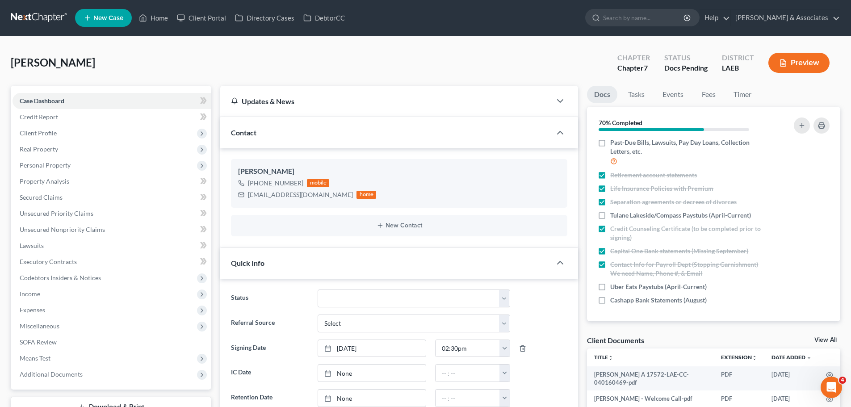
click at [665, 309] on div "Nothing here yet! Signed Retainer Drivers license & social security card (color…" at bounding box center [713, 229] width 253 height 183
click at [662, 313] on div "Nothing here yet! Signed Retainer Drivers license & social security card (color…" at bounding box center [713, 229] width 253 height 183
click at [652, 317] on div "Nothing here yet! Signed Retainer Drivers license & social security card (color…" at bounding box center [713, 229] width 253 height 183
click at [260, 194] on div "kaceyhudson@yahoo.com" at bounding box center [300, 194] width 105 height 9
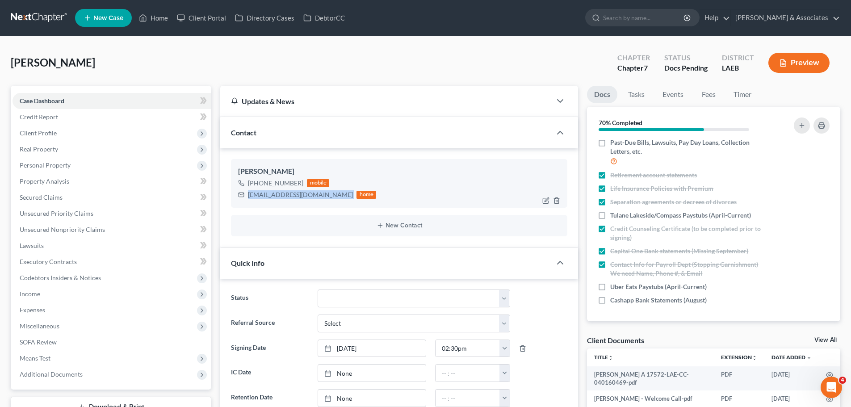
click at [260, 194] on div "kaceyhudson@yahoo.com" at bounding box center [300, 194] width 105 height 9
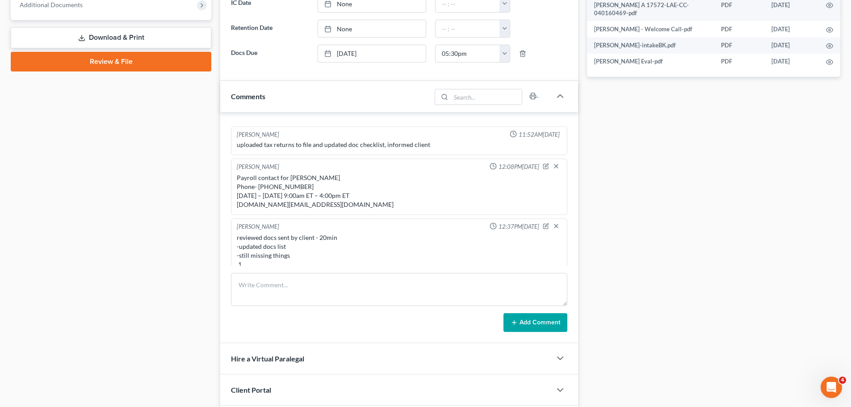
scroll to position [465, 0]
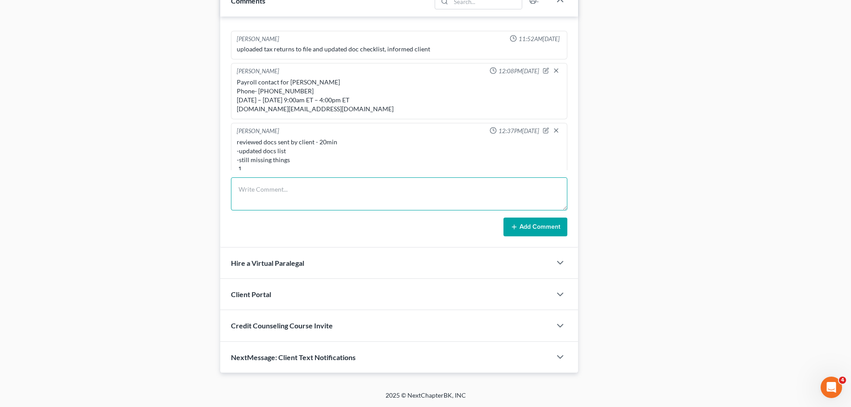
drag, startPoint x: 303, startPoint y: 194, endPoint x: 323, endPoint y: 198, distance: 19.6
click at [307, 195] on textarea at bounding box center [399, 193] width 337 height 33
click at [350, 199] on textarea "call to client -resch MC/signing to 10.15.25 at 11:30/2pm, respectively" at bounding box center [399, 193] width 337 height 33
click at [399, 195] on textarea "call to client -resch MC/signing to 10.15.25 at 11:30/3pm, respectively" at bounding box center [399, 193] width 337 height 33
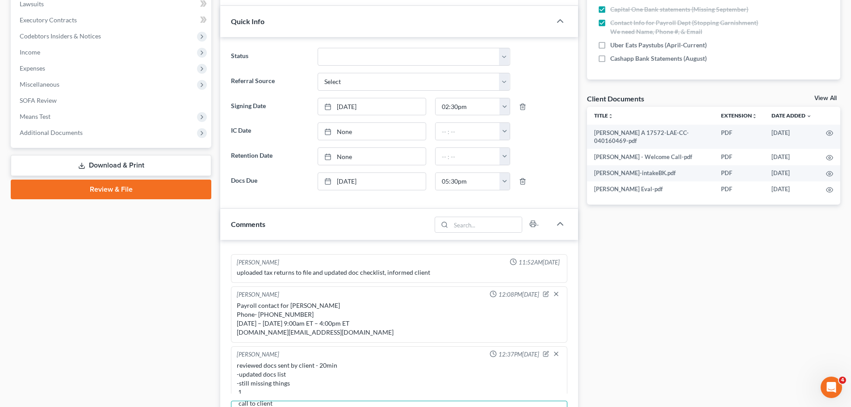
scroll to position [63, 0]
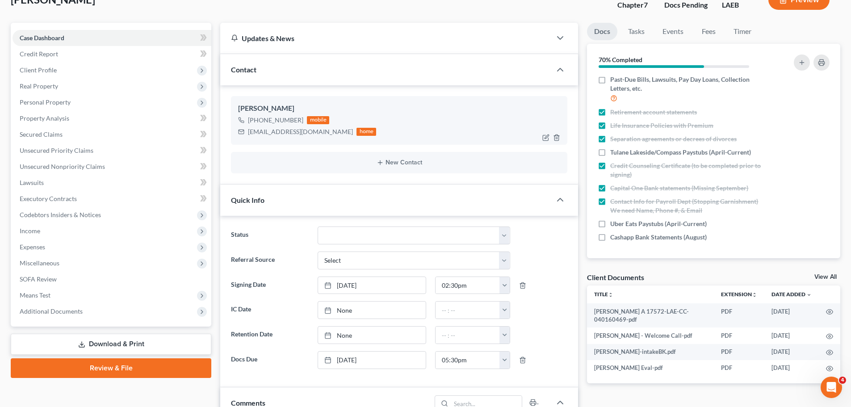
click at [287, 133] on div "kaceyhudson@yahoo.com" at bounding box center [300, 131] width 105 height 9
copy div "kaceyhudson@yahoo.com"
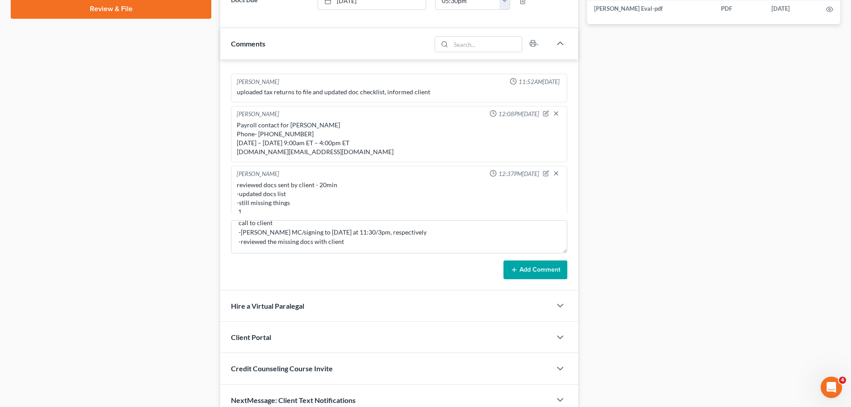
scroll to position [465, 0]
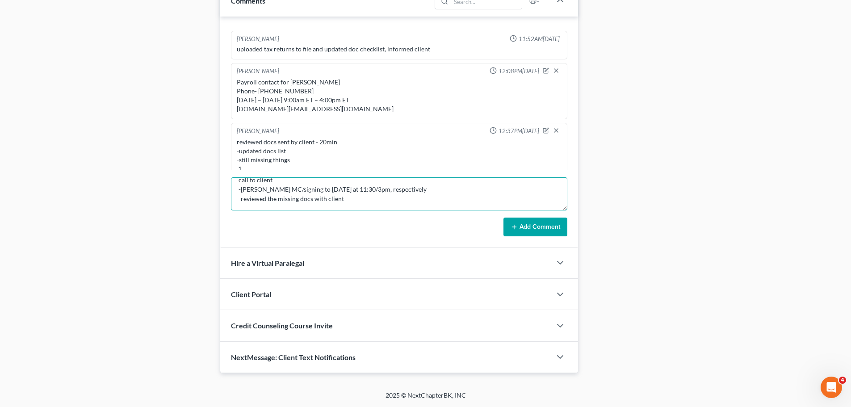
drag, startPoint x: 347, startPoint y: 199, endPoint x: 354, endPoint y: 198, distance: 7.4
click at [347, 199] on textarea "call to client -resch MC/signing to 10.15.25 at 11:30/3pm, respectively -review…" at bounding box center [399, 193] width 337 height 33
type textarea "call to client -resch MC/signing to 10.15.25 at 11:30/3pm, respectively -review…"
click at [543, 226] on button "Add Comment" at bounding box center [536, 227] width 64 height 19
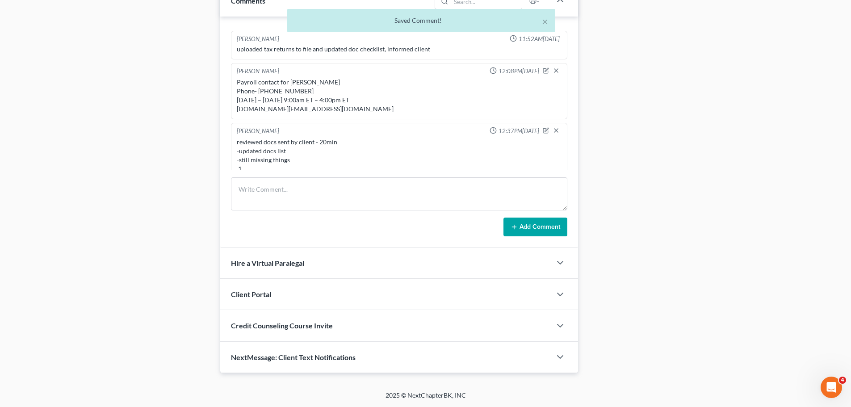
scroll to position [558, 0]
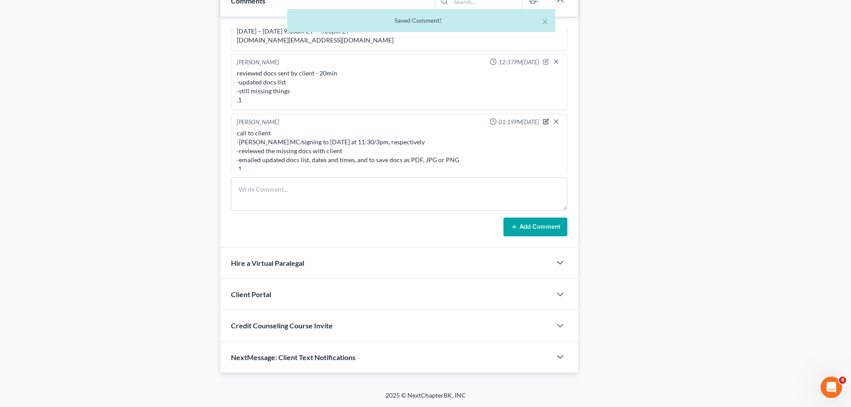
click at [543, 118] on icon "button" at bounding box center [546, 121] width 6 height 6
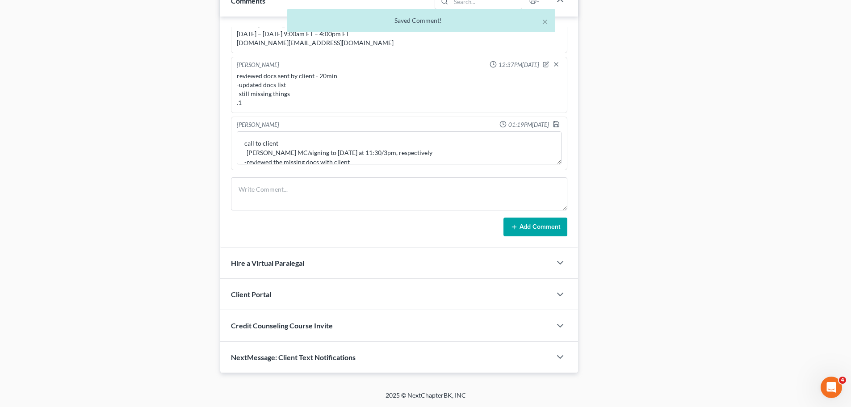
scroll to position [547, 0]
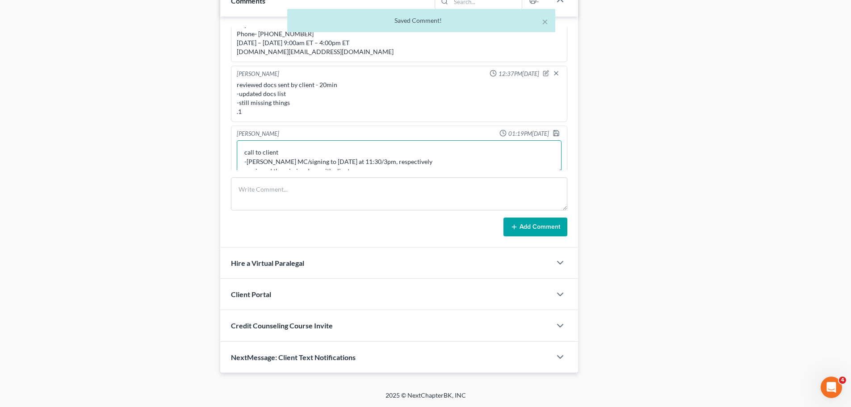
click at [316, 144] on textarea "call to client -resch MC/signing to 10.15.25 at 11:30/3pm, respectively -review…" at bounding box center [399, 156] width 325 height 33
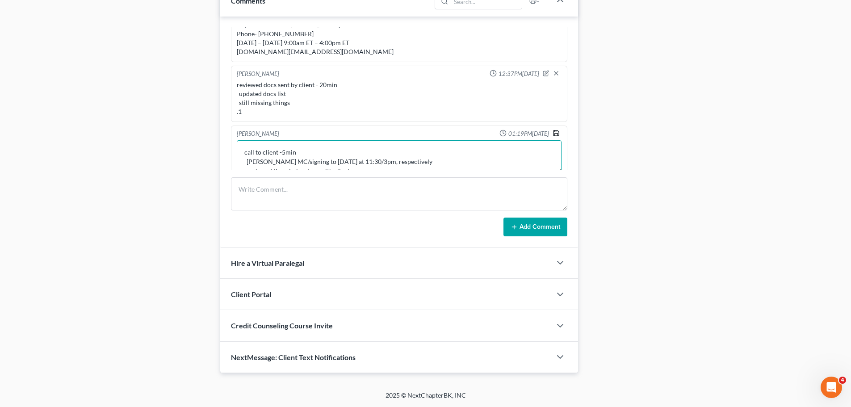
type textarea "call to client -5min -resch MC/signing to 10.15.25 at 11:30/3pm, respectively -…"
click at [554, 131] on icon "button" at bounding box center [556, 133] width 5 height 5
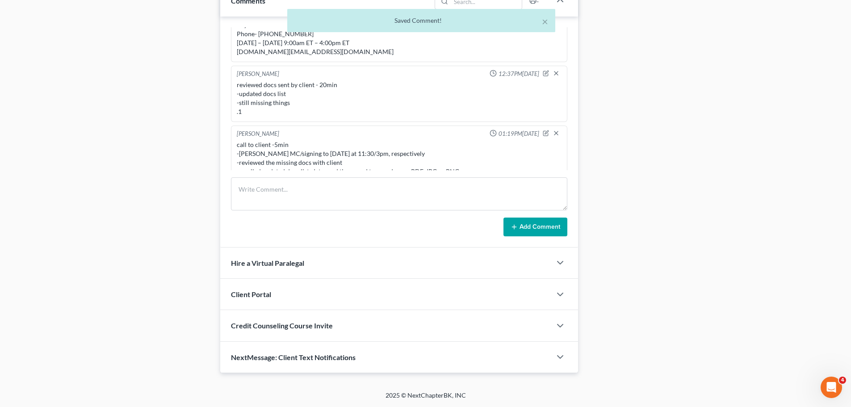
scroll to position [558, 0]
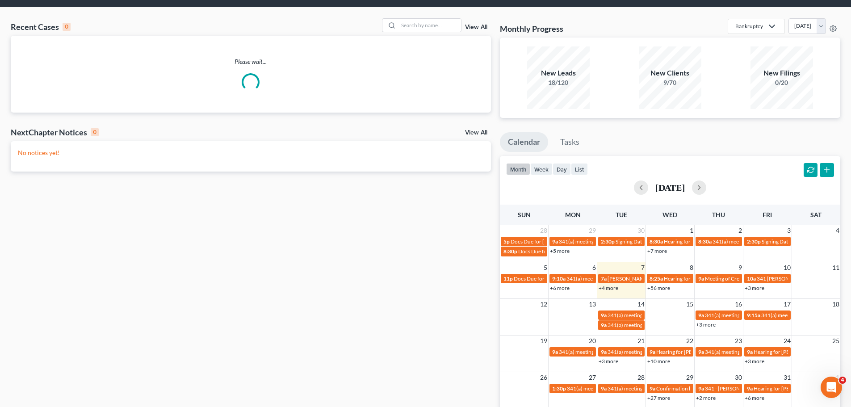
scroll to position [45, 0]
